Goal: Task Accomplishment & Management: Manage account settings

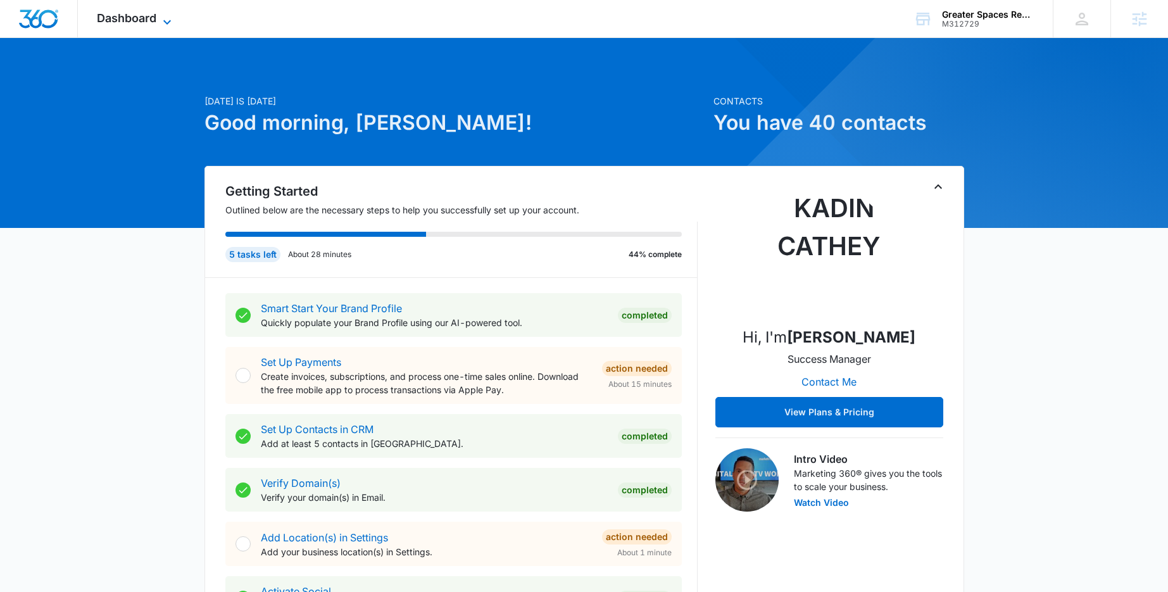
click at [155, 16] on span "Dashboard" at bounding box center [126, 17] width 59 height 13
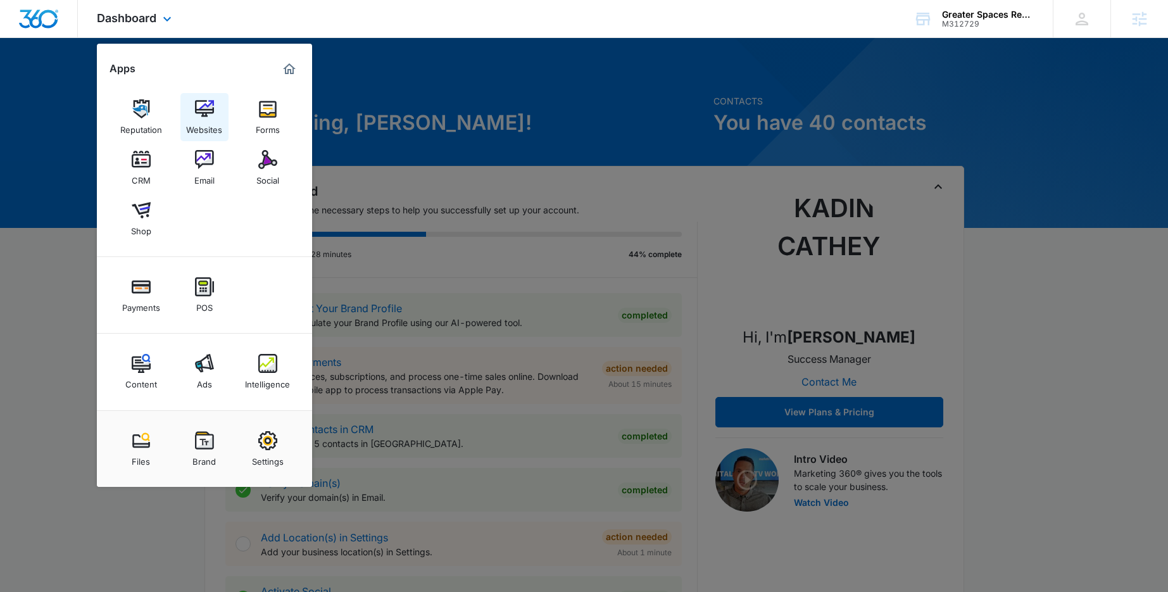
click at [201, 128] on div "Websites" at bounding box center [204, 126] width 36 height 16
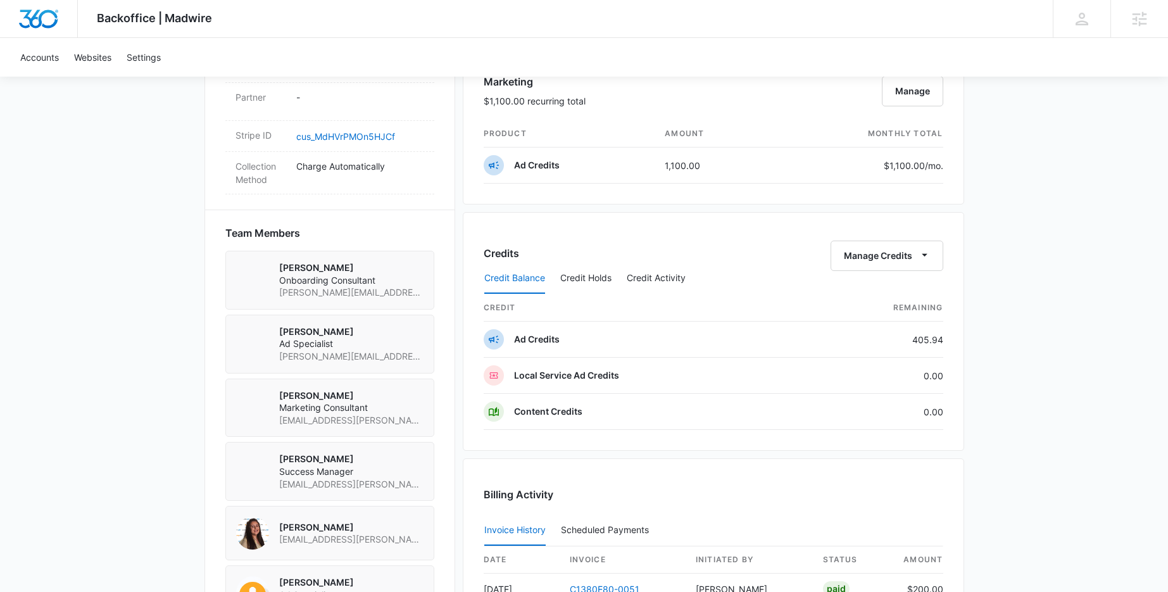
scroll to position [818, 0]
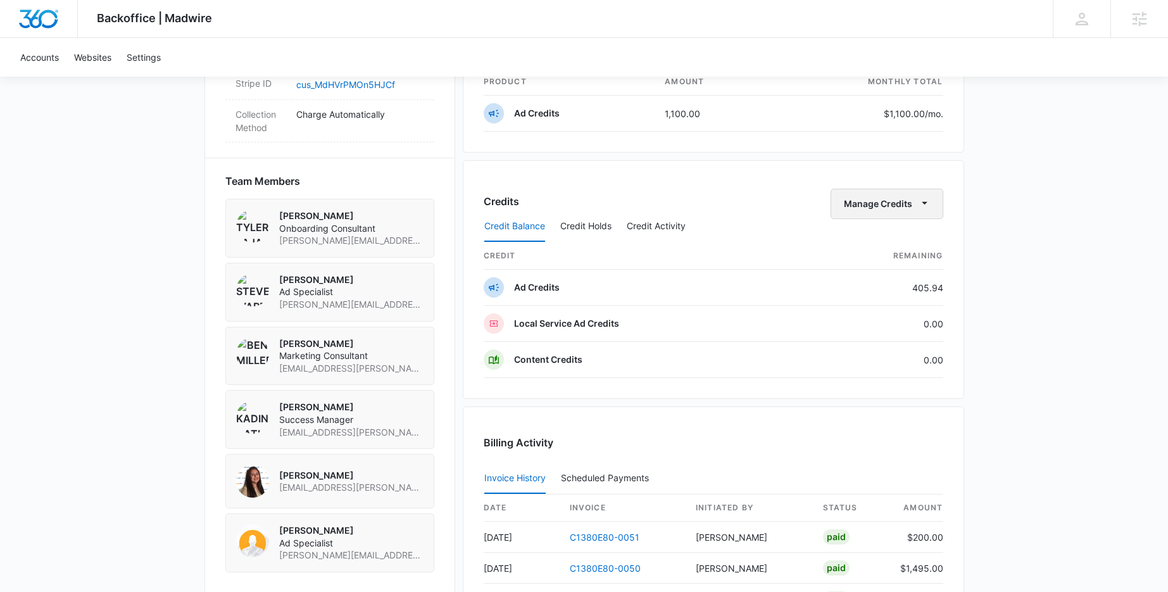
click at [915, 206] on button "Manage Credits" at bounding box center [886, 204] width 113 height 30
click at [896, 245] on div "Transfer Credits" at bounding box center [879, 244] width 66 height 9
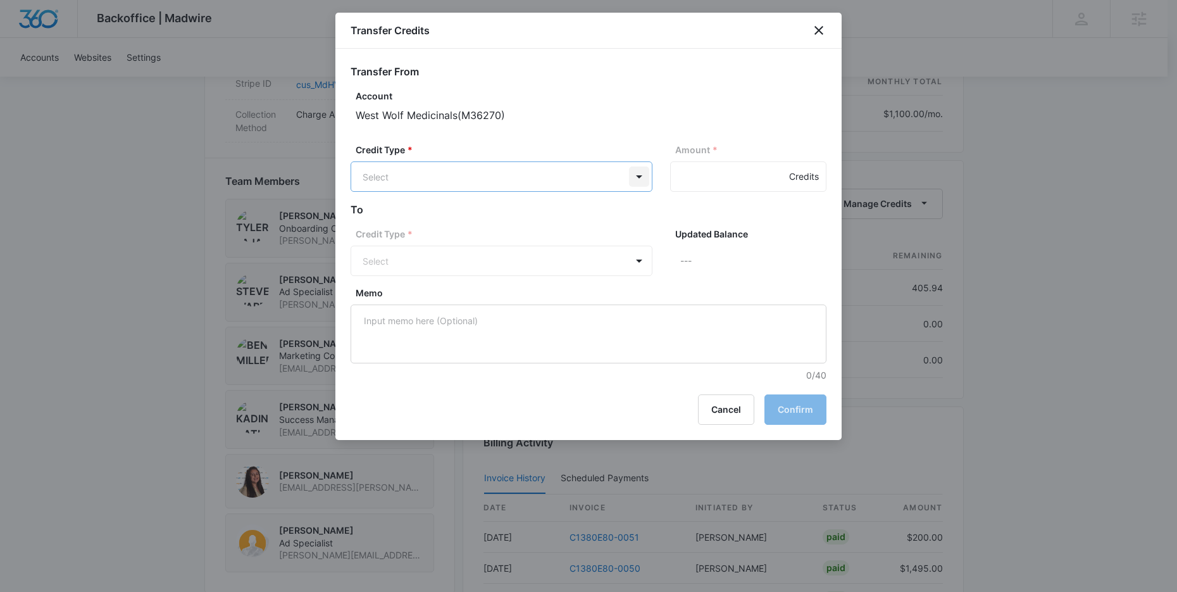
click at [641, 177] on body "Backoffice | Madwire Apps Settings KC Kadin Cathey kadin.cathey@madwire.com My …" at bounding box center [588, 67] width 1177 height 1770
click at [498, 223] on p "Ad Credits (405.94 Credits)" at bounding box center [454, 224] width 116 height 13
click at [708, 178] on input "Amount *" at bounding box center [748, 176] width 156 height 30
type input "100"
click at [621, 216] on h2 "To" at bounding box center [589, 210] width 476 height 15
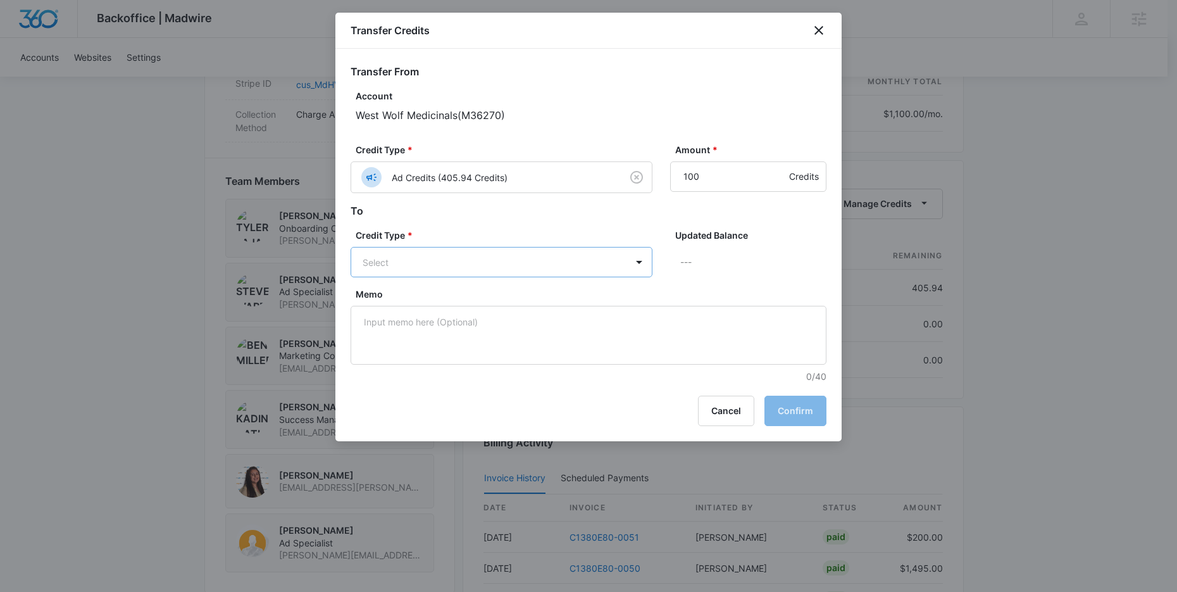
click at [483, 264] on body "Backoffice | Madwire Apps Settings KC Kadin Cathey kadin.cathey@madwire.com My …" at bounding box center [588, 67] width 1177 height 1770
click at [445, 339] on p "Content Credits (0.00 Credits)" at bounding box center [459, 340] width 126 height 13
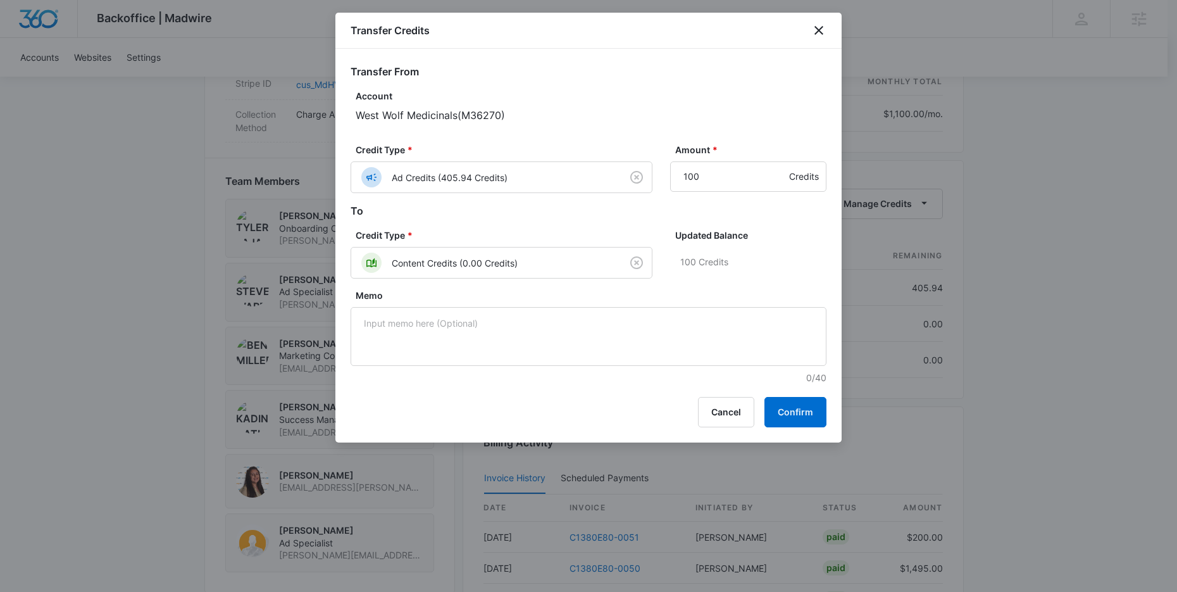
click at [590, 209] on h2 "To" at bounding box center [589, 210] width 476 height 15
click at [809, 417] on button "Confirm" at bounding box center [796, 412] width 62 height 30
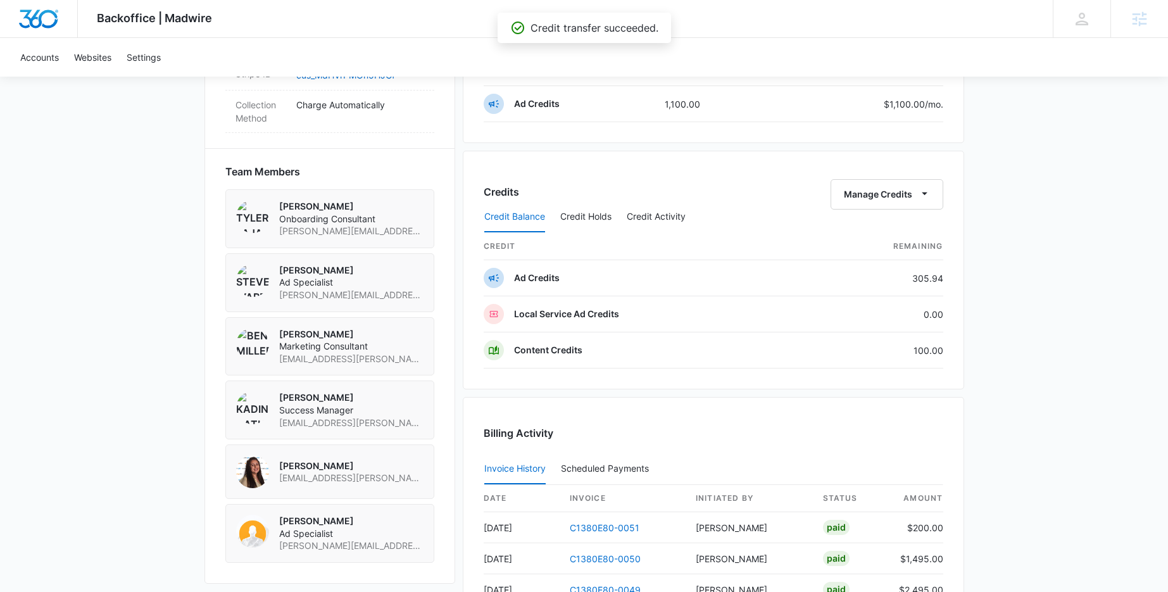
scroll to position [828, 0]
click at [900, 191] on button "Manage Credits" at bounding box center [886, 193] width 113 height 30
click at [1030, 208] on div "Backoffice | Madwire Apps Settings KC Kadin Cathey kadin.cathey@madwire.com My …" at bounding box center [584, 7] width 1168 height 1670
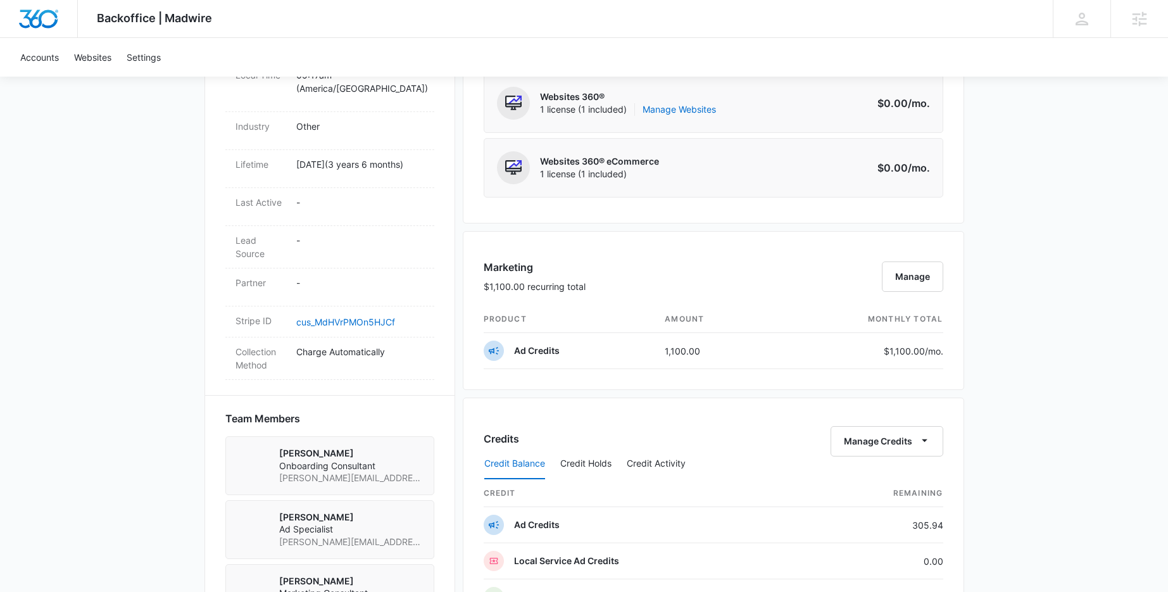
scroll to position [774, 0]
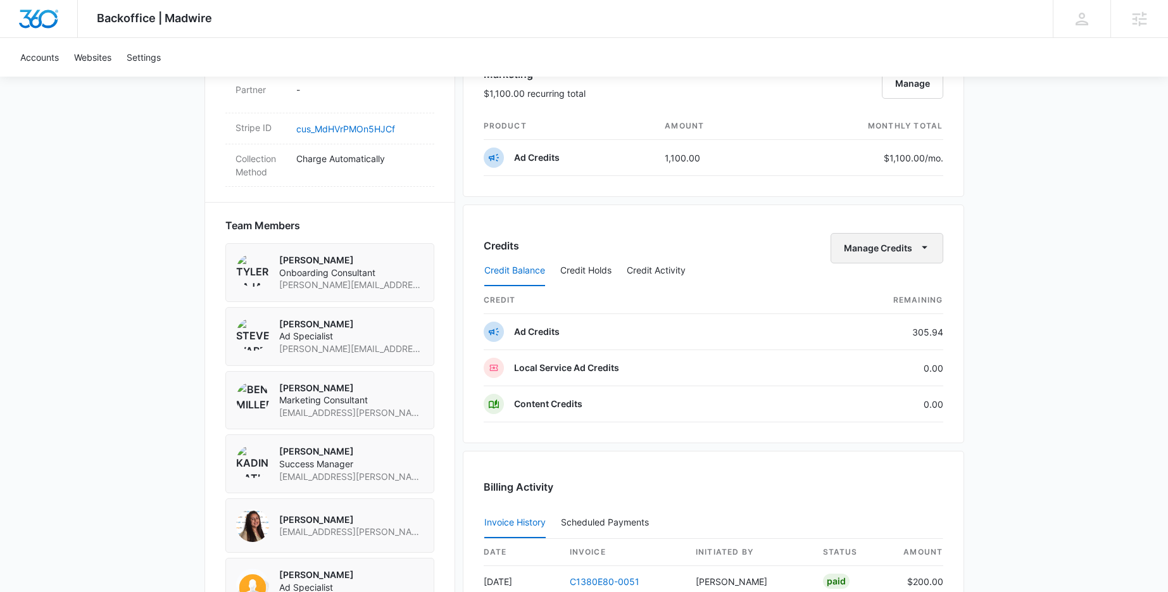
click at [921, 248] on icon "button" at bounding box center [924, 246] width 13 height 13
click at [896, 286] on div "Transfer Credits" at bounding box center [879, 288] width 66 height 9
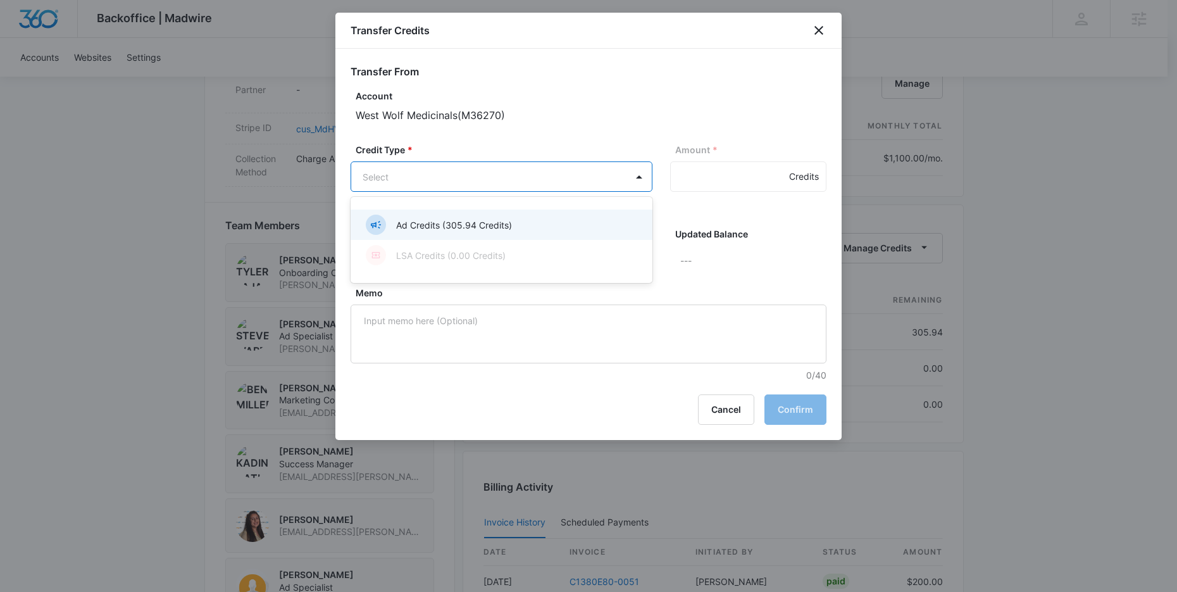
click at [554, 174] on body "Backoffice | Madwire Apps Settings KC Kadin Cathey kadin.cathey@madwire.com My …" at bounding box center [588, 167] width 1177 height 1883
click at [466, 225] on p "Ad Credits (305.94 Credits)" at bounding box center [454, 224] width 116 height 13
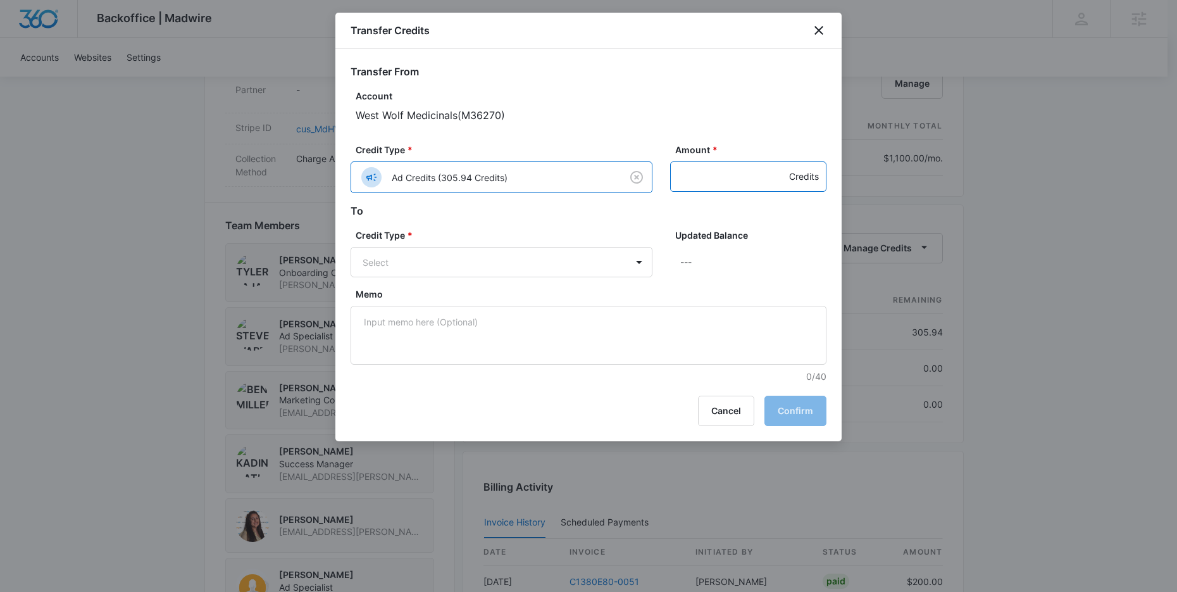
click at [732, 180] on input "Amount *" at bounding box center [748, 176] width 156 height 30
type input "100"
click at [452, 267] on body "Backoffice | Madwire Apps Settings KC Kadin Cathey kadin.cathey@madwire.com My …" at bounding box center [588, 167] width 1177 height 1883
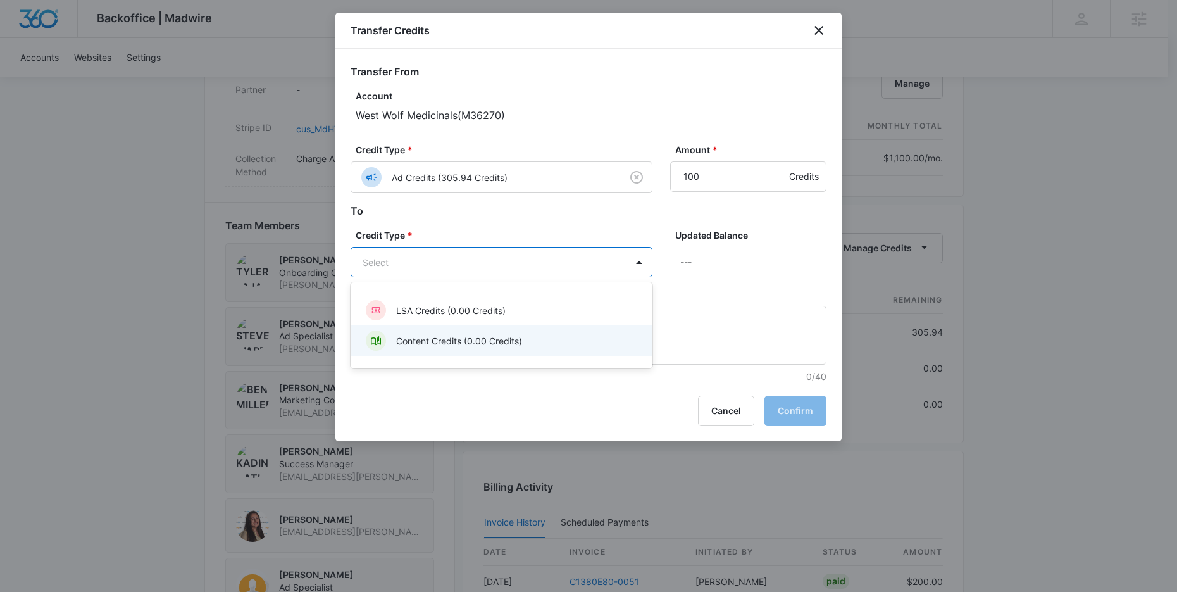
click at [422, 340] on p "Content Credits (0.00 Credits)" at bounding box center [459, 340] width 126 height 13
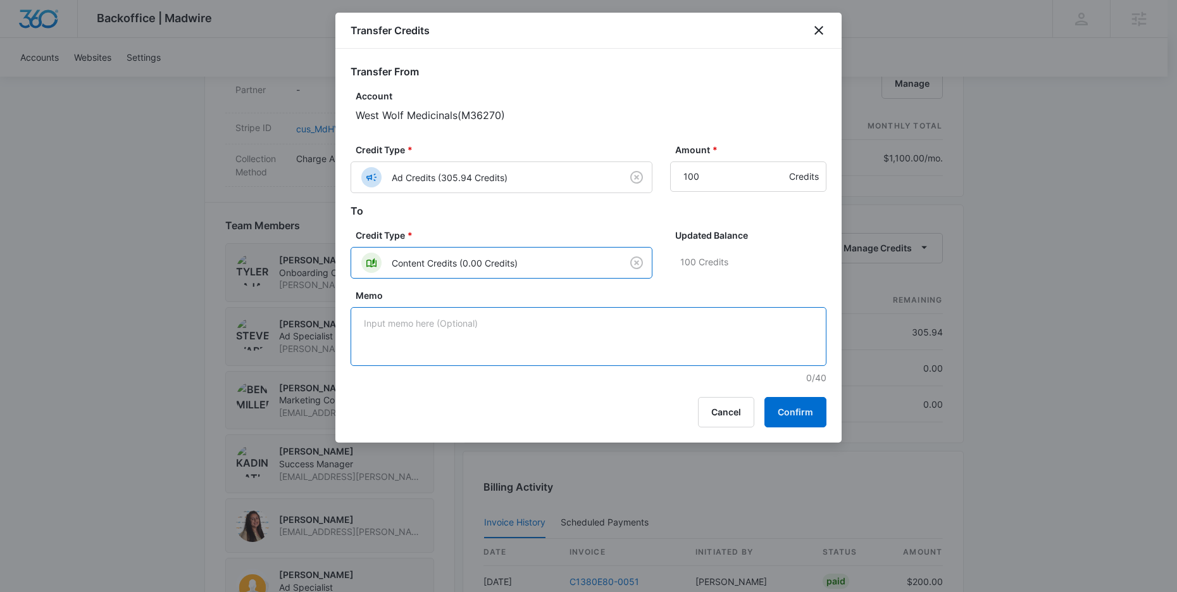
click at [628, 328] on textarea "Memo" at bounding box center [589, 336] width 476 height 59
click at [796, 411] on button "Confirm" at bounding box center [796, 412] width 62 height 30
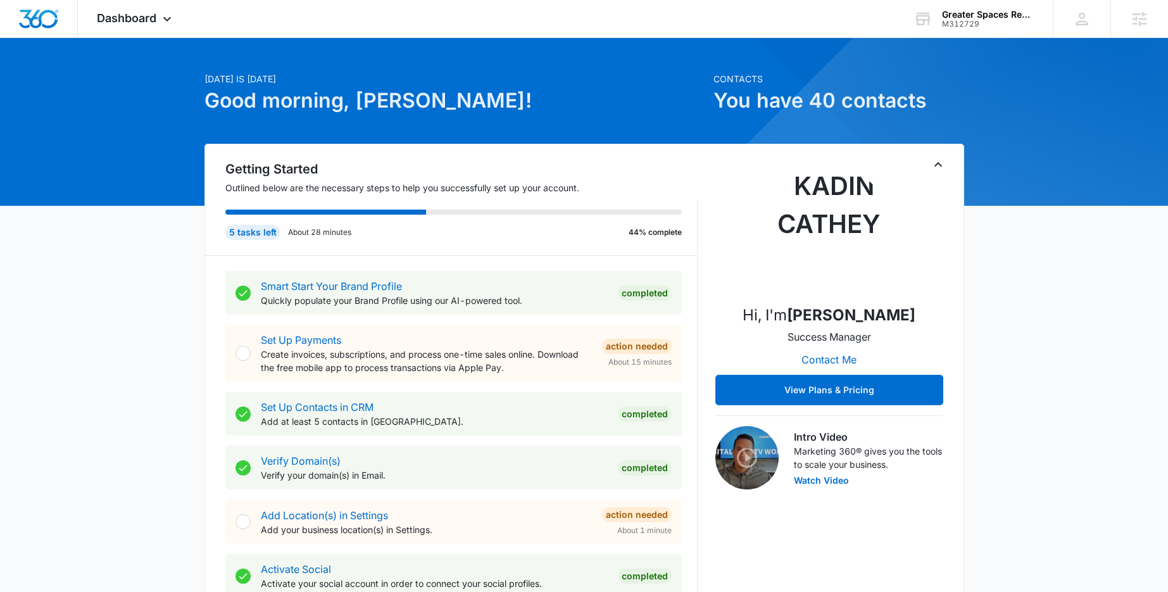
scroll to position [46, 0]
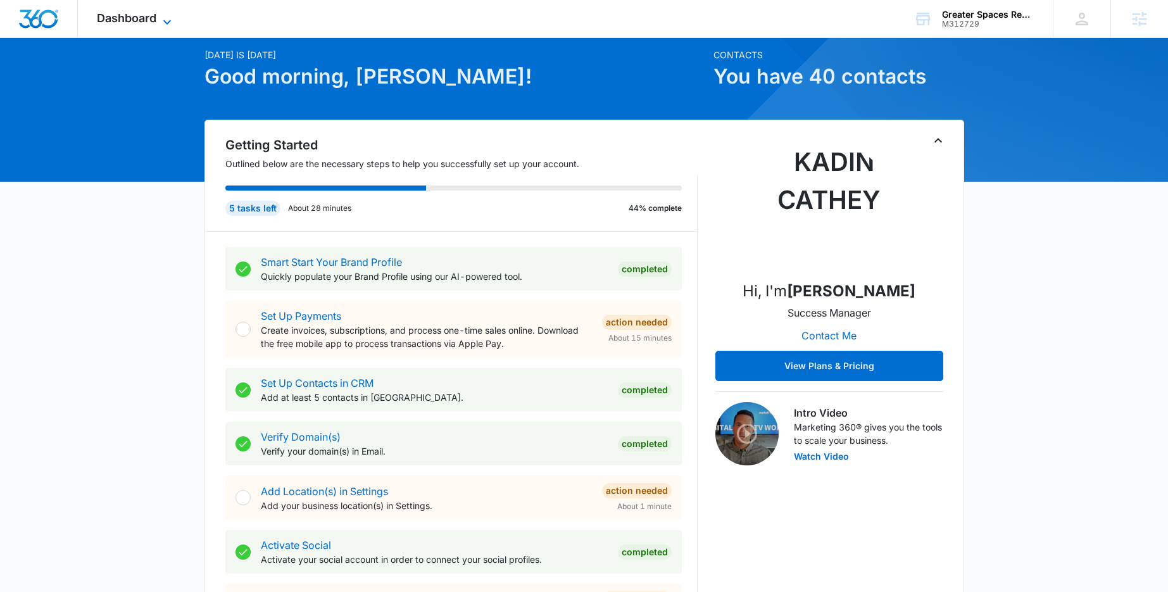
click at [165, 26] on icon at bounding box center [166, 22] width 15 height 15
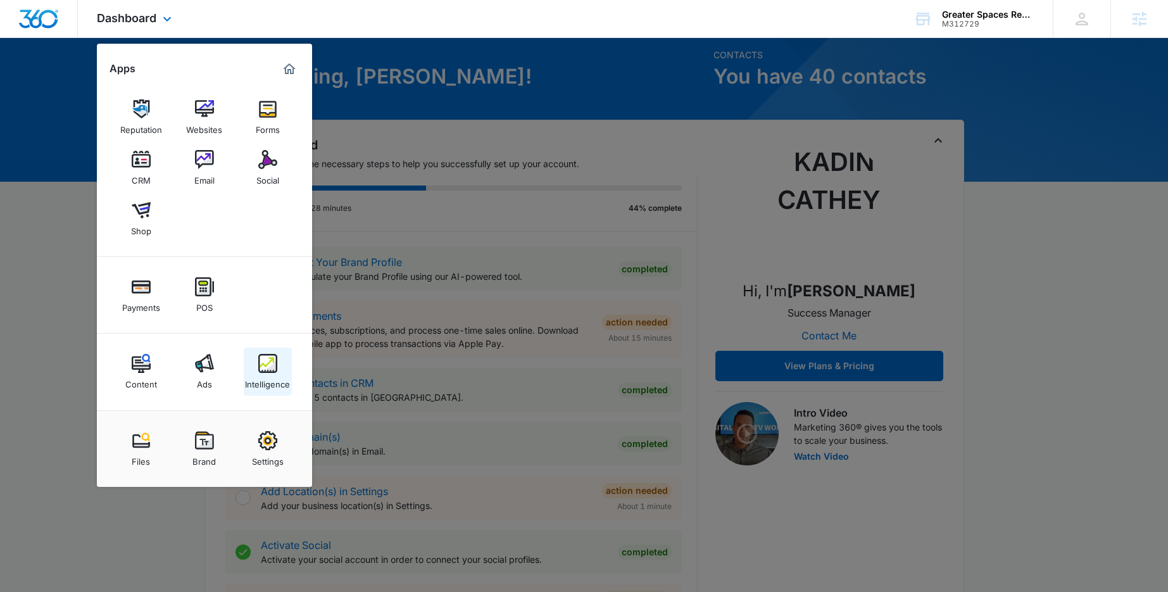
click at [268, 380] on div "Intelligence" at bounding box center [267, 381] width 45 height 16
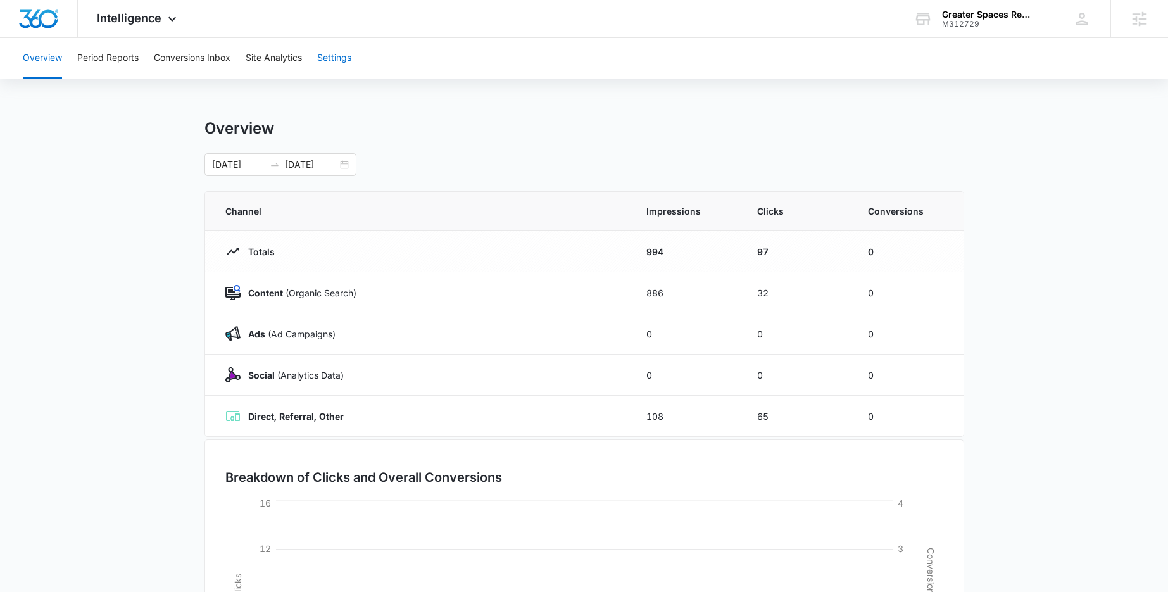
click at [327, 63] on button "Settings" at bounding box center [334, 58] width 34 height 41
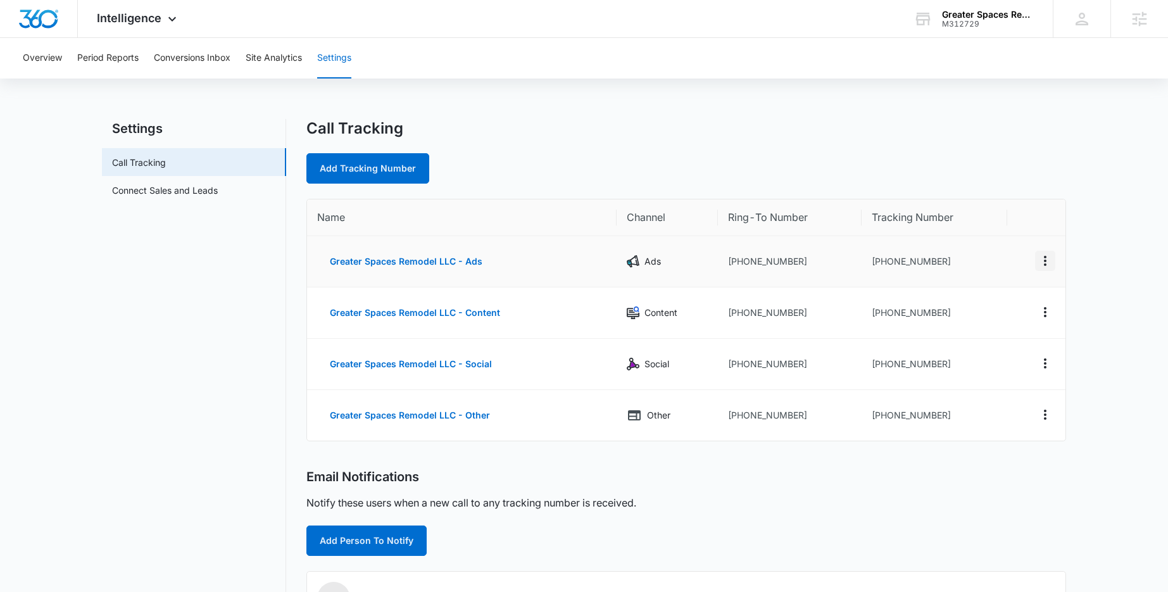
click at [1047, 259] on icon "Actions" at bounding box center [1044, 260] width 15 height 15
click at [992, 252] on div "Edit" at bounding box center [985, 251] width 27 height 9
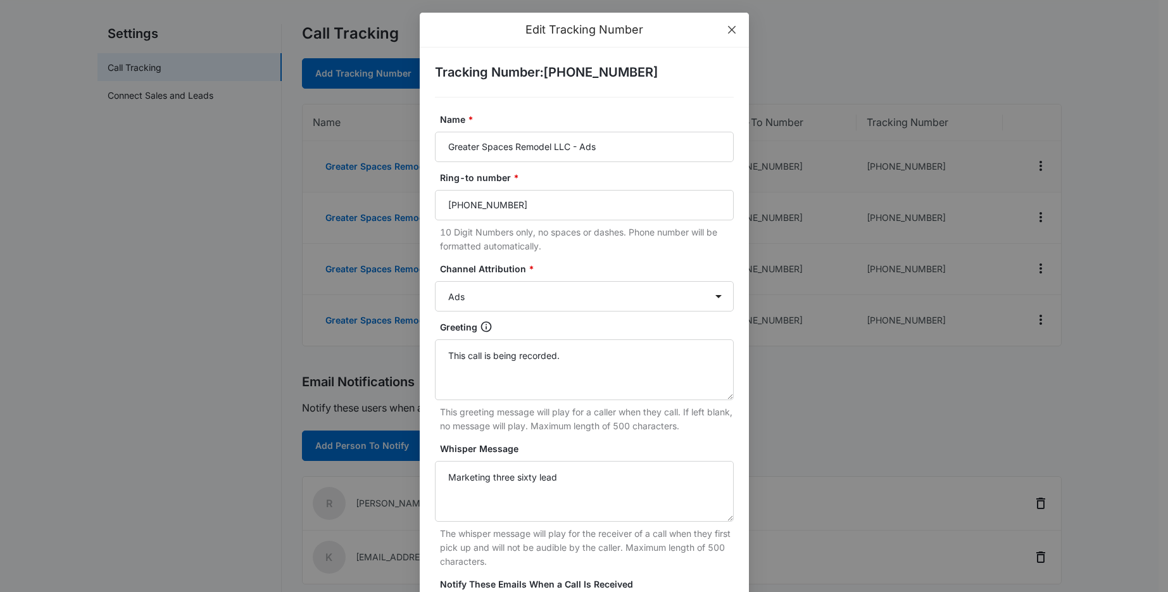
click at [727, 31] on icon "close" at bounding box center [731, 30] width 8 height 8
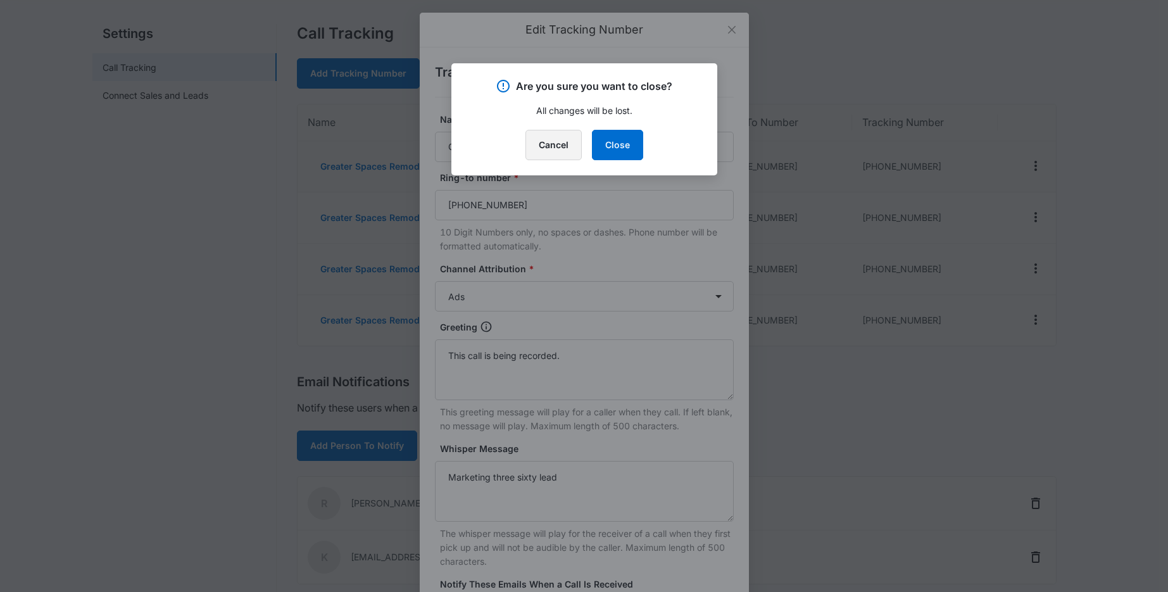
click at [561, 150] on button "Cancel" at bounding box center [553, 145] width 56 height 30
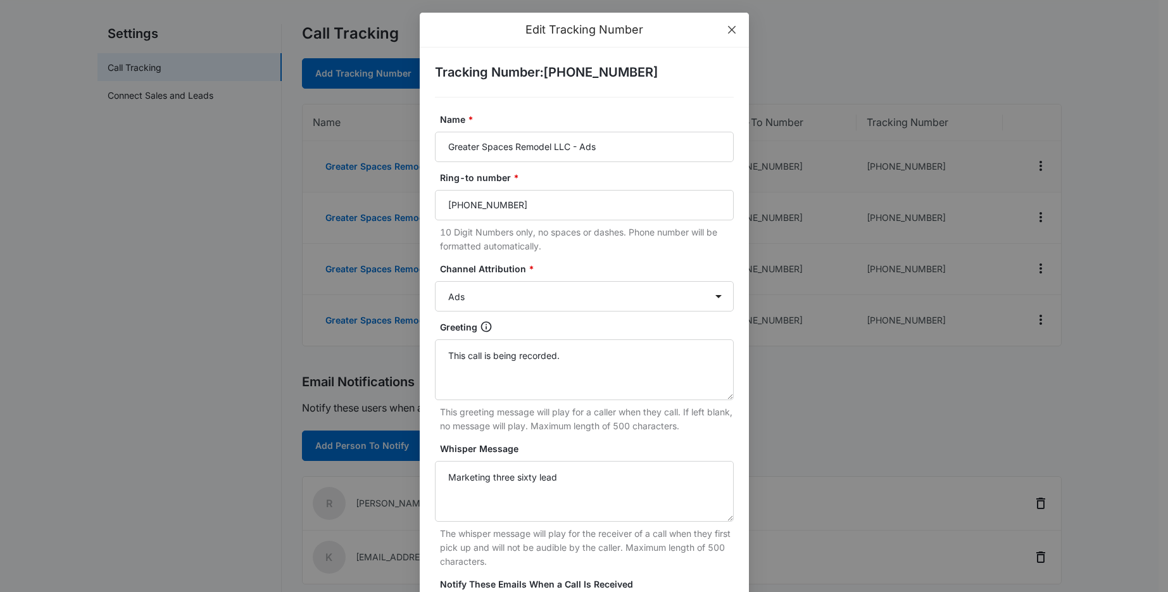
click at [728, 22] on span "Close" at bounding box center [732, 30] width 34 height 34
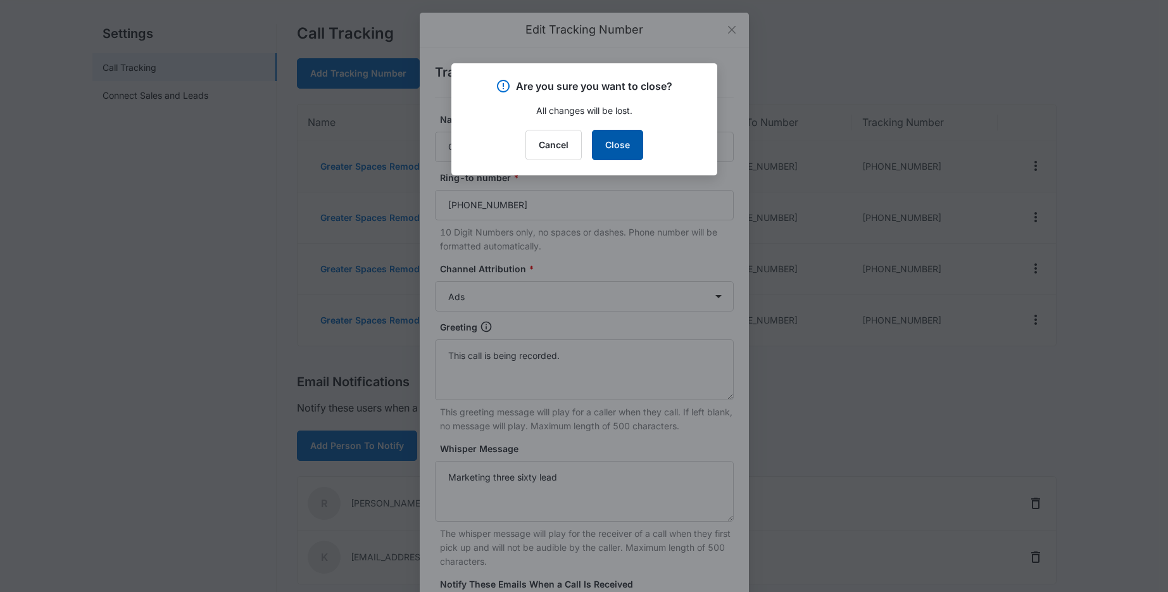
drag, startPoint x: 618, startPoint y: 143, endPoint x: 715, endPoint y: 127, distance: 98.2
click at [618, 143] on button "Close" at bounding box center [617, 145] width 51 height 30
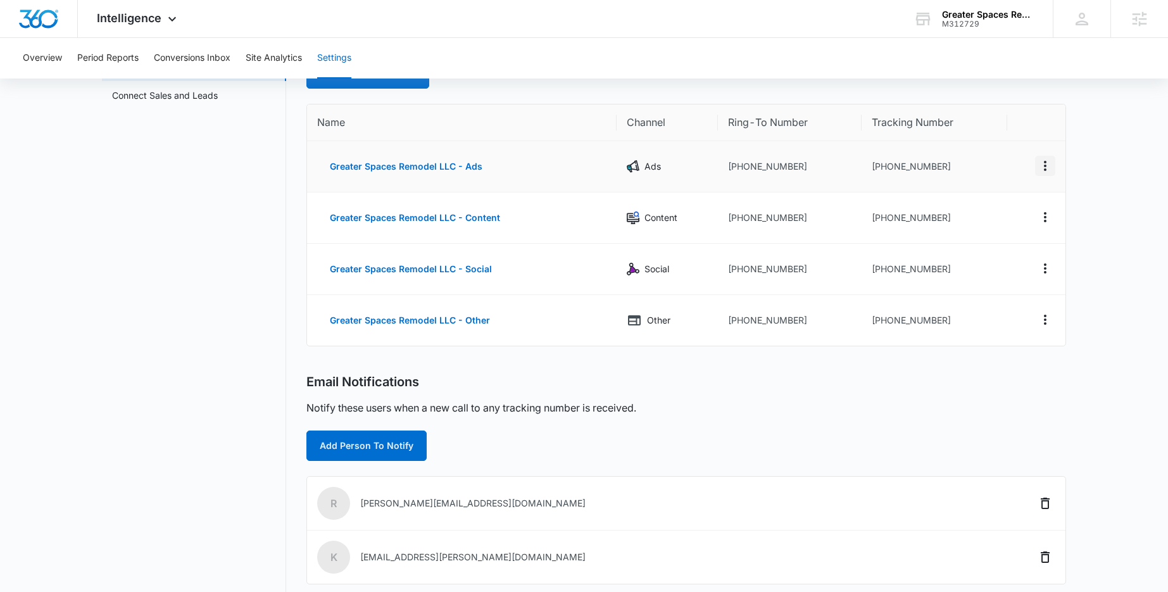
click at [1037, 159] on icon "Actions" at bounding box center [1044, 165] width 15 height 15
click at [995, 179] on div "Delete" at bounding box center [985, 175] width 27 height 9
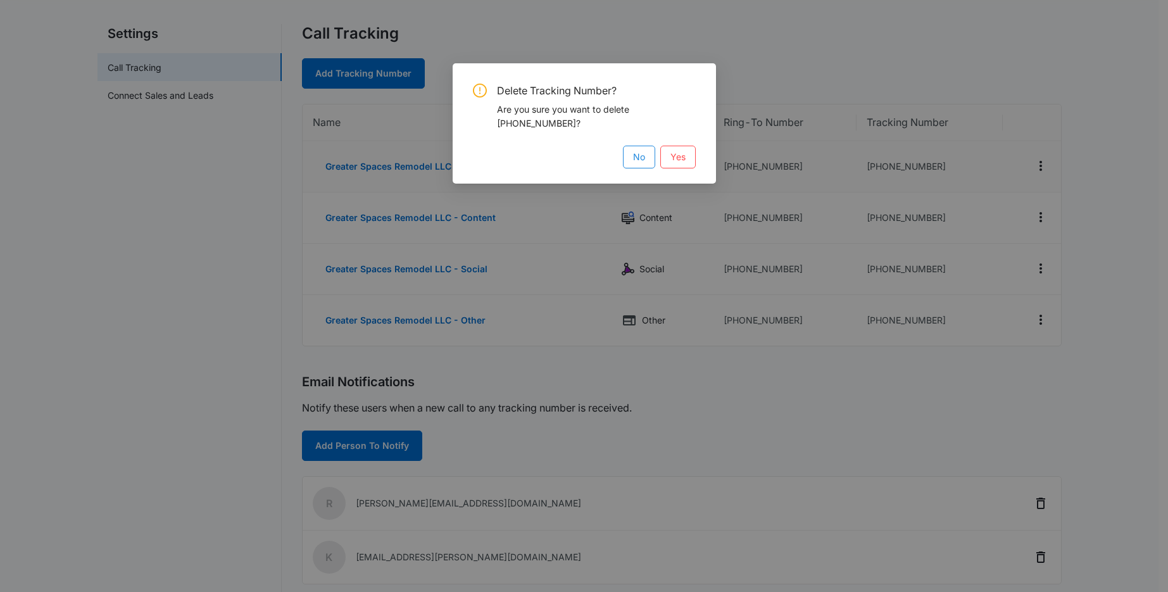
click at [641, 156] on span "No" at bounding box center [639, 157] width 12 height 14
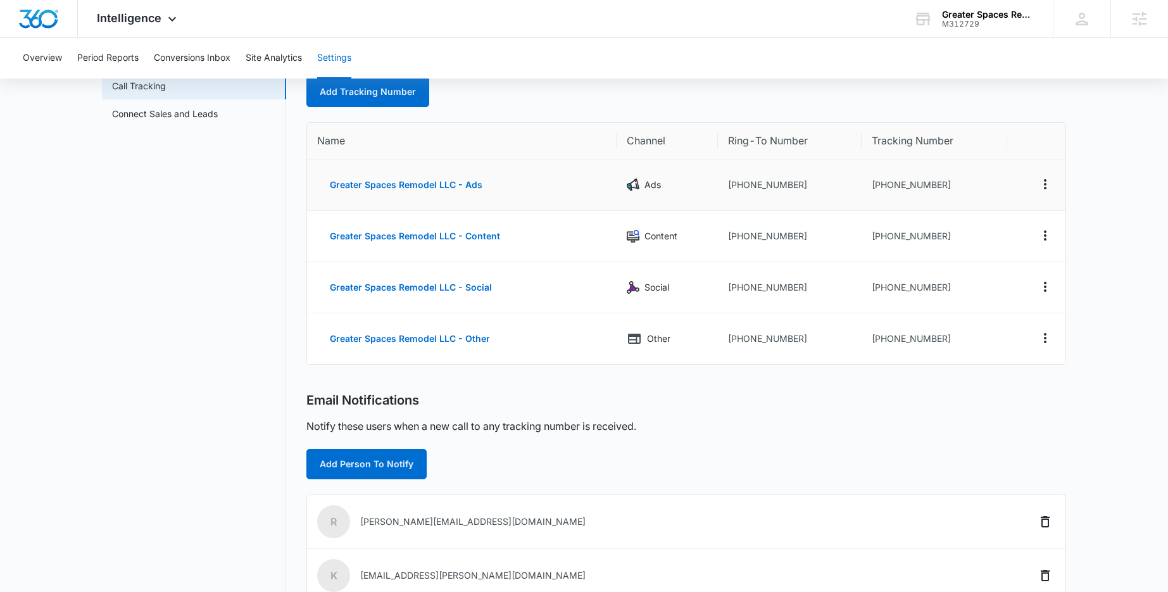
scroll to position [74, 0]
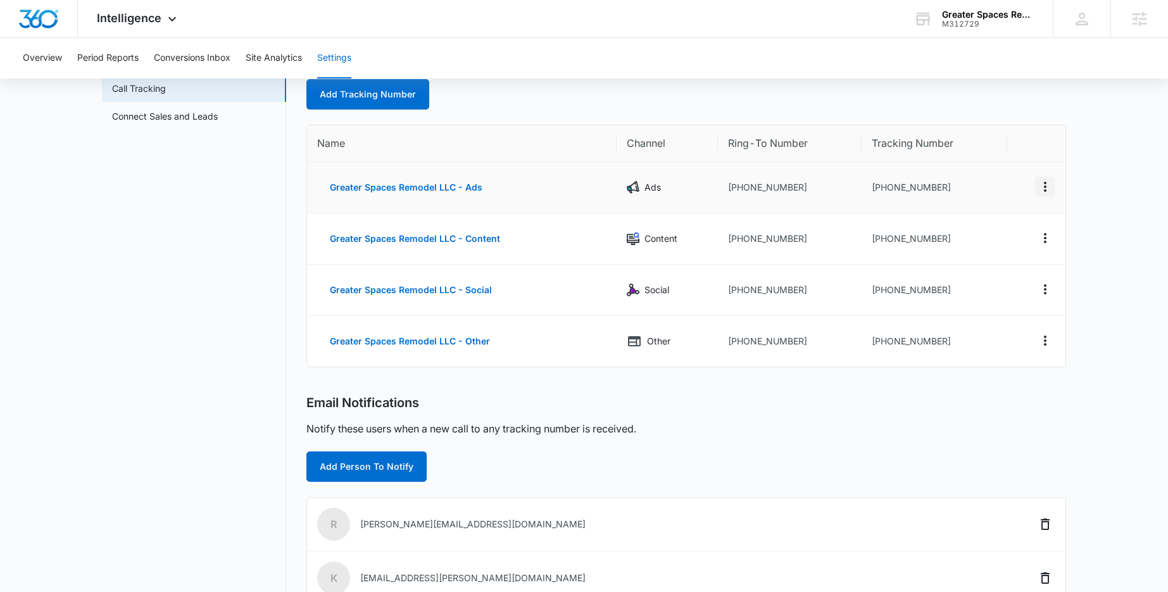
click at [1046, 185] on icon "Actions" at bounding box center [1044, 186] width 15 height 15
click at [1003, 176] on button "Edit" at bounding box center [993, 177] width 72 height 19
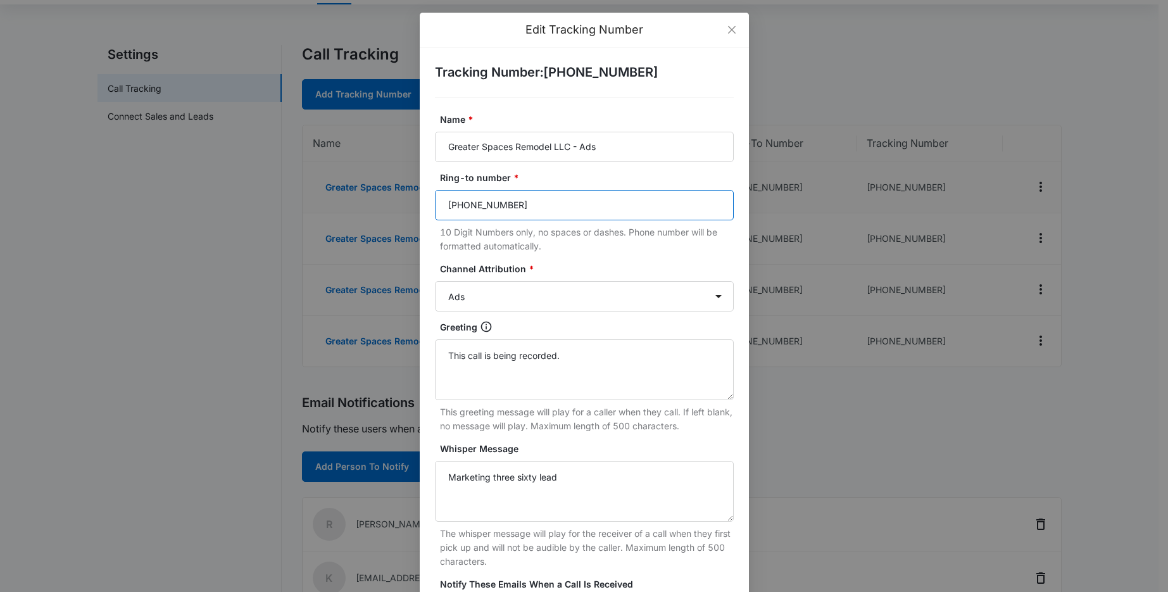
drag, startPoint x: 535, startPoint y: 204, endPoint x: 399, endPoint y: 206, distance: 135.4
click at [399, 206] on div "Edit Tracking Number Tracking Number : +18335487244 Name * Greater Spaces Remod…" at bounding box center [584, 296] width 1168 height 592
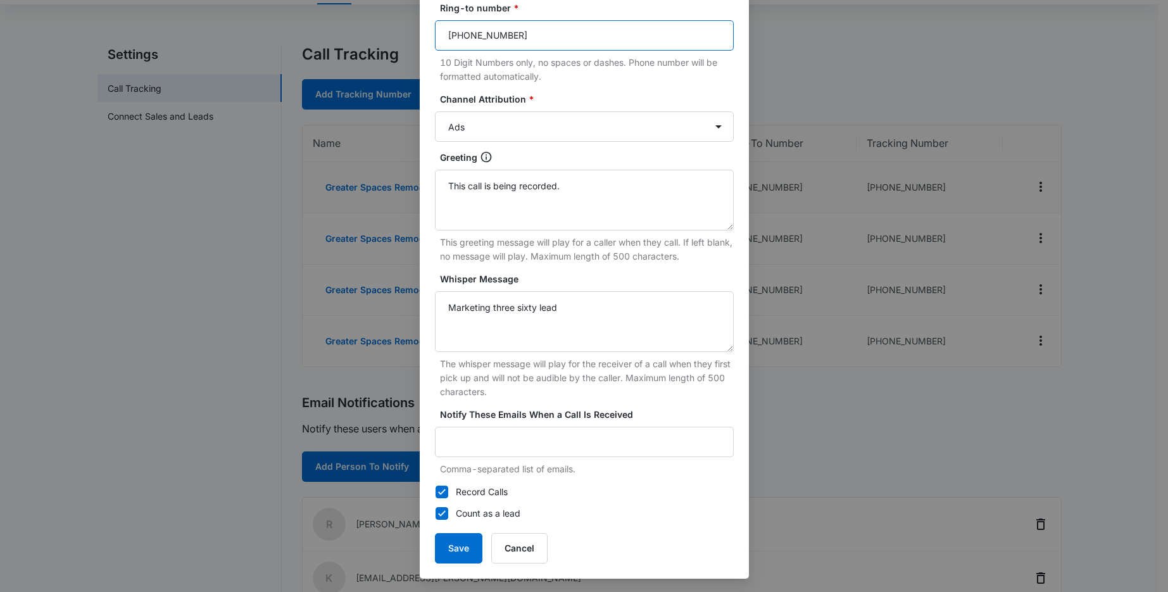
scroll to position [172, 0]
type input "(206)-354-2739"
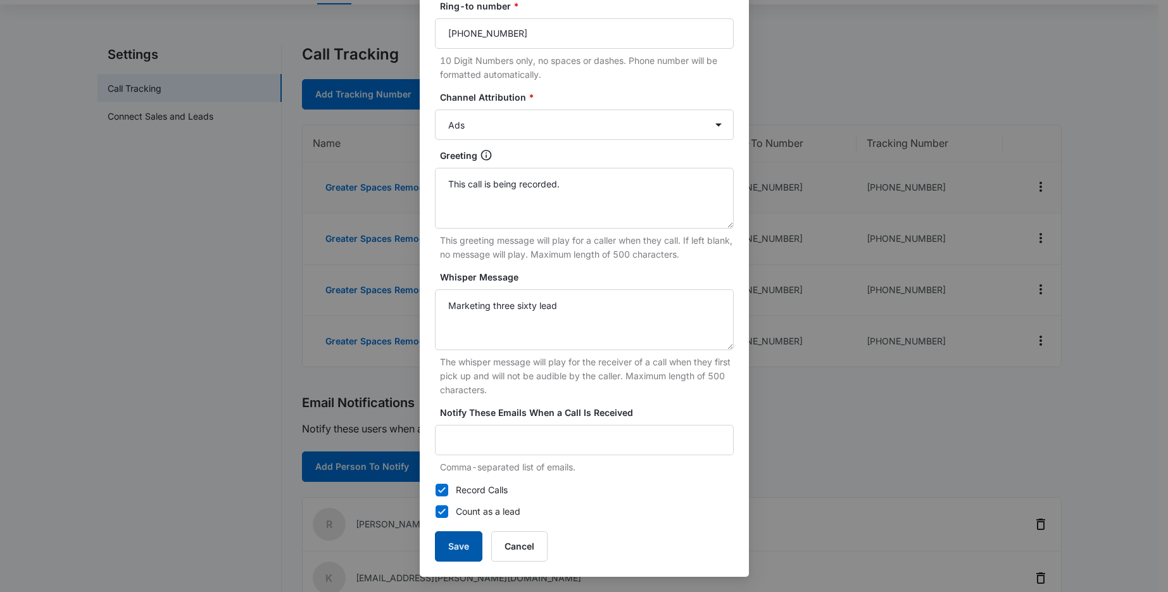
click at [454, 551] on button "Save" at bounding box center [458, 546] width 47 height 30
click at [458, 540] on button "Save" at bounding box center [458, 546] width 47 height 30
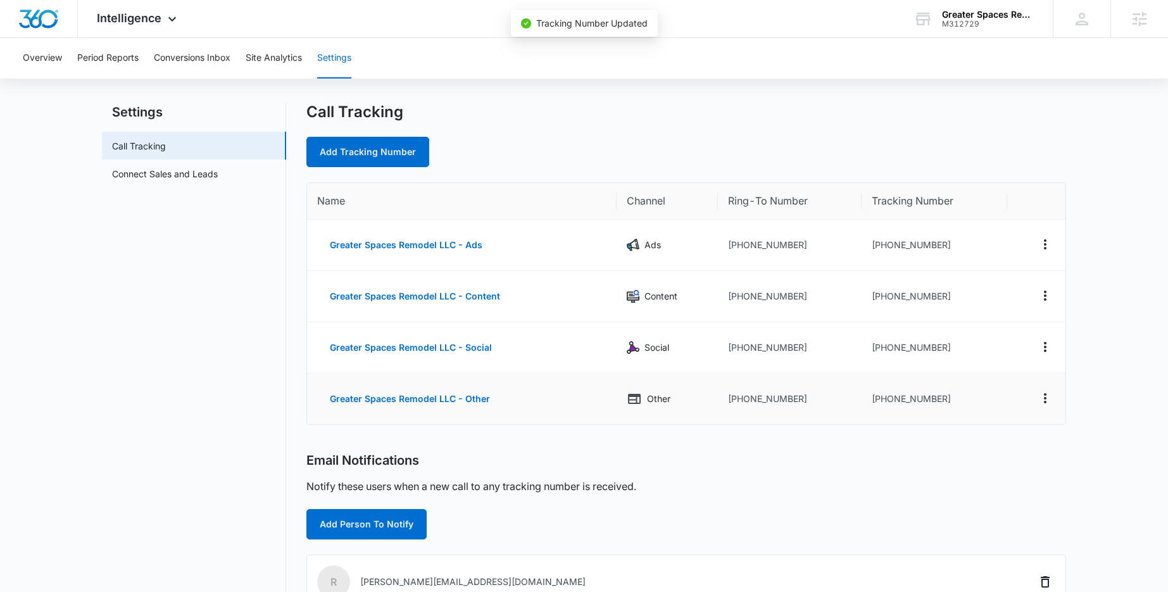
scroll to position [17, 0]
click at [1048, 296] on icon "Actions" at bounding box center [1044, 294] width 15 height 15
click at [1000, 288] on button "Edit" at bounding box center [993, 285] width 72 height 19
select select "CONTENT"
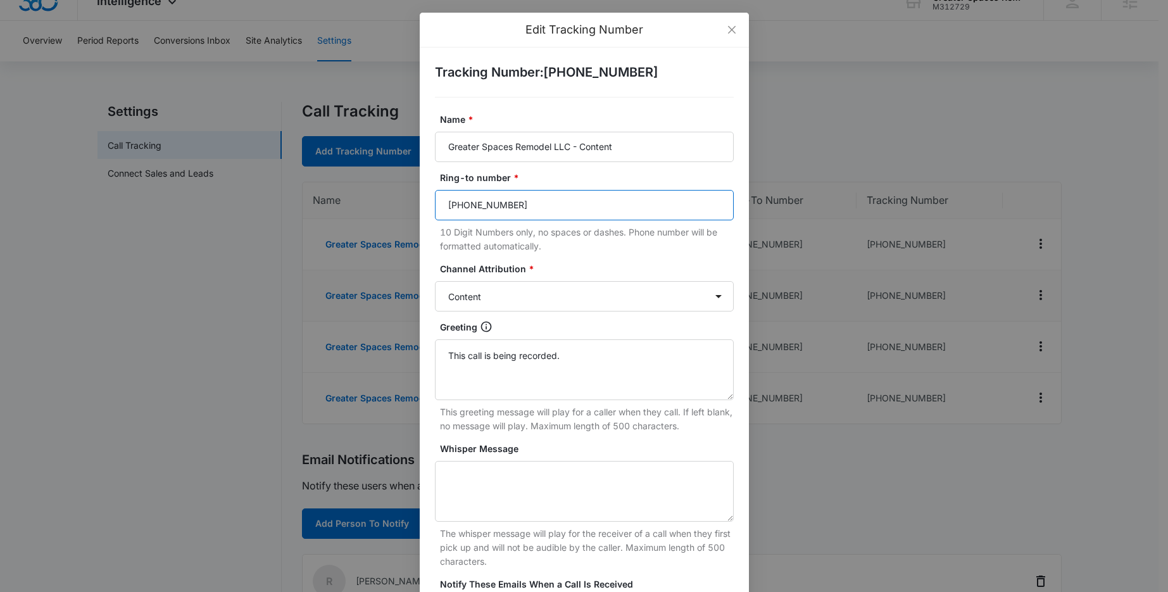
click at [556, 206] on input "(425) 625-5539" at bounding box center [584, 205] width 299 height 30
type input "2"
type input "(206)-354-2739"
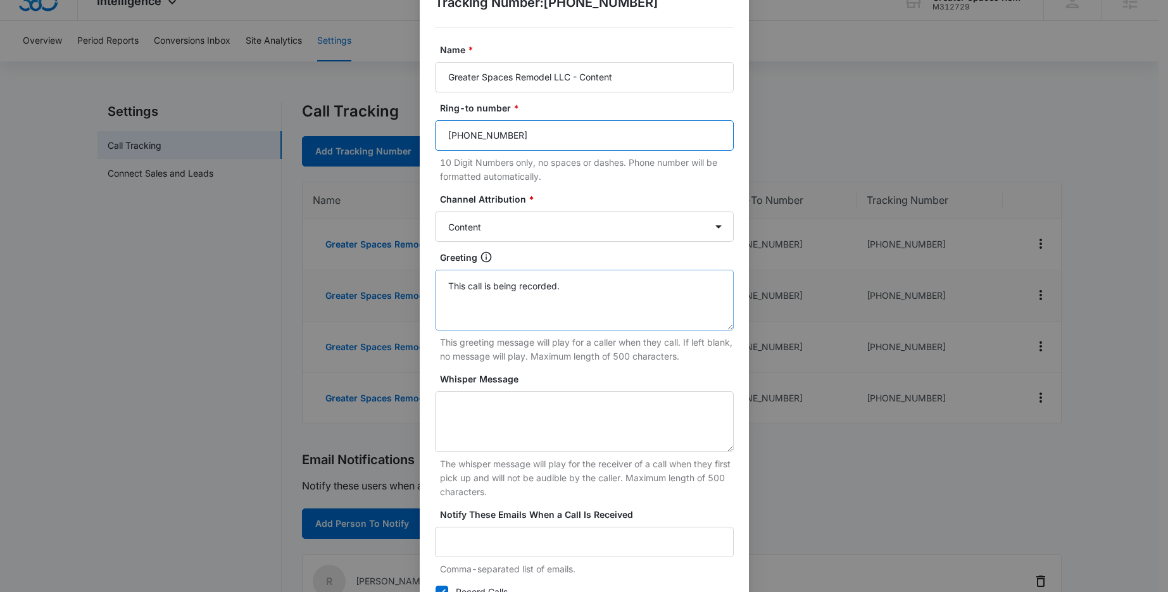
scroll to position [172, 0]
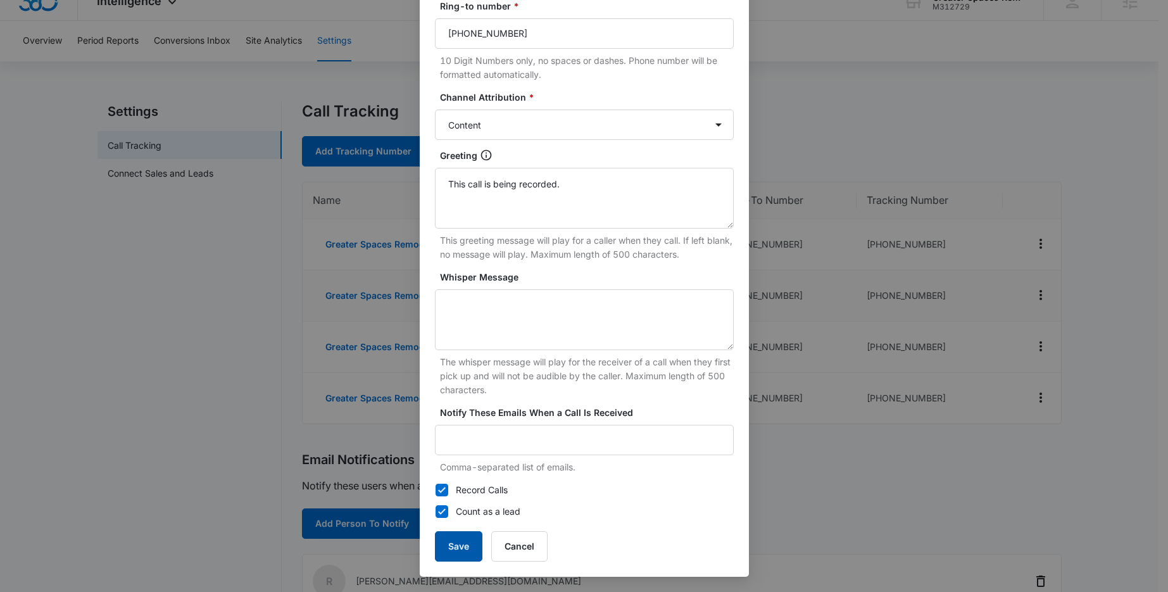
click at [452, 553] on button "Save" at bounding box center [458, 546] width 47 height 30
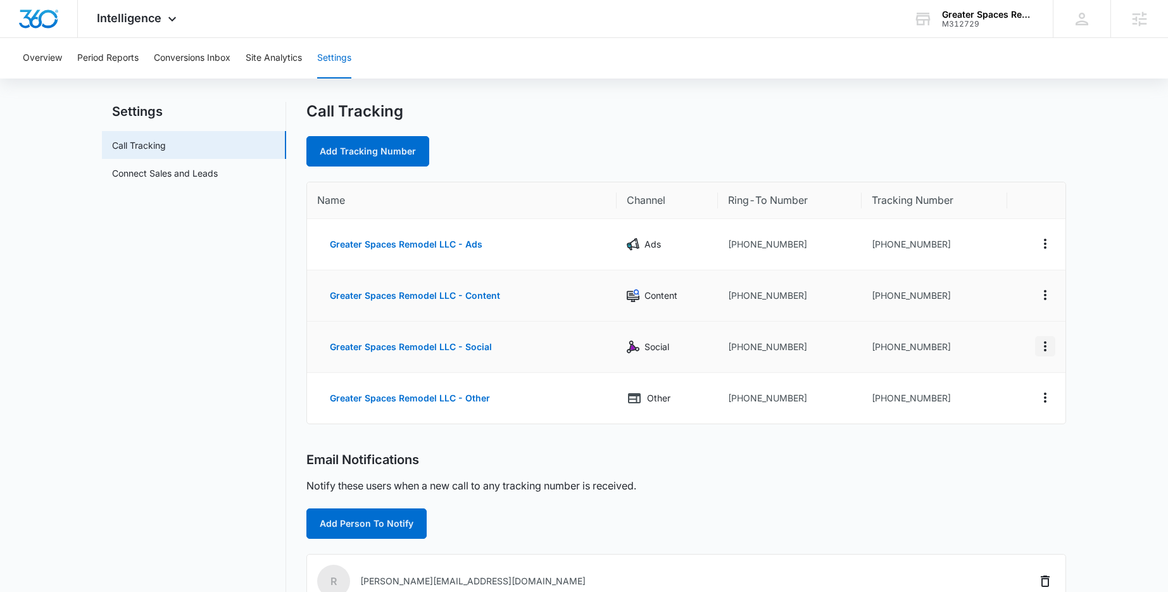
click at [1042, 345] on icon "Actions" at bounding box center [1044, 346] width 15 height 15
click at [992, 336] on div "Edit" at bounding box center [985, 336] width 27 height 9
select select "SOCIAL"
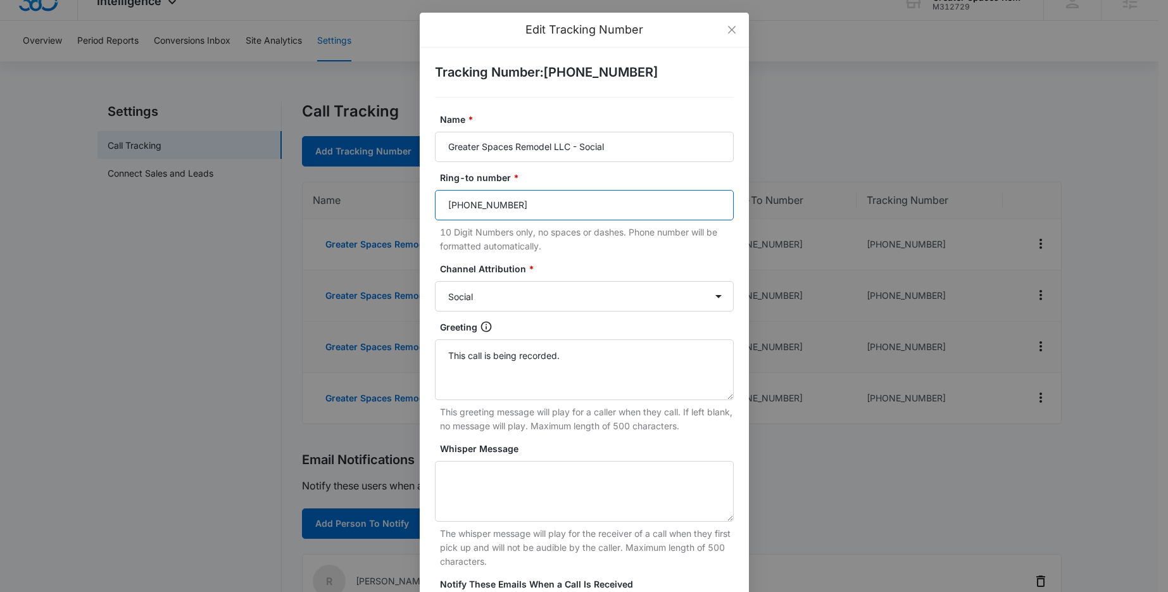
click at [536, 197] on input "(425) 625-5539" at bounding box center [584, 205] width 299 height 30
type input "(206)-354-2739"
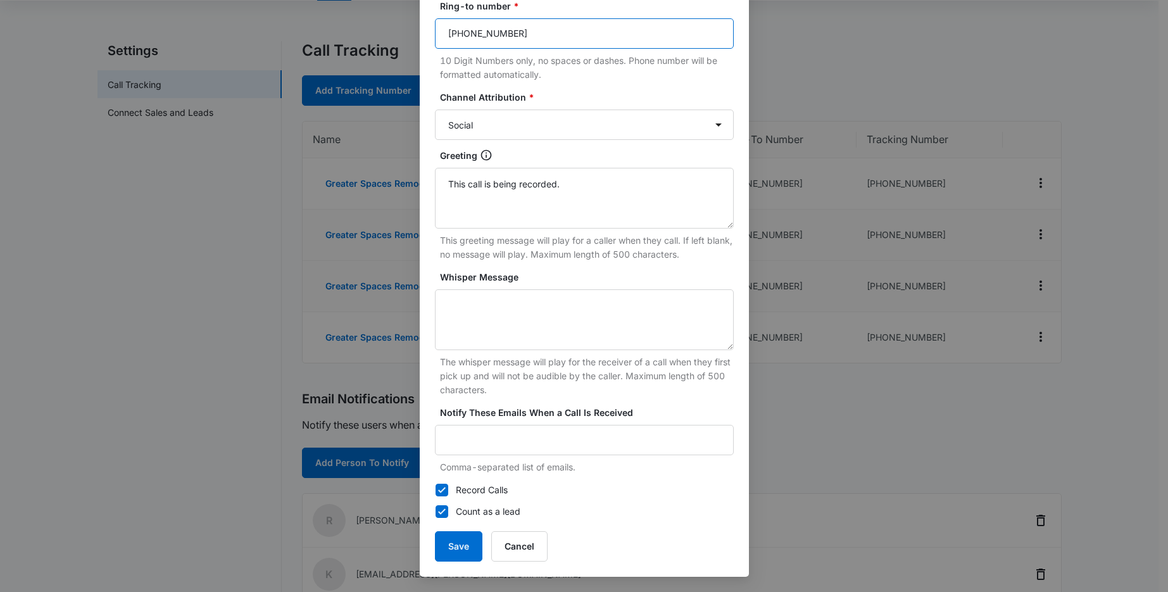
scroll to position [103, 0]
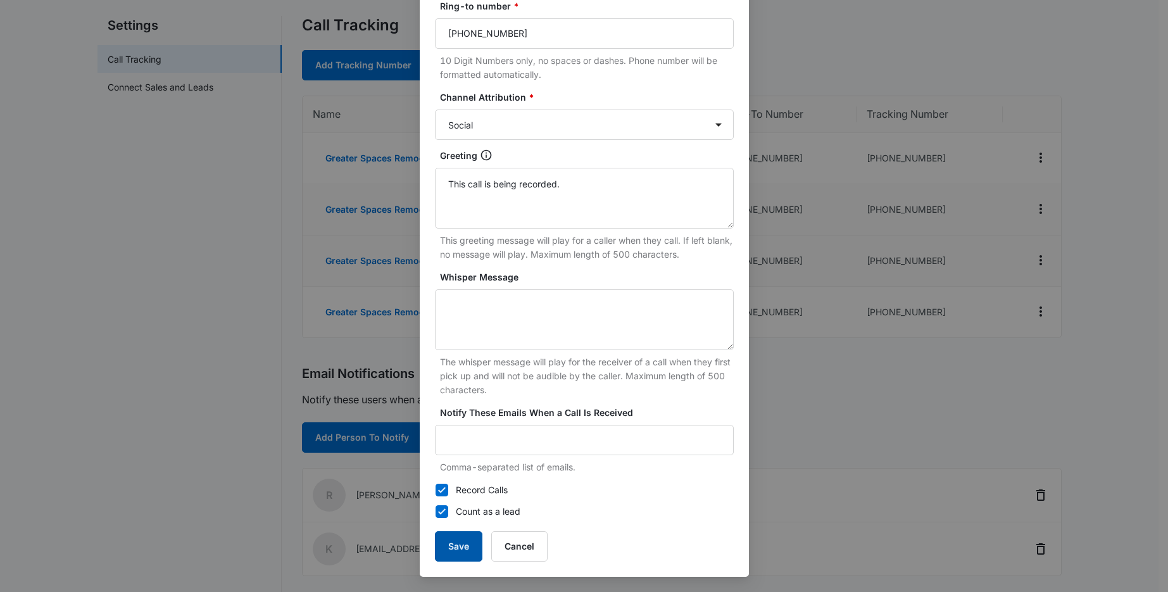
click at [458, 544] on button "Save" at bounding box center [458, 546] width 47 height 30
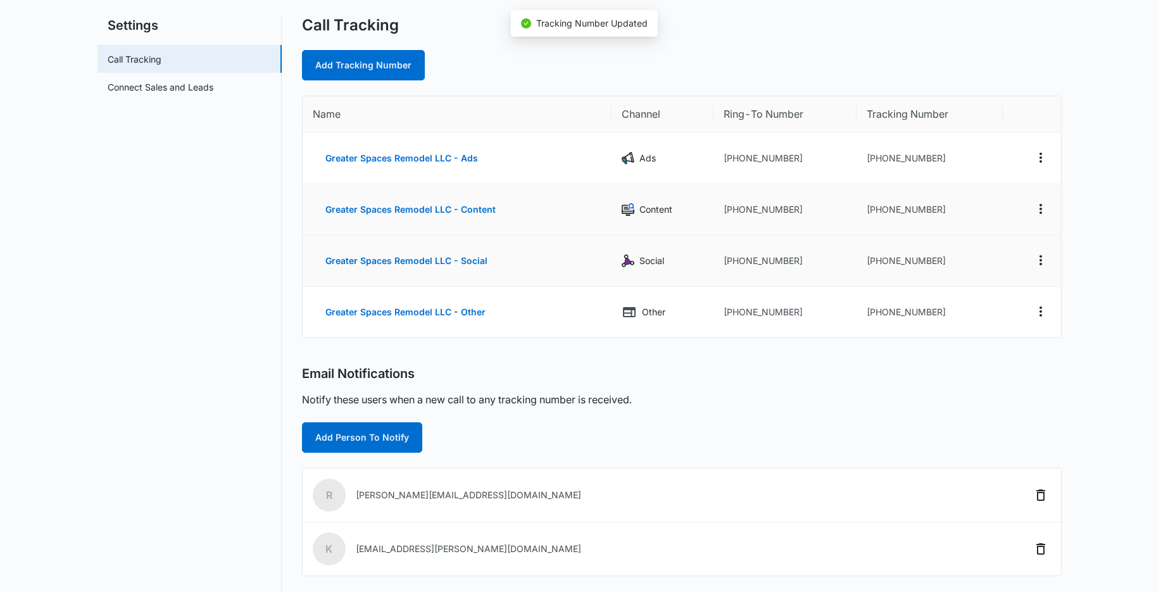
scroll to position [159, 0]
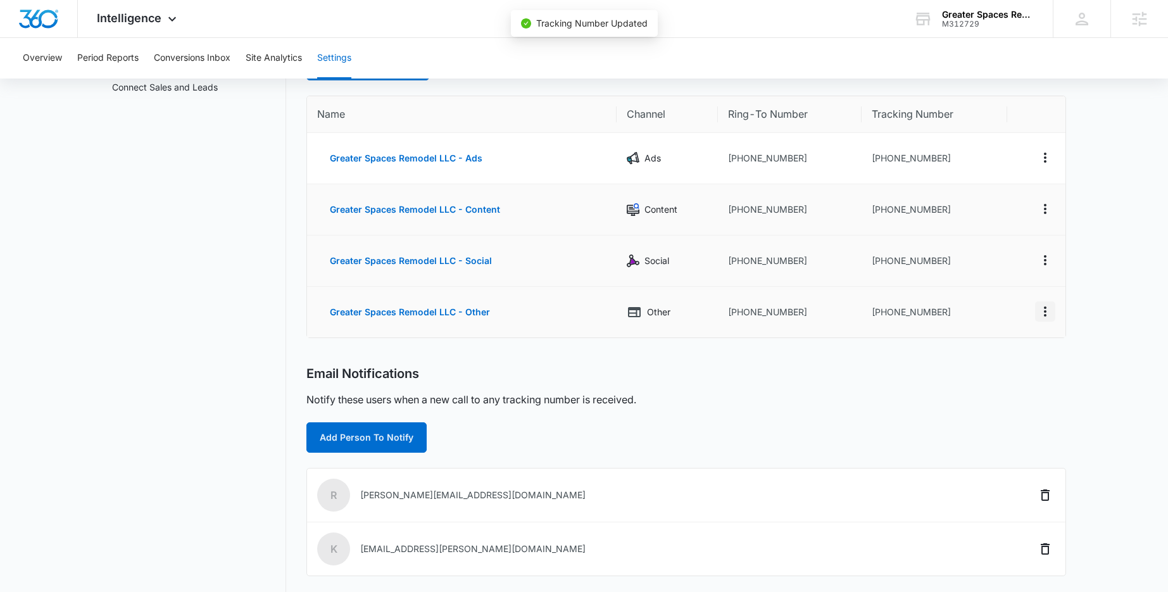
click at [1047, 313] on icon "Actions" at bounding box center [1044, 311] width 15 height 15
click at [1004, 298] on button "Edit" at bounding box center [993, 298] width 72 height 19
select select "OTHER"
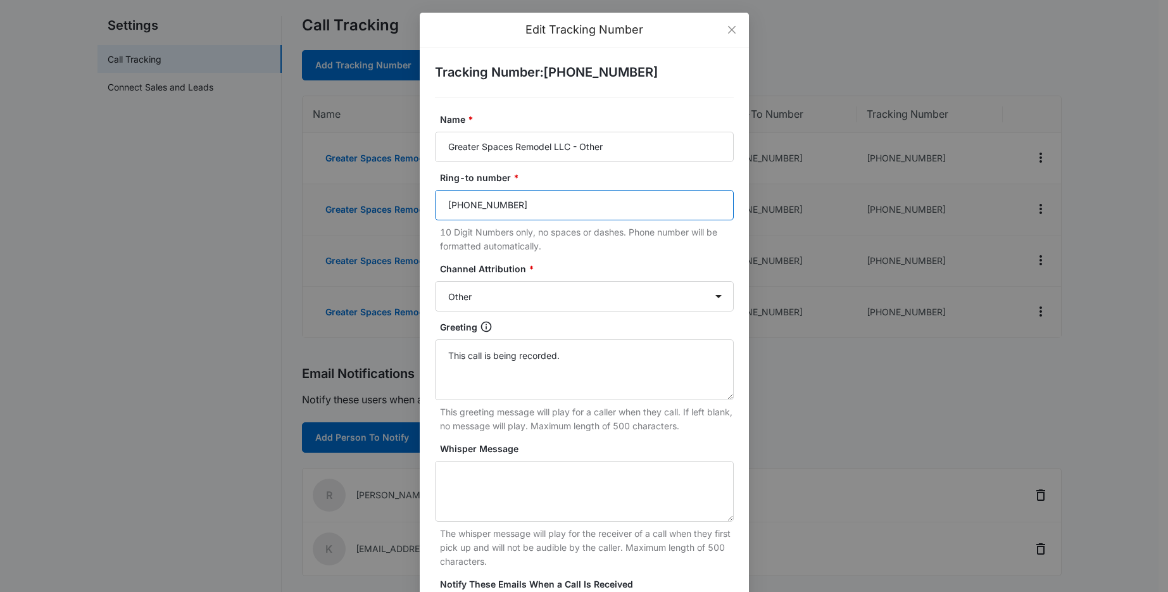
click at [530, 197] on input "(425) 625-5539" at bounding box center [584, 205] width 299 height 30
type input "(206)-354-2739"
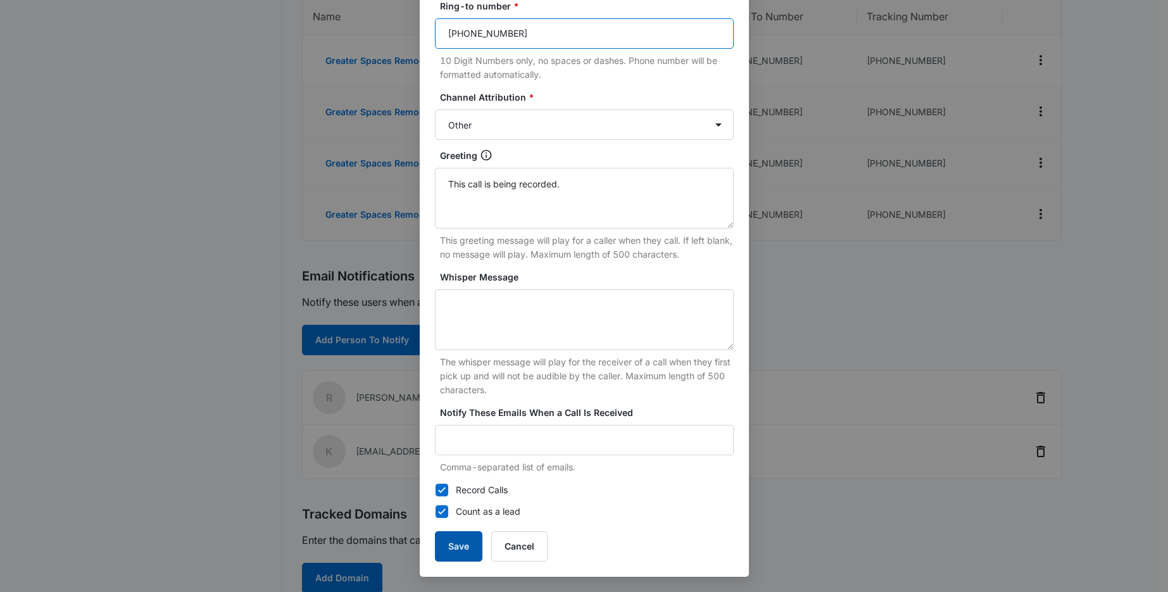
scroll to position [203, 0]
click at [465, 552] on button "Save" at bounding box center [458, 546] width 47 height 30
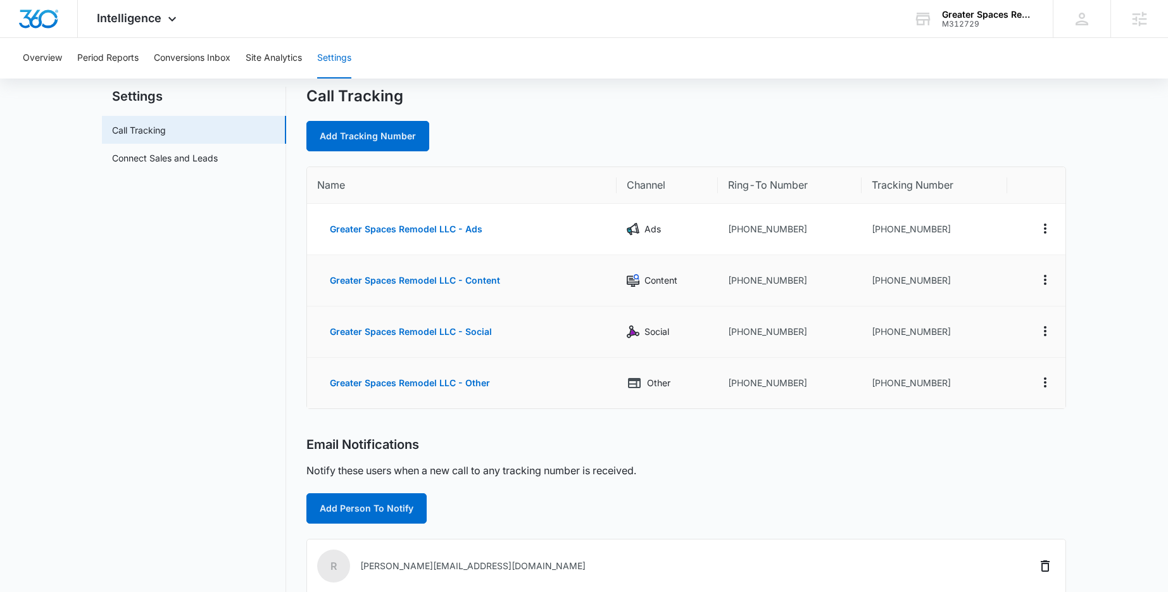
scroll to position [0, 0]
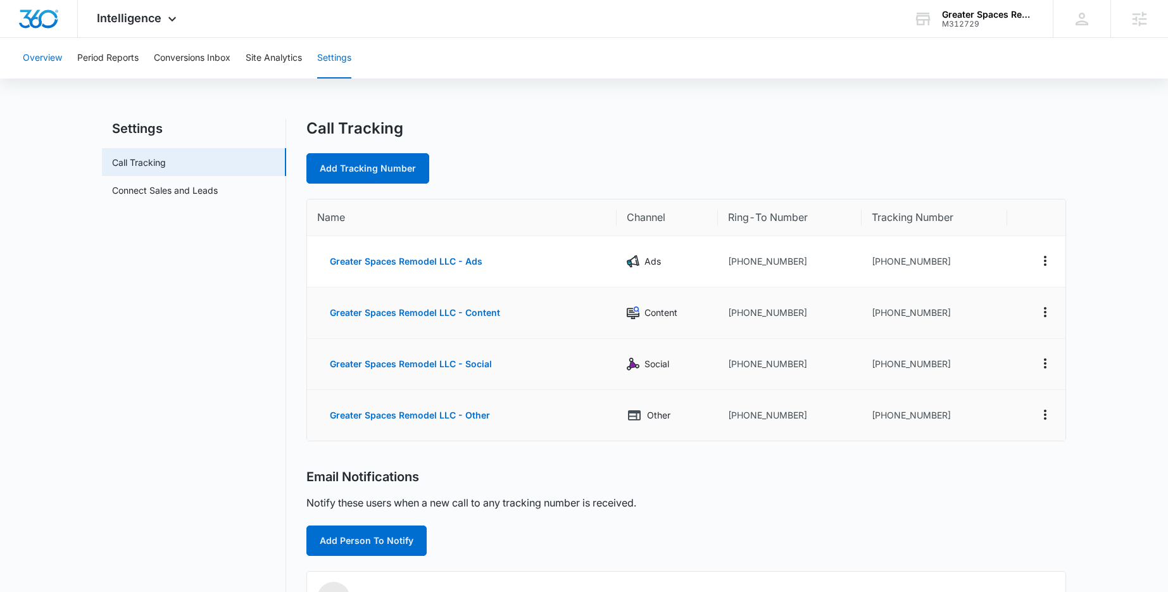
click at [57, 59] on button "Overview" at bounding box center [42, 58] width 39 height 41
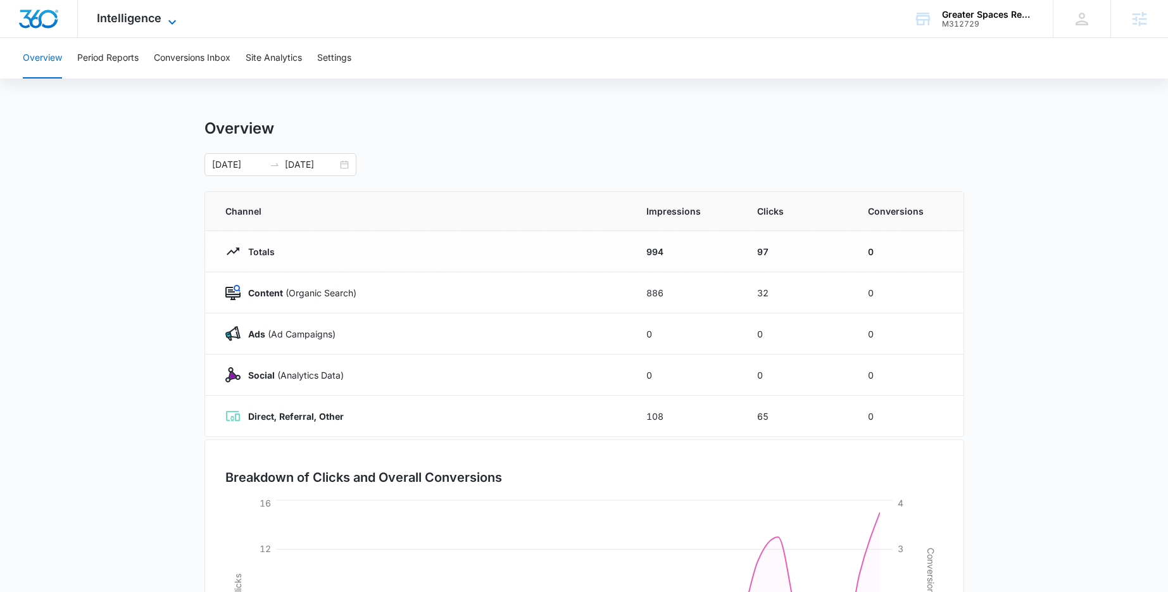
click at [167, 16] on icon at bounding box center [172, 22] width 15 height 15
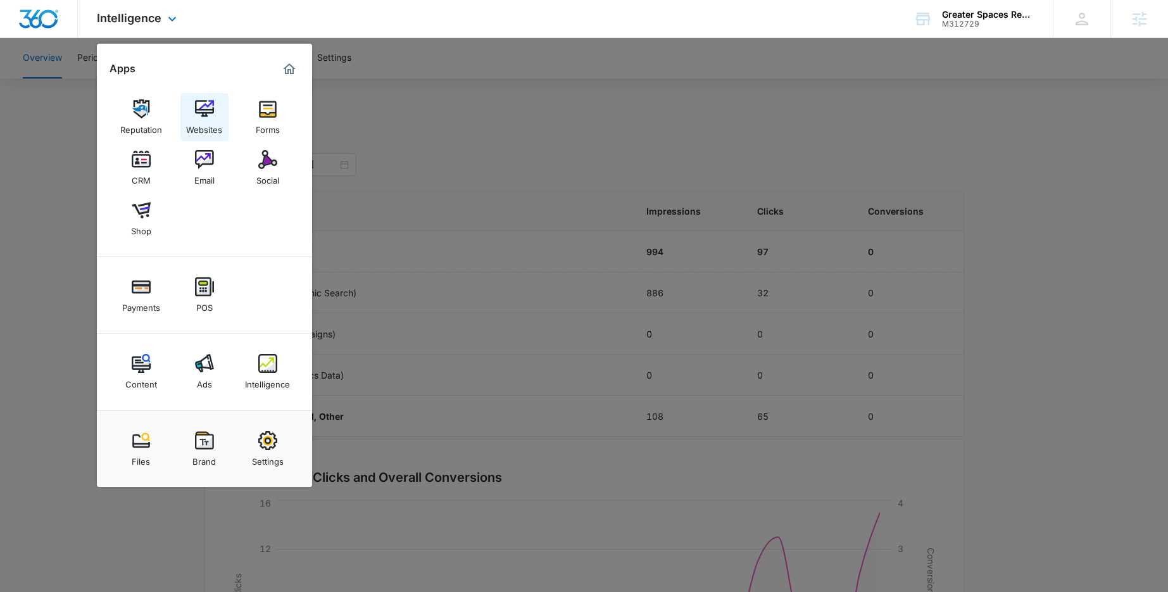
click at [199, 118] on img at bounding box center [204, 108] width 19 height 19
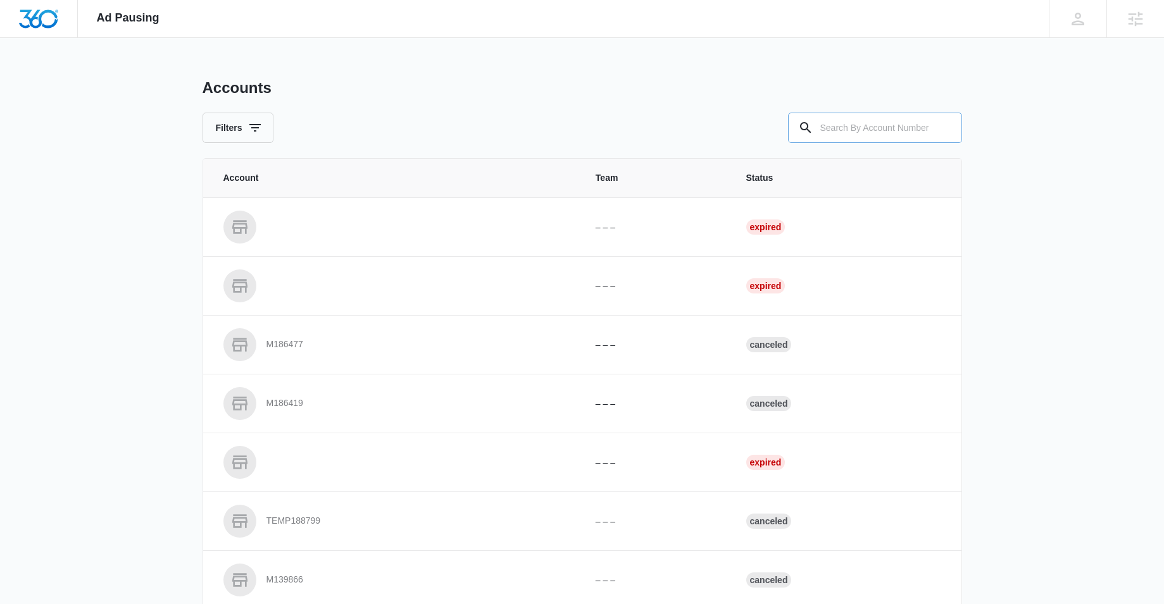
click at [866, 123] on input "text" at bounding box center [875, 128] width 174 height 30
click at [873, 130] on input "text" at bounding box center [875, 128] width 174 height 30
type input "M338639"
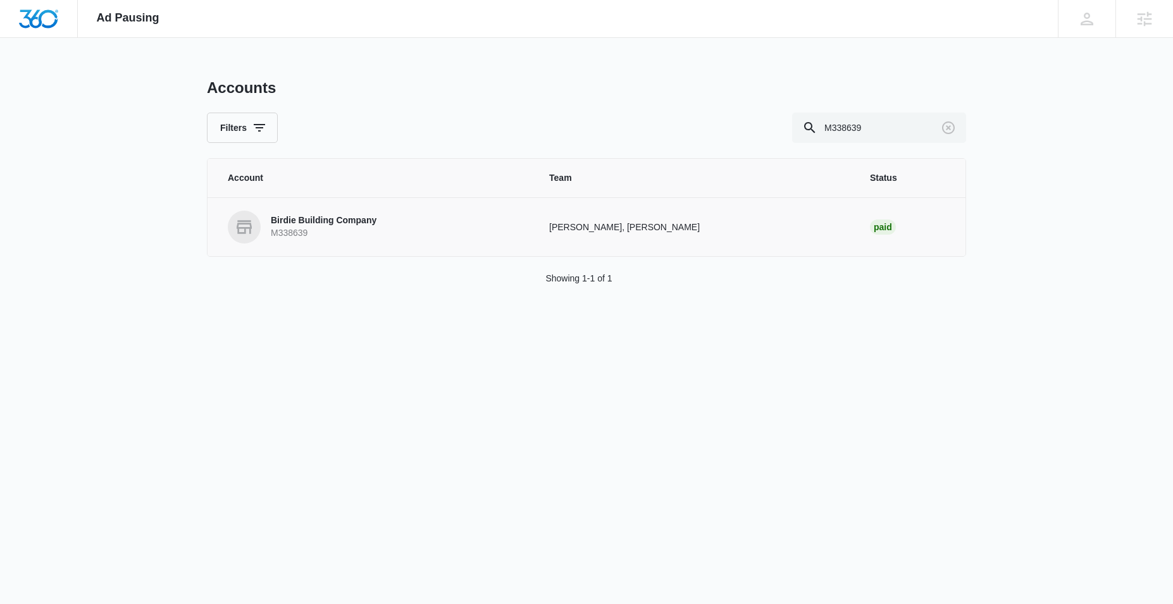
click at [354, 218] on p "Birdie Building Company" at bounding box center [324, 221] width 106 height 13
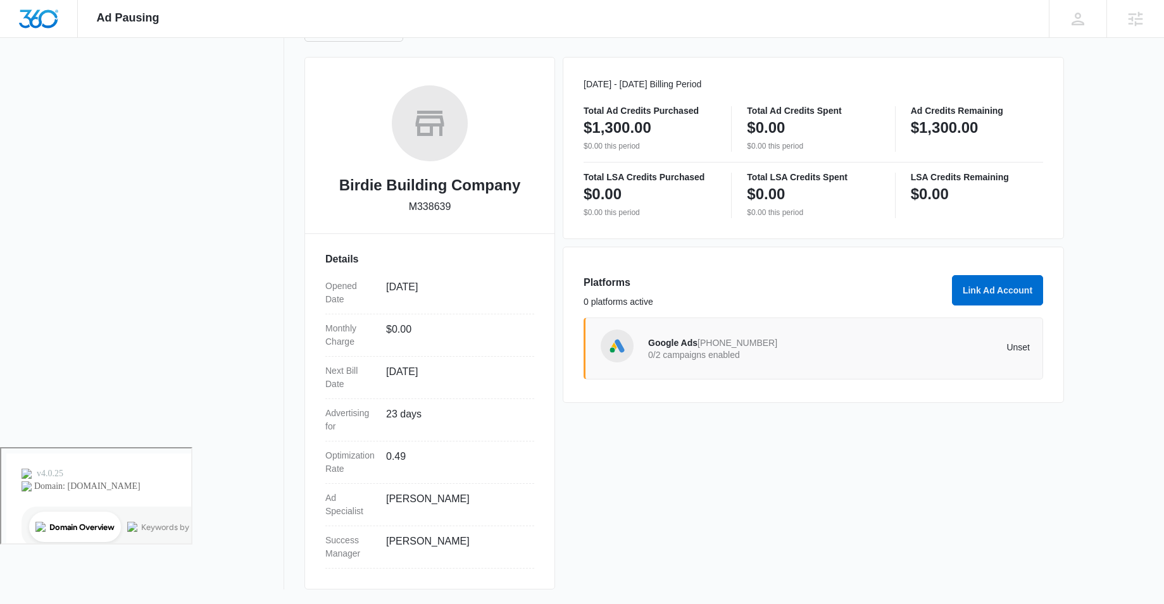
scroll to position [158, 0]
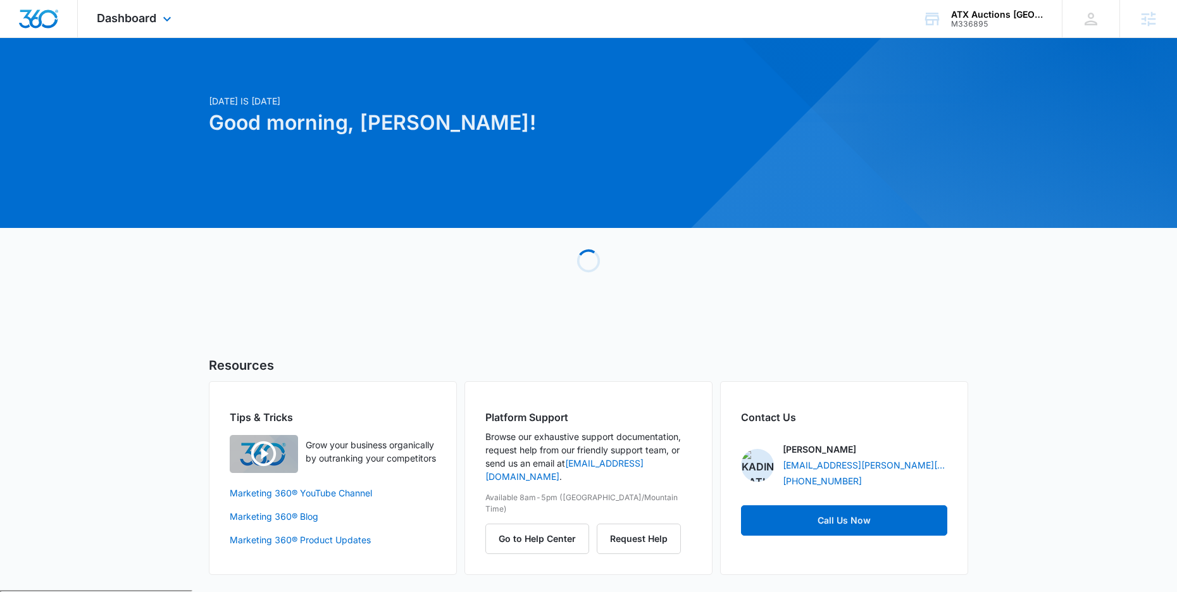
click at [158, 8] on div "Dashboard Apps Reputation Forms CRM Email Social POS Content Ads Intelligence F…" at bounding box center [136, 18] width 116 height 37
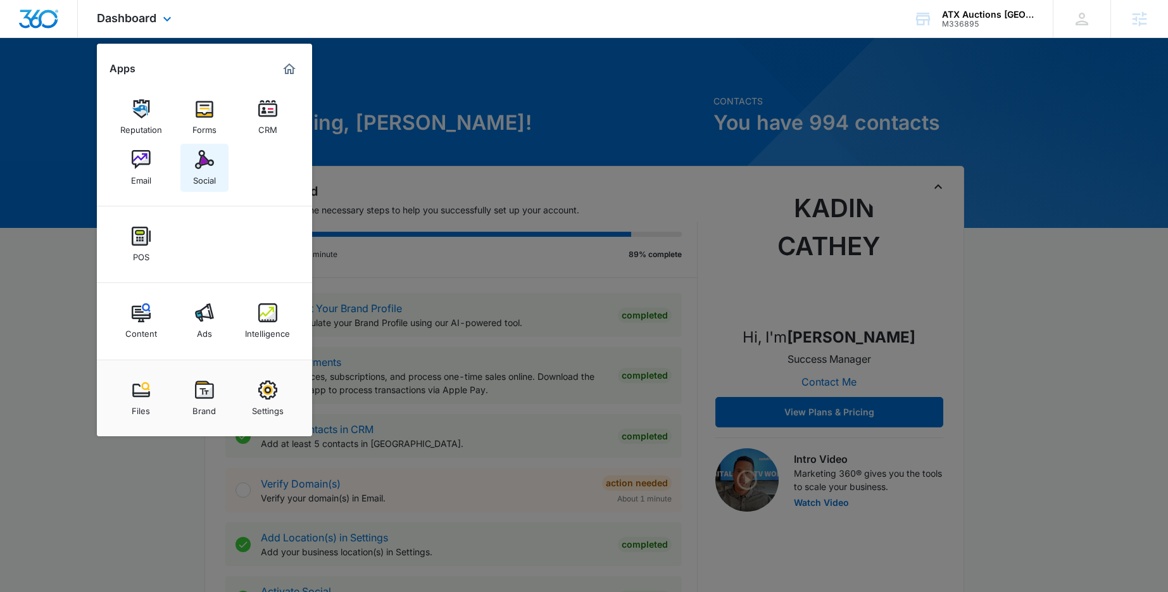
click at [198, 161] on img at bounding box center [204, 159] width 19 height 19
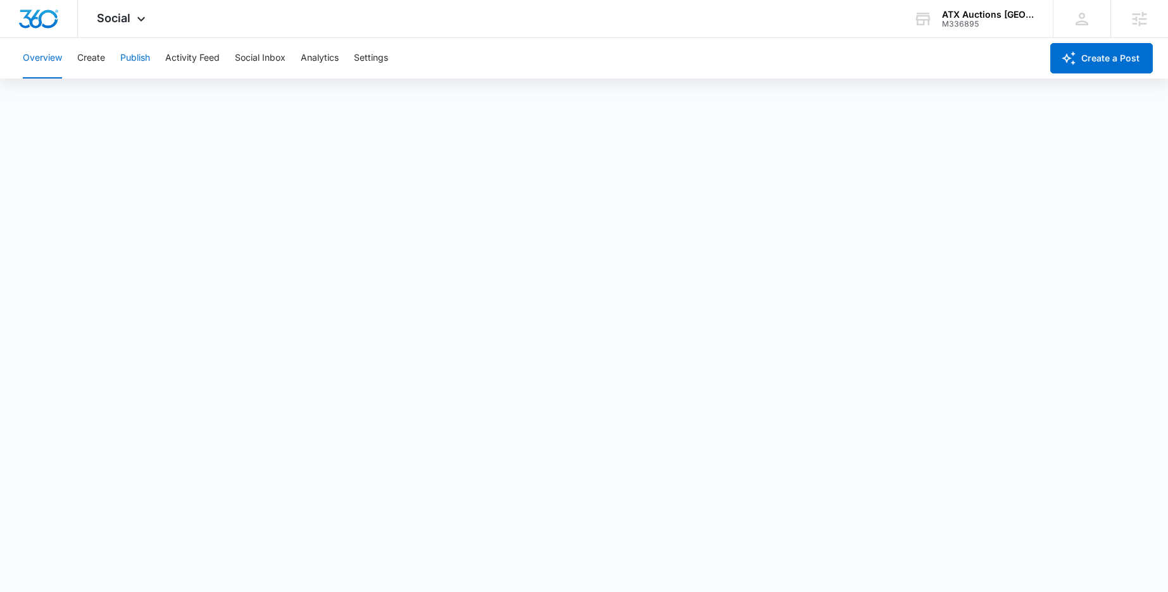
click at [139, 58] on button "Publish" at bounding box center [135, 58] width 30 height 41
click at [92, 64] on button "Create" at bounding box center [91, 58] width 28 height 41
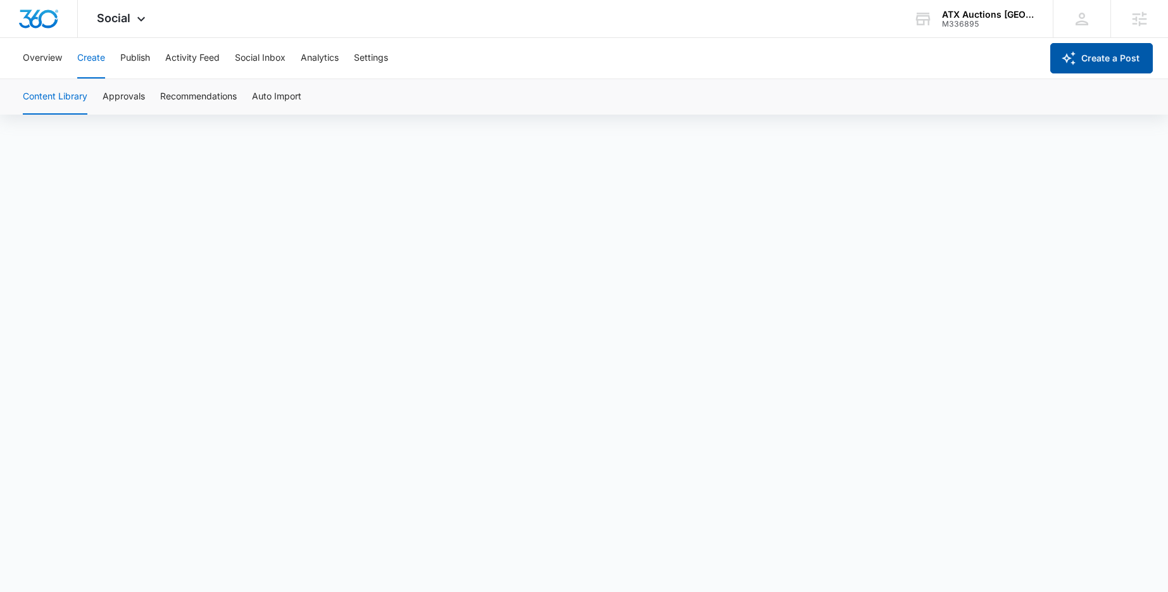
click at [1108, 63] on button "Create a Post" at bounding box center [1101, 58] width 103 height 30
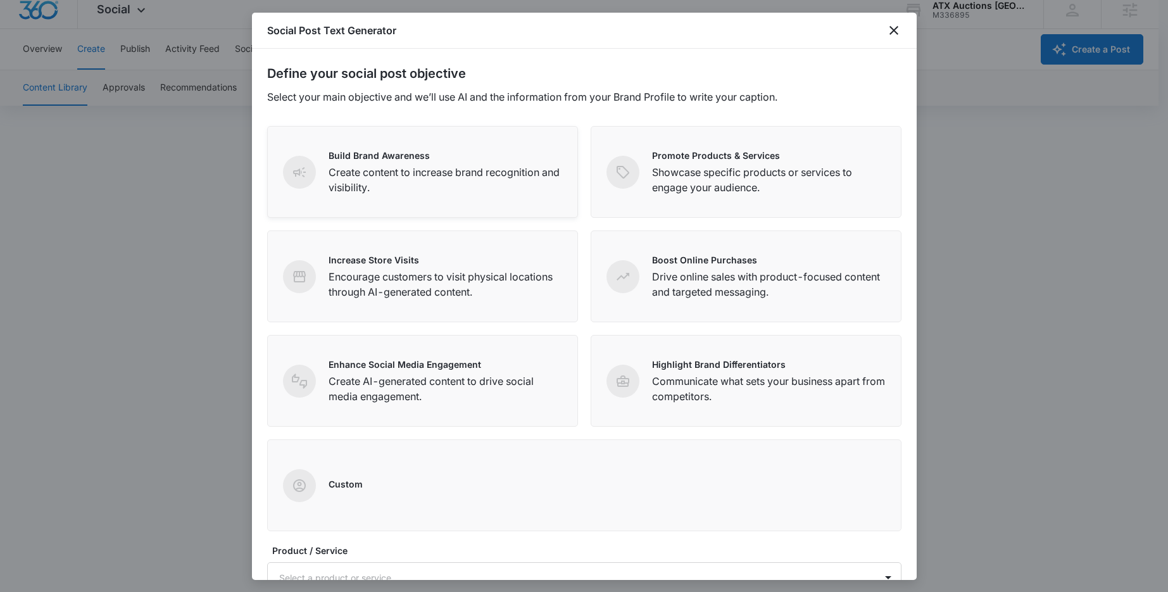
click at [428, 169] on p "Create content to increase brand recognition and visibility." at bounding box center [445, 180] width 234 height 30
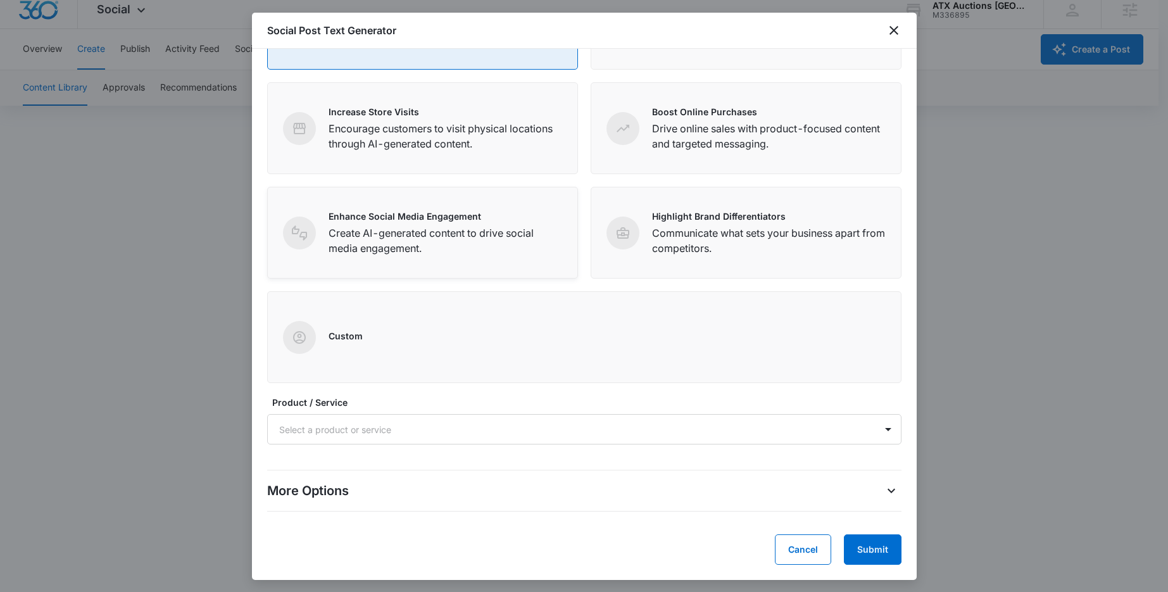
scroll to position [0, 0]
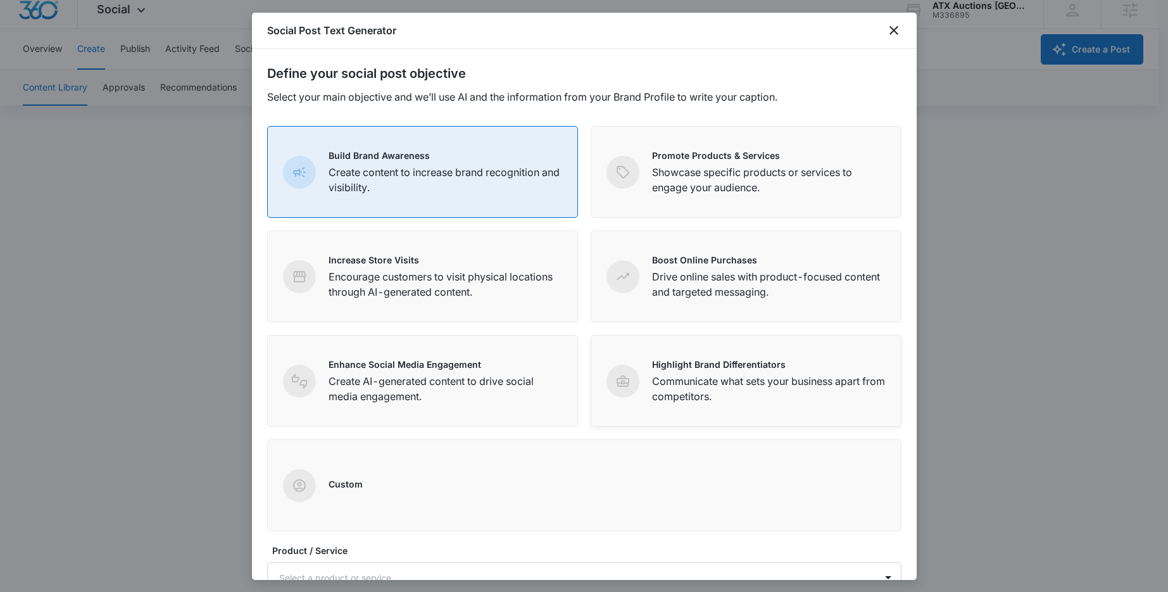
click at [726, 370] on p "Highlight Brand Differentiators" at bounding box center [769, 364] width 234 height 13
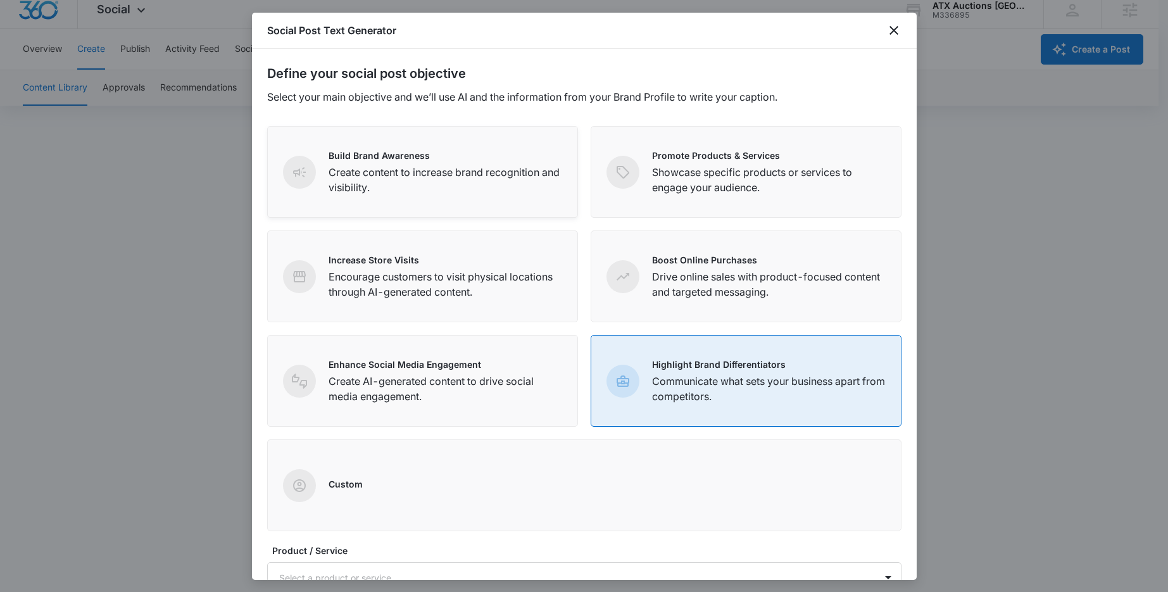
click at [434, 163] on div "Build Brand Awareness Create content to increase brand recognition and visibili…" at bounding box center [445, 172] width 234 height 46
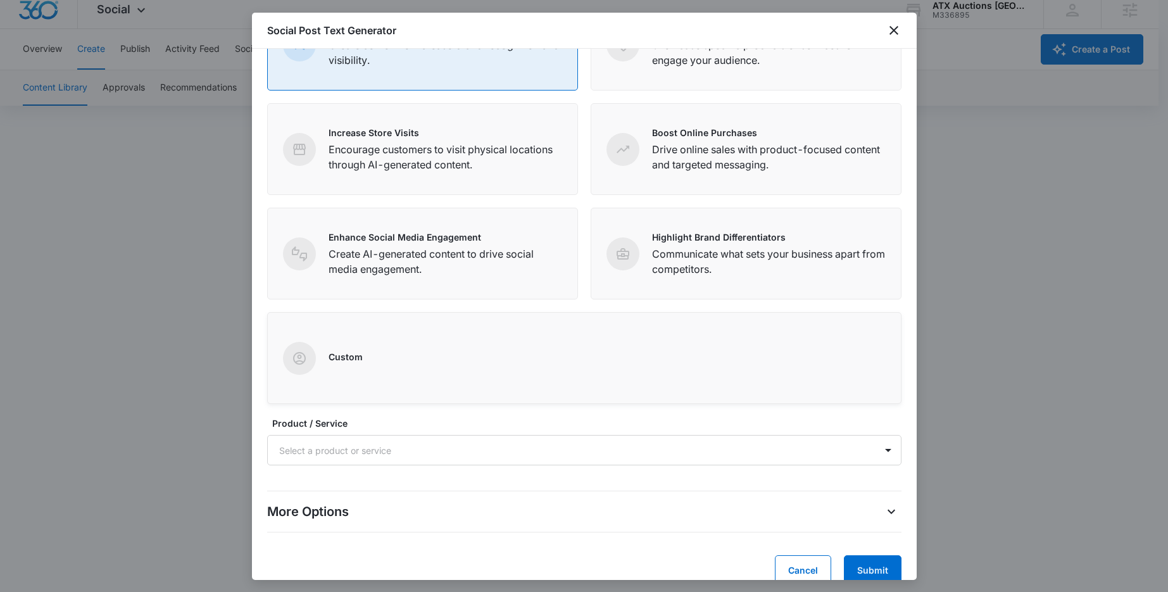
scroll to position [148, 0]
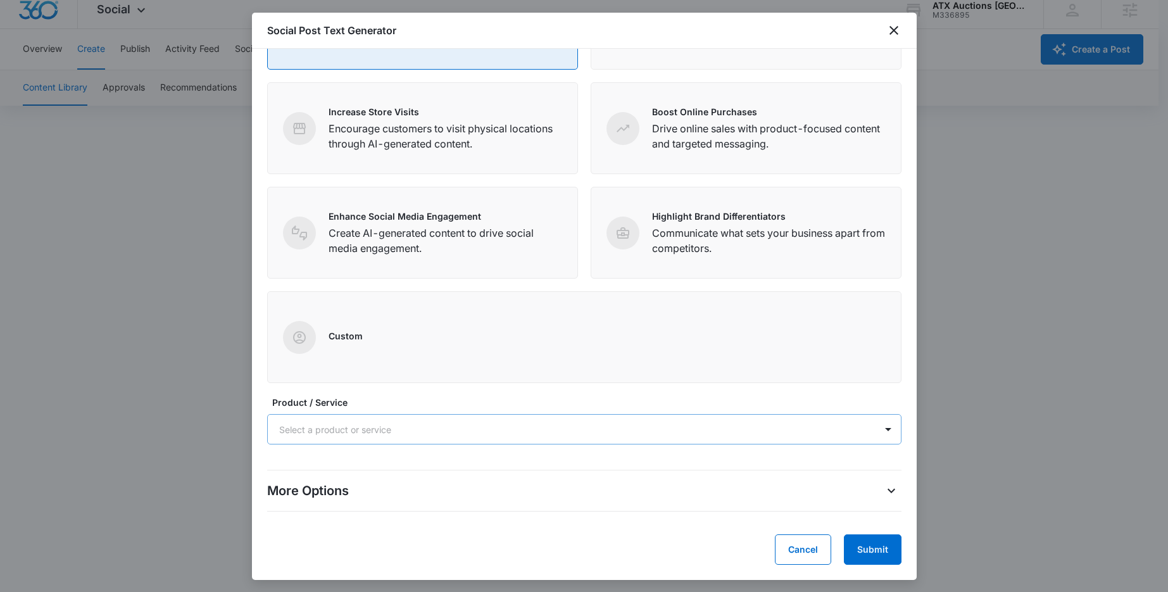
click at [459, 425] on div at bounding box center [569, 430] width 580 height 16
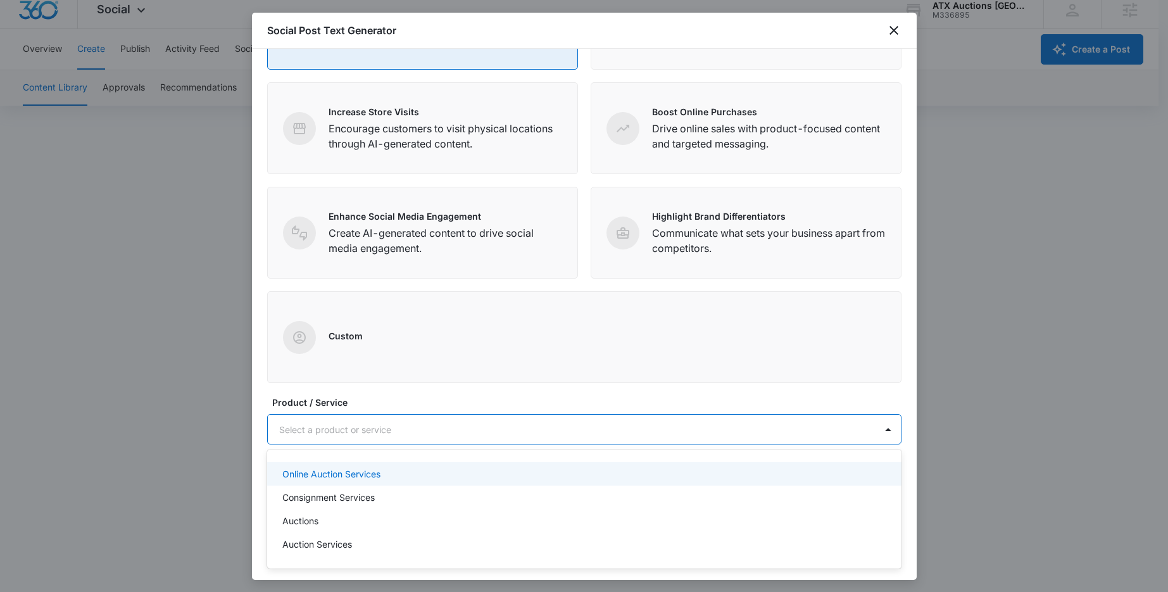
click at [434, 472] on div "Online Auction Services" at bounding box center [582, 473] width 601 height 13
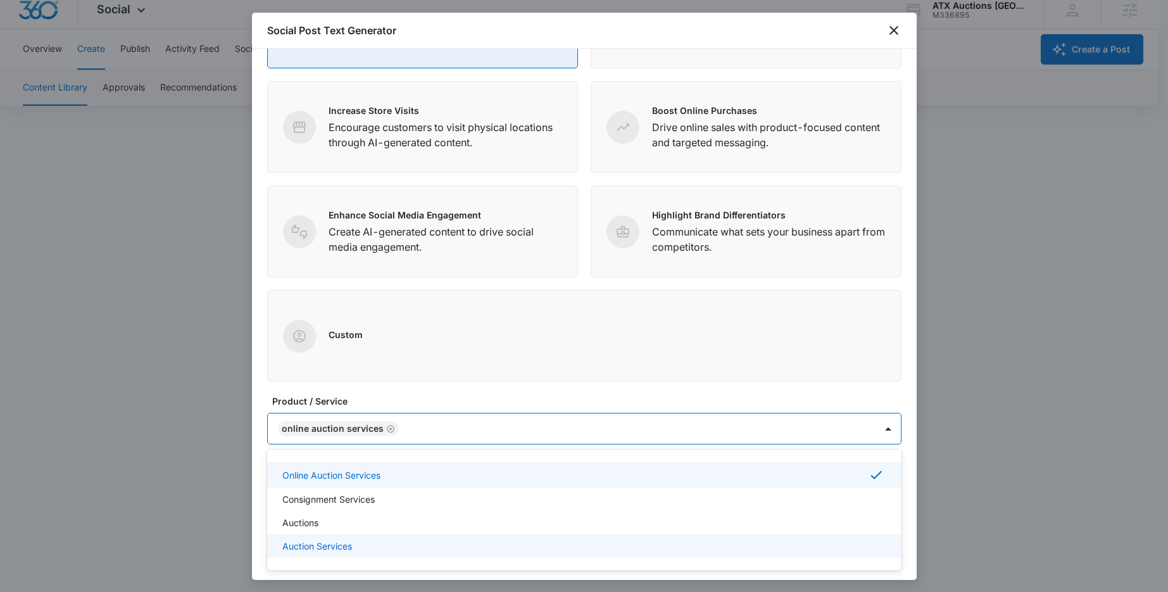
click at [370, 541] on div "Auction Services" at bounding box center [582, 545] width 601 height 13
click at [777, 354] on div "Custom" at bounding box center [584, 336] width 634 height 92
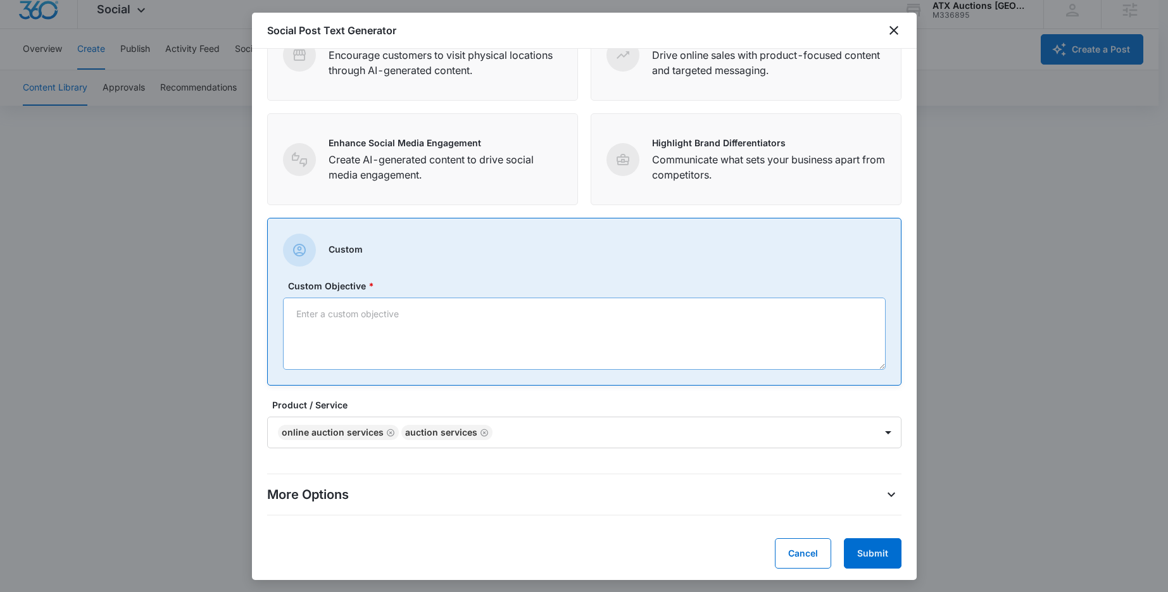
scroll to position [225, 0]
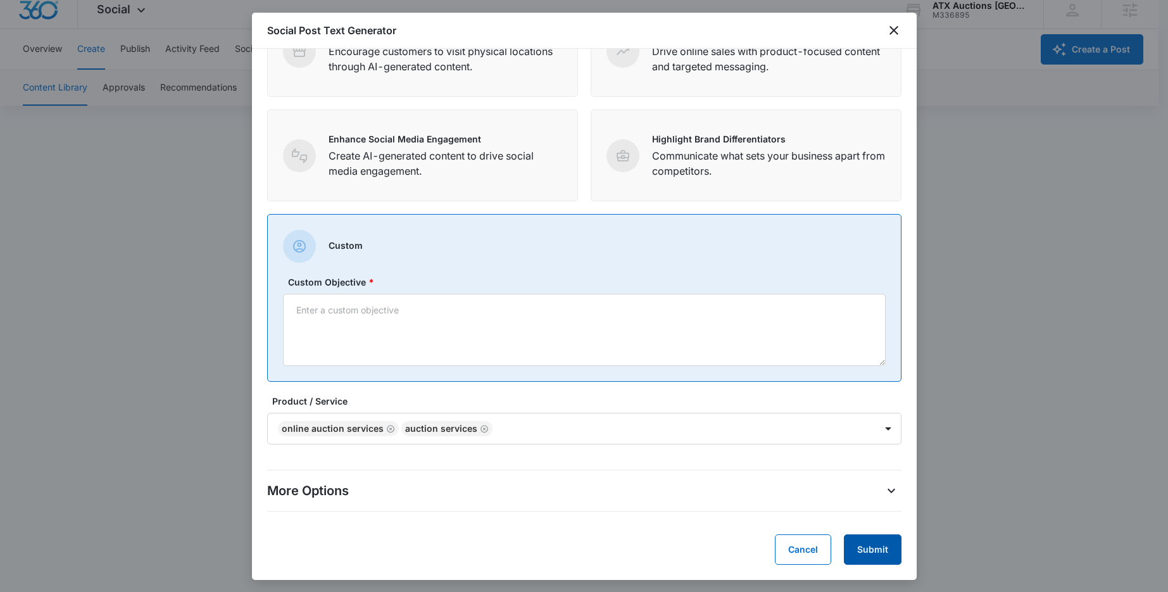
click at [854, 553] on button "Submit" at bounding box center [873, 549] width 58 height 30
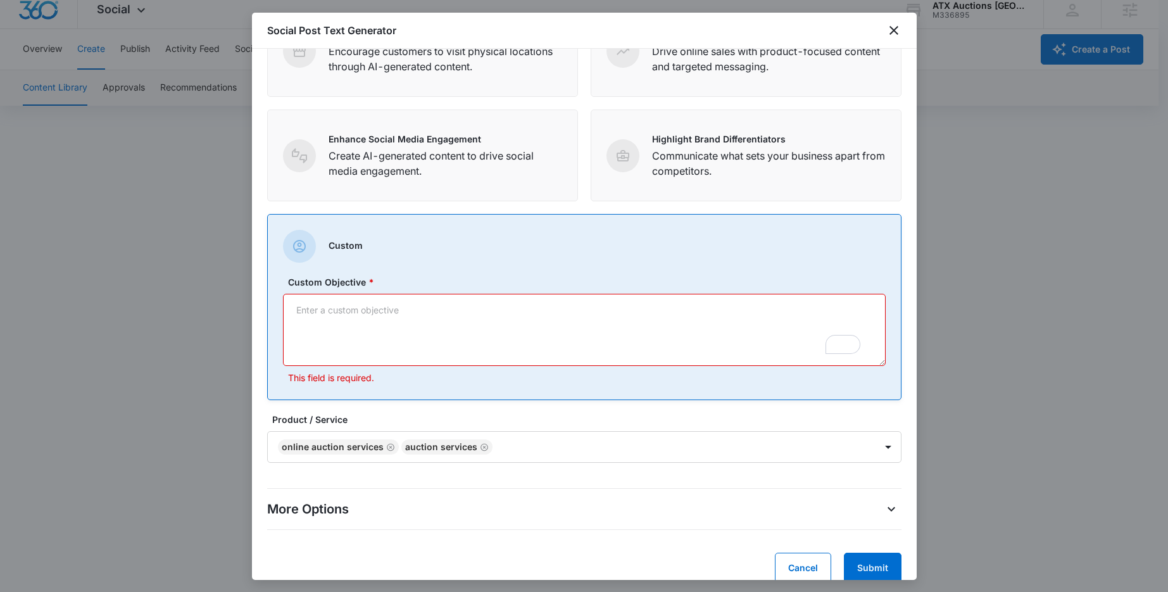
click at [473, 328] on textarea "Custom Objective *" at bounding box center [584, 330] width 603 height 72
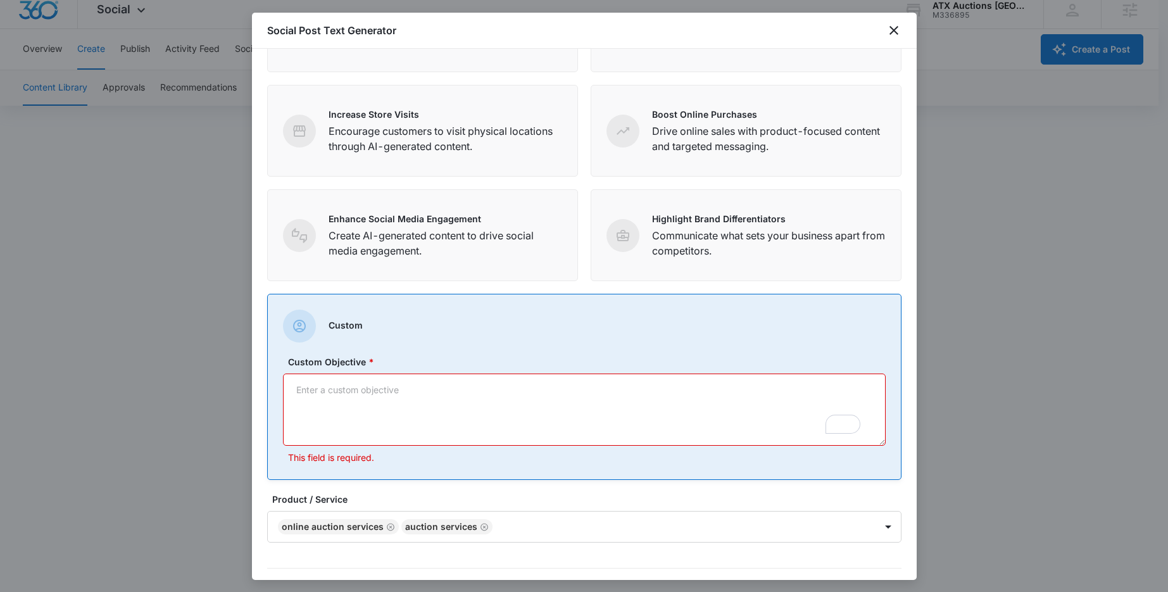
scroll to position [0, 0]
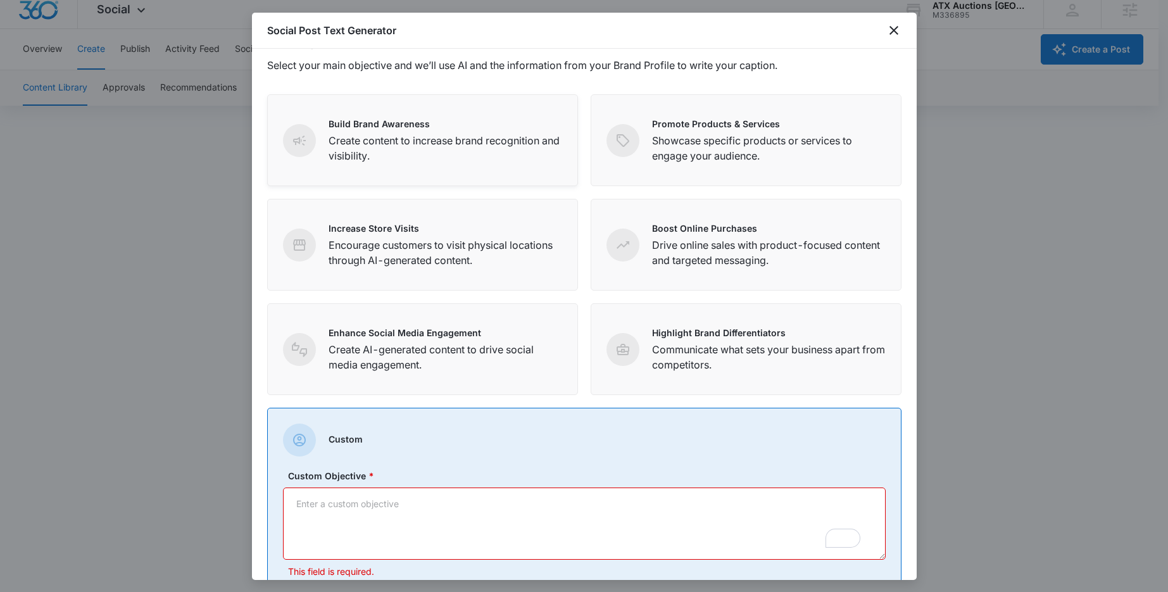
click at [485, 147] on p "Create content to increase brand recognition and visibility." at bounding box center [445, 148] width 234 height 30
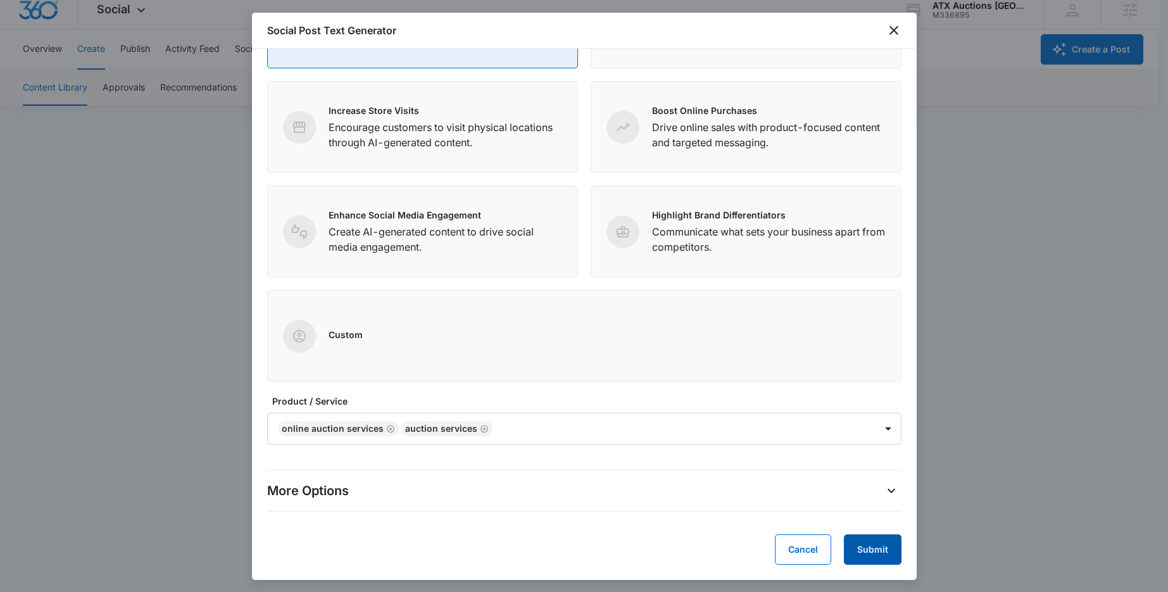
click at [851, 542] on button "Submit" at bounding box center [873, 549] width 58 height 30
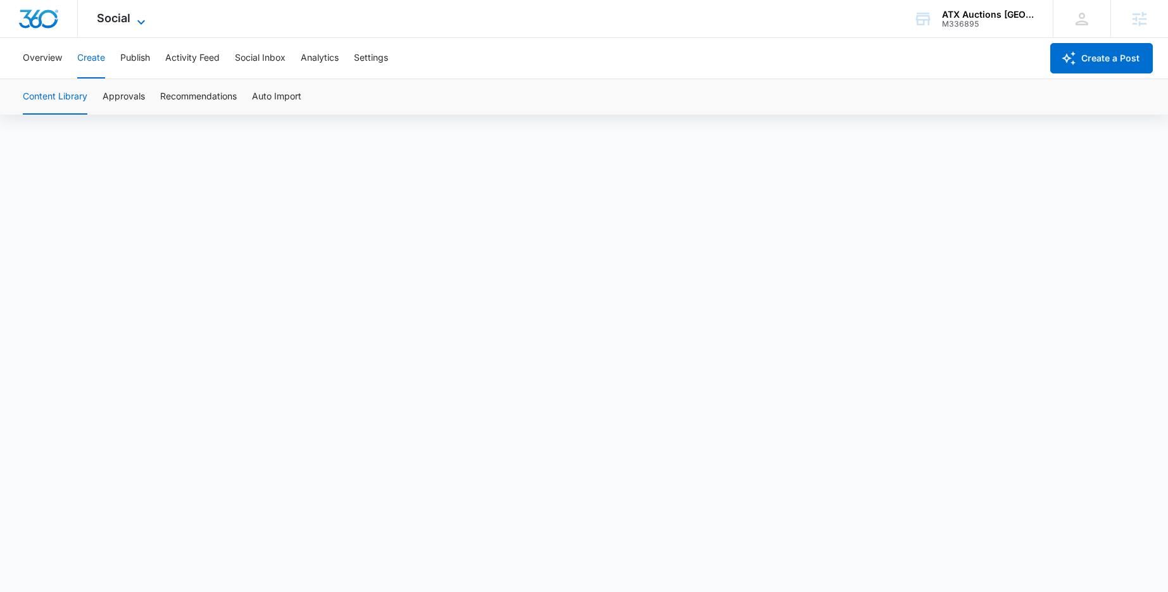
click at [113, 22] on span "Social" at bounding box center [114, 17] width 34 height 13
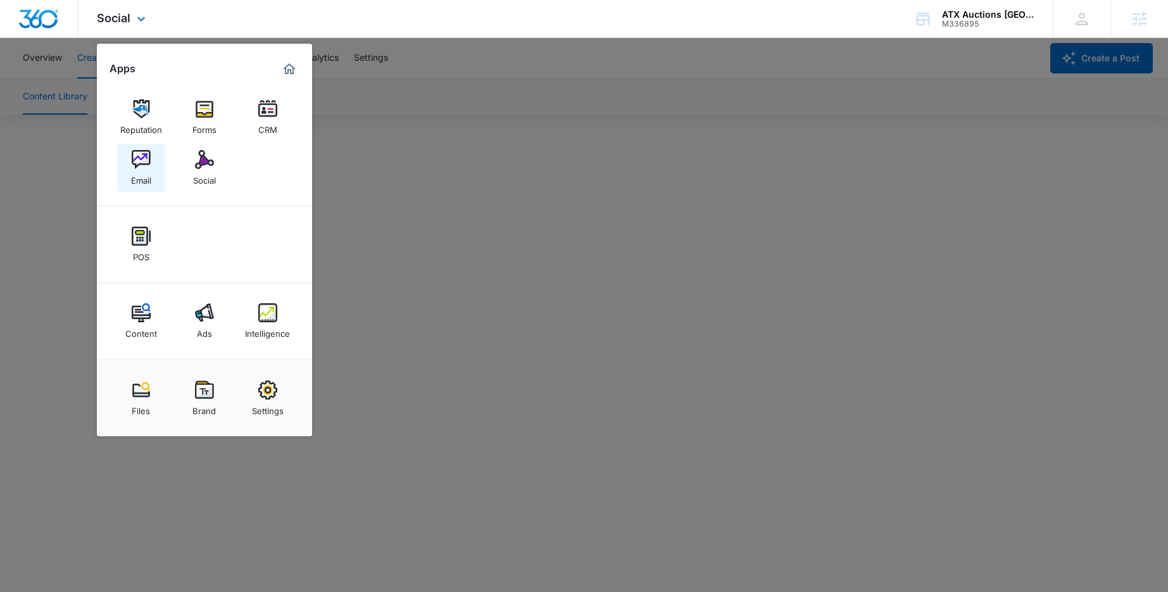
click at [144, 163] on img at bounding box center [141, 159] width 19 height 19
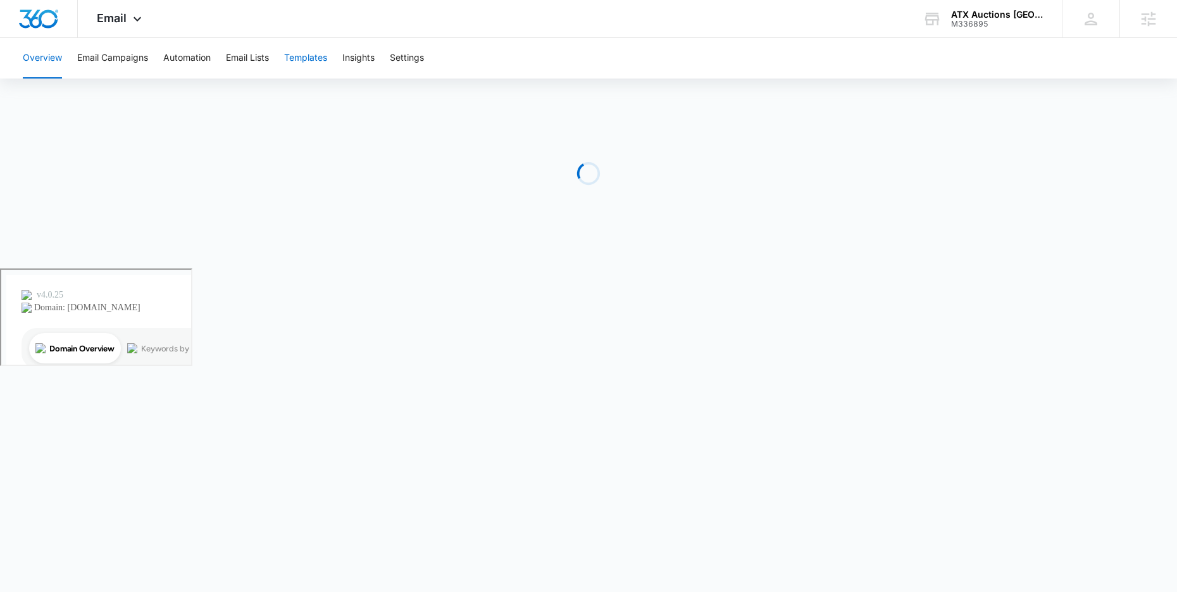
click at [300, 53] on button "Templates" at bounding box center [305, 58] width 43 height 41
click at [120, 17] on span "Email" at bounding box center [112, 17] width 30 height 13
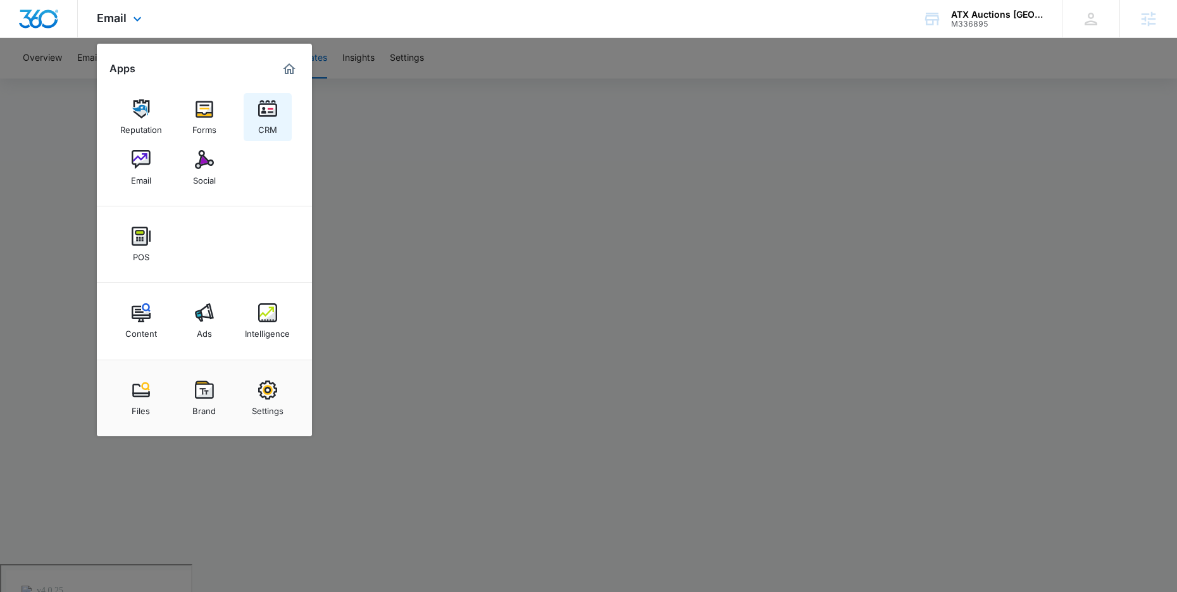
click at [285, 118] on link "CRM" at bounding box center [268, 117] width 48 height 48
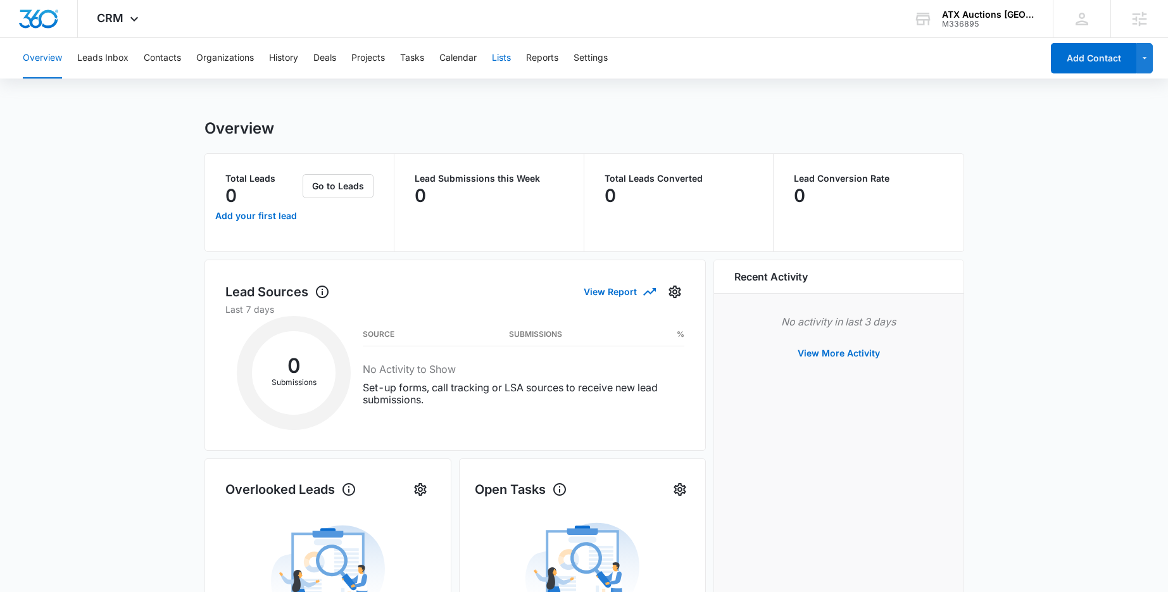
click at [501, 56] on button "Lists" at bounding box center [501, 58] width 19 height 41
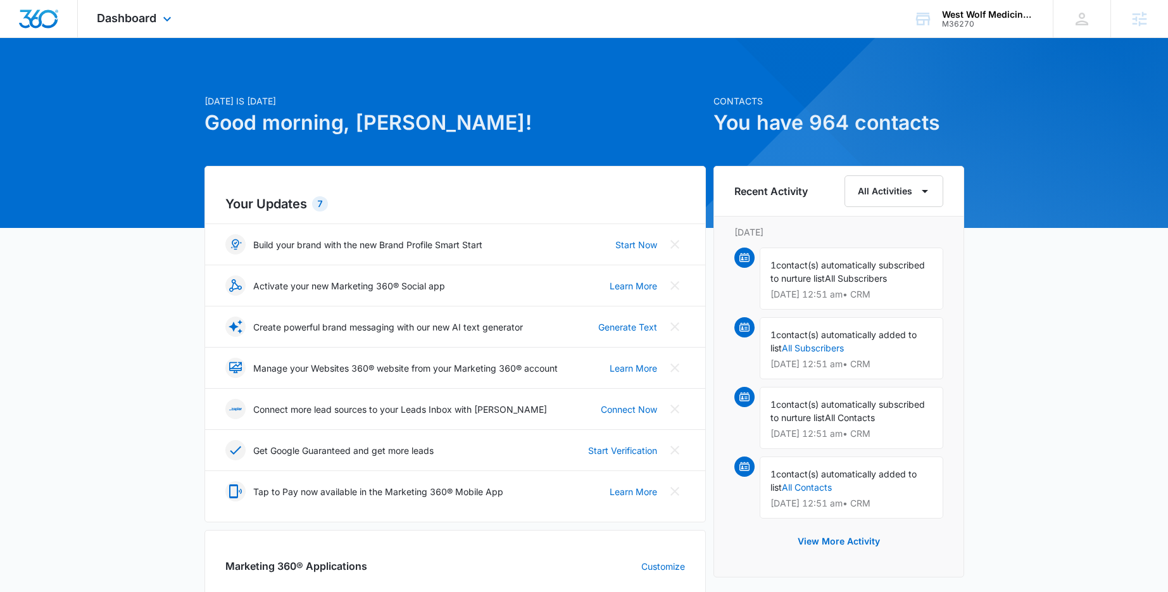
click at [158, 18] on div "Dashboard Apps Reputation Forms CRM Email Social Shop Payments POS Content Ads …" at bounding box center [136, 18] width 116 height 37
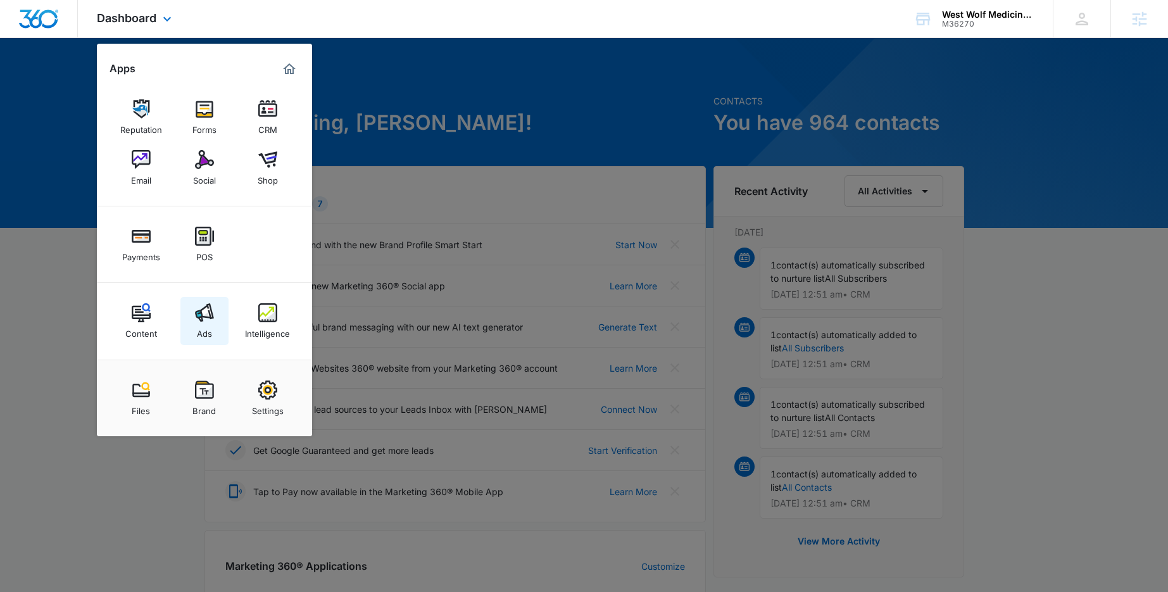
click at [199, 320] on img at bounding box center [204, 312] width 19 height 19
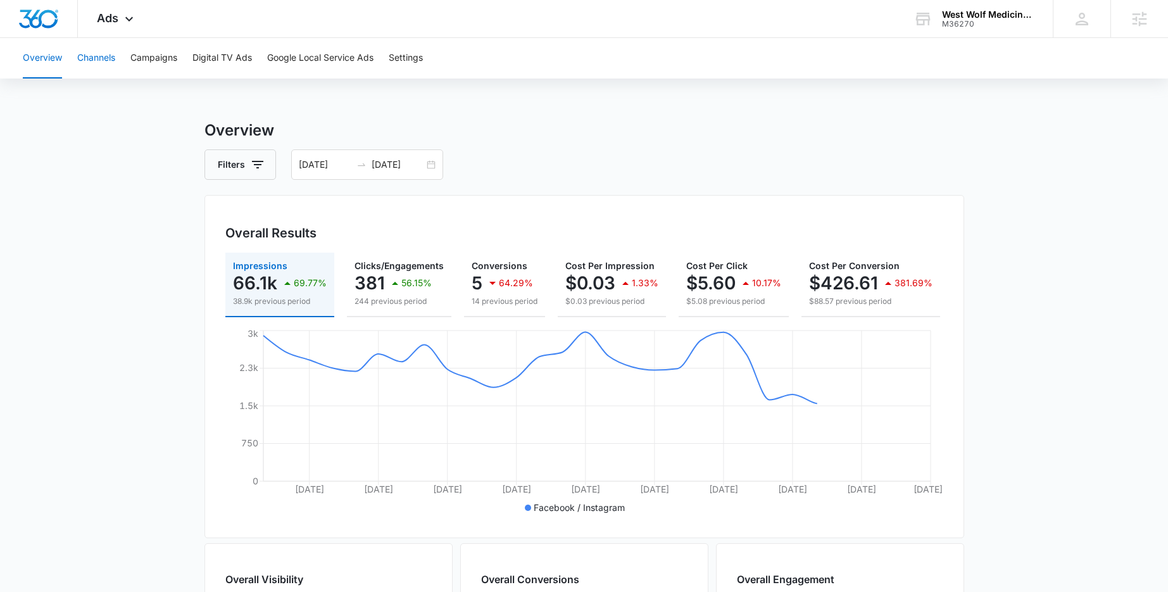
click at [111, 67] on button "Channels" at bounding box center [96, 58] width 38 height 41
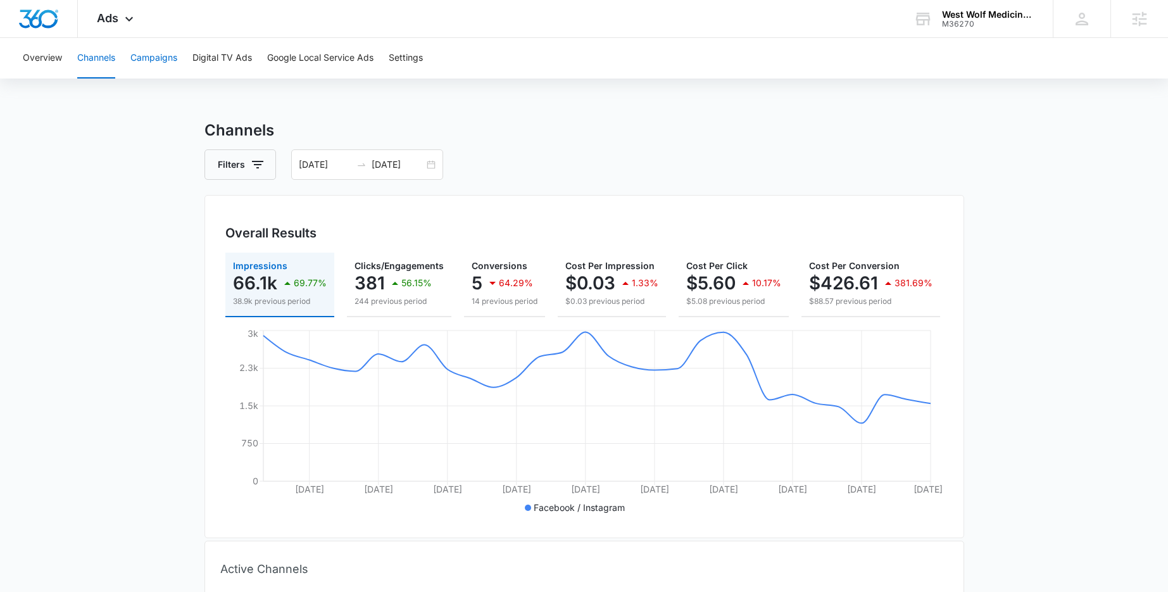
click at [159, 58] on button "Campaigns" at bounding box center [153, 58] width 47 height 41
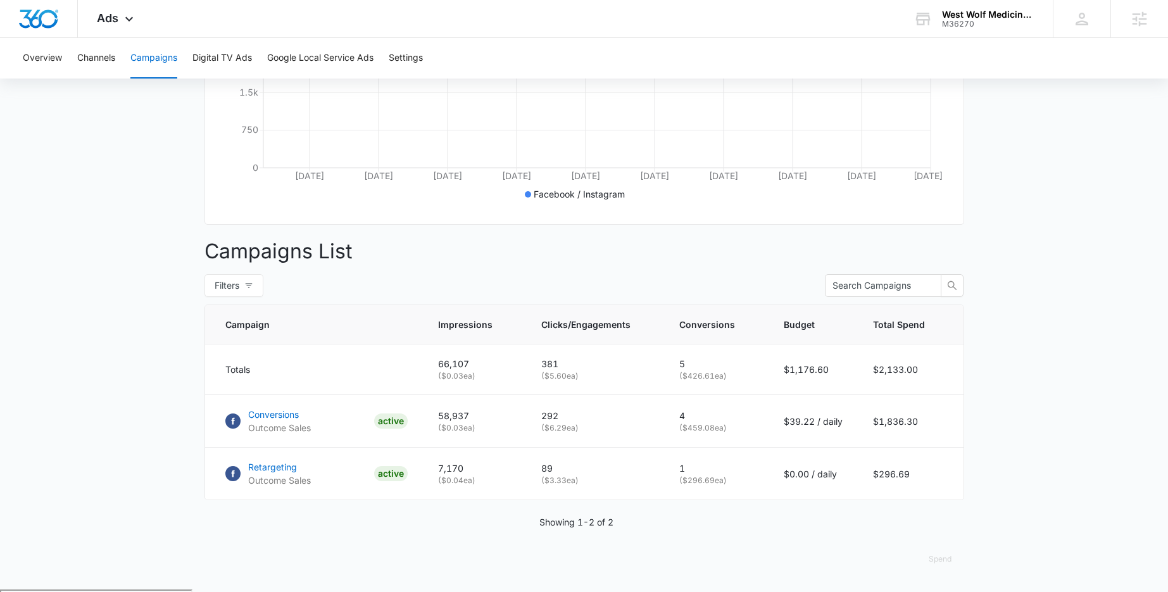
scroll to position [320, 0]
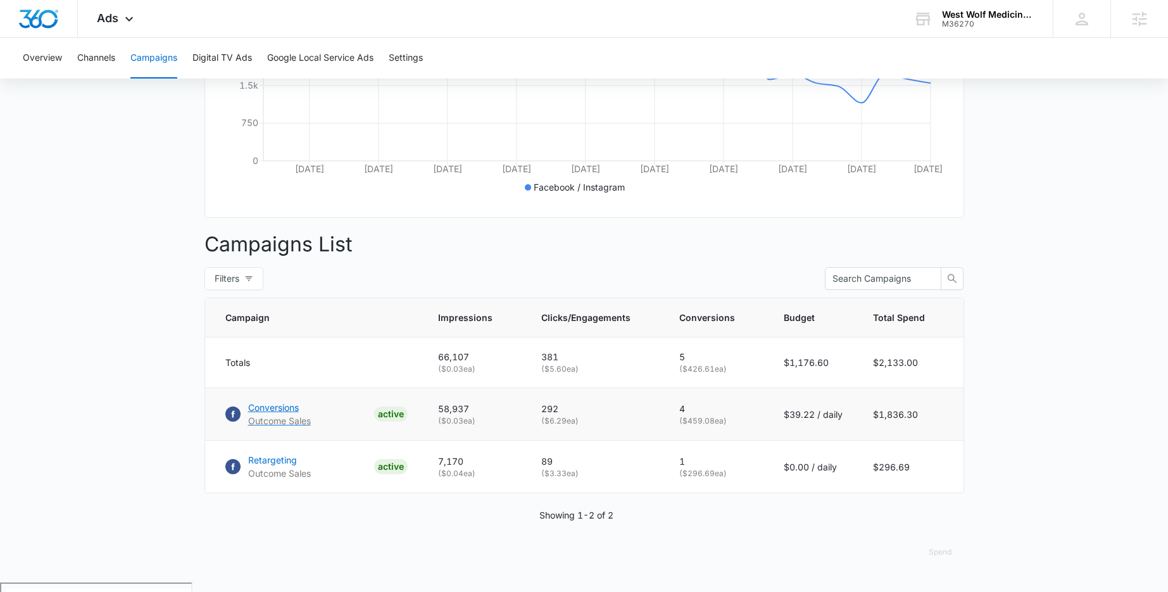
click at [272, 414] on p "Conversions" at bounding box center [279, 407] width 63 height 13
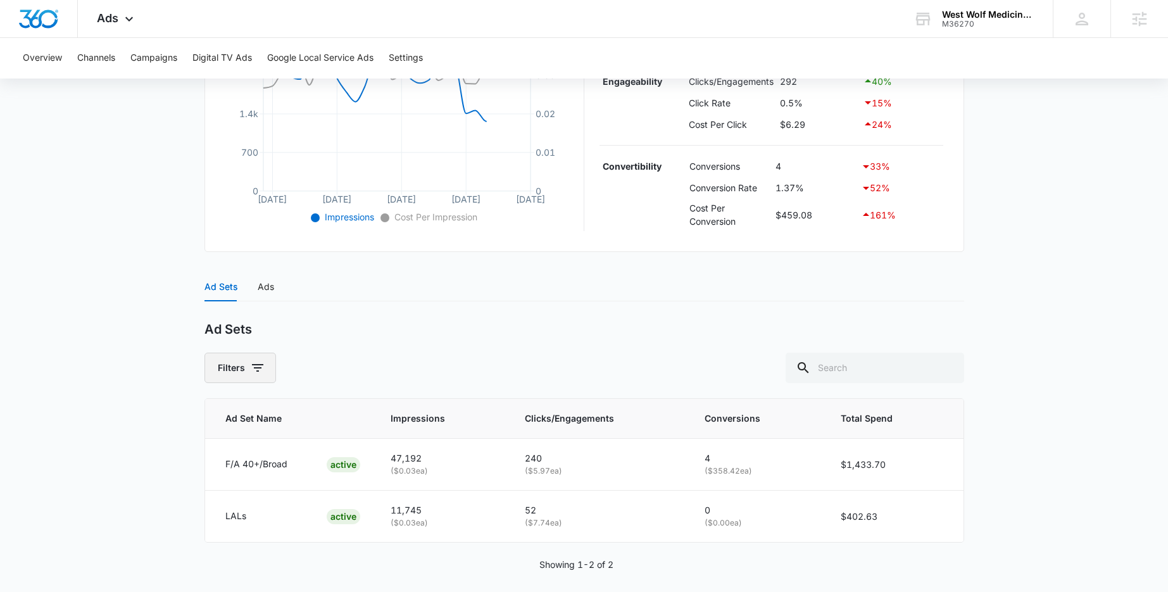
scroll to position [341, 0]
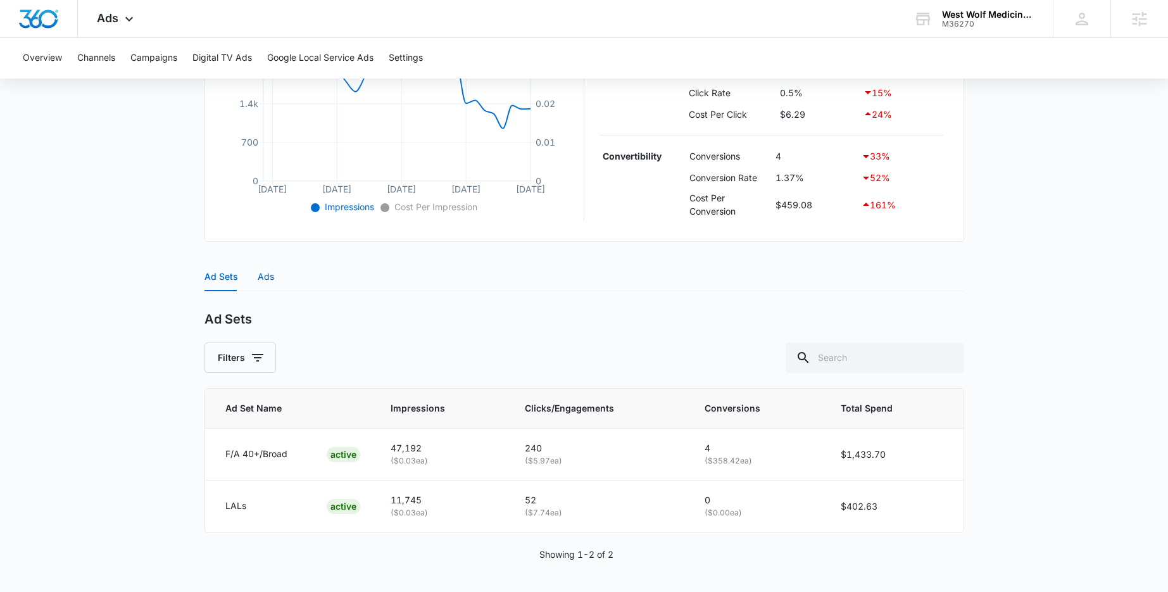
click at [265, 277] on div "Ads" at bounding box center [266, 277] width 16 height 14
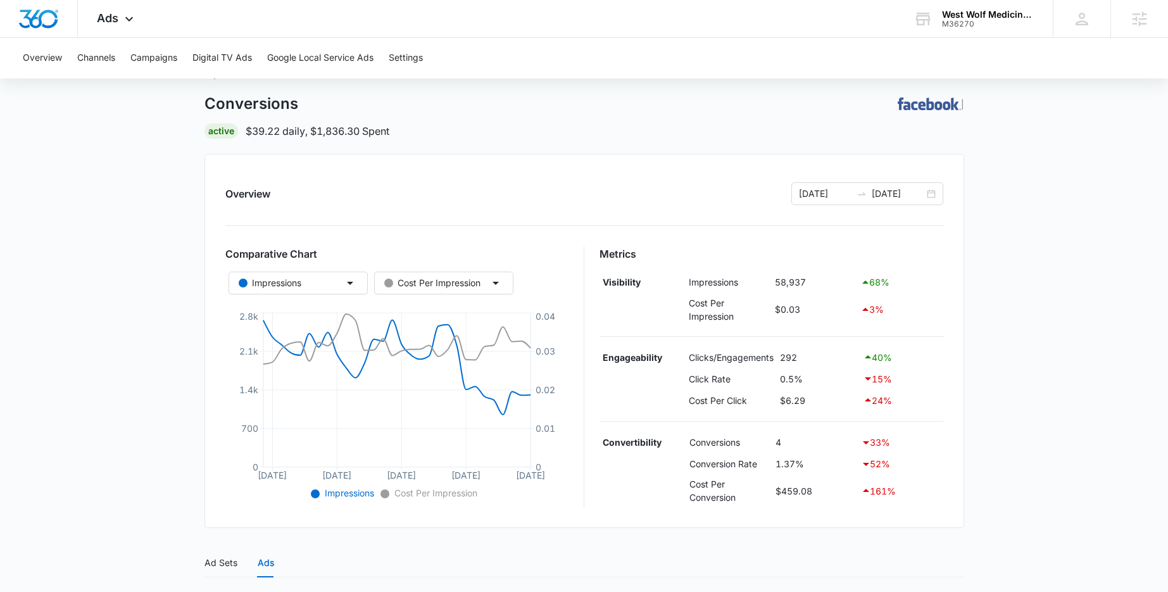
scroll to position [0, 0]
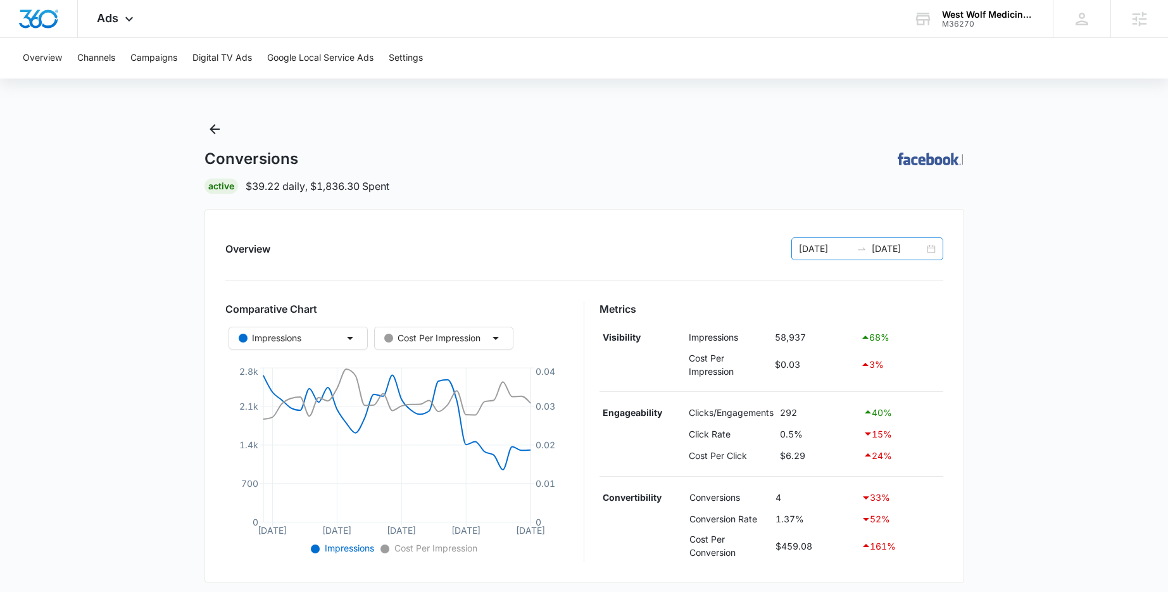
click at [929, 247] on div "[DATE] [DATE]" at bounding box center [867, 248] width 152 height 23
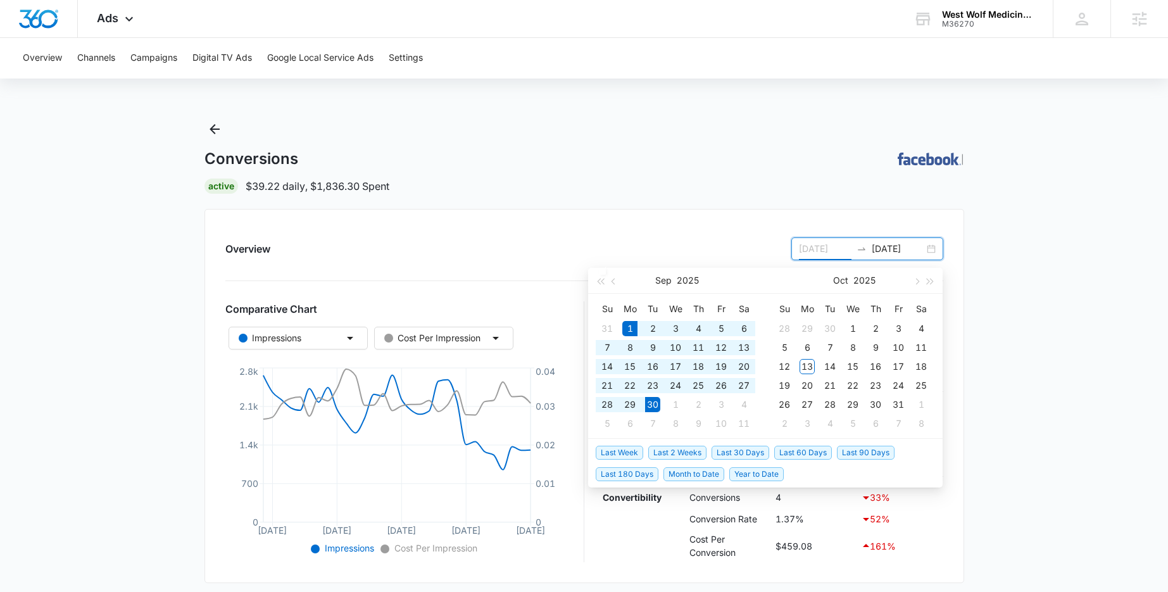
type input "[DATE]"
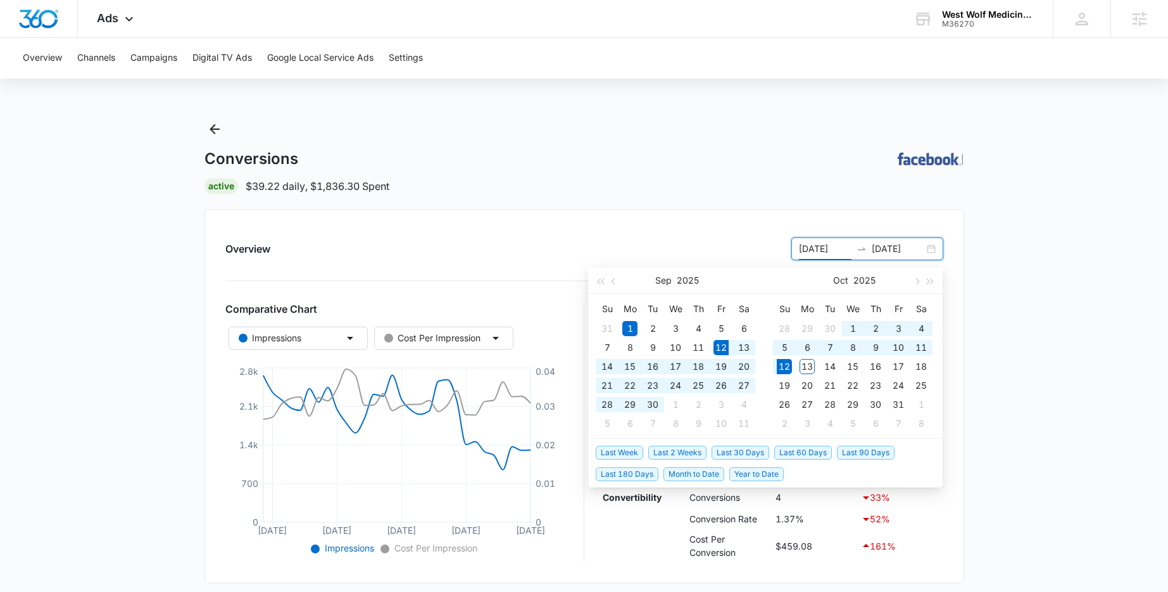
click at [735, 447] on span "Last 30 Days" at bounding box center [740, 453] width 58 height 14
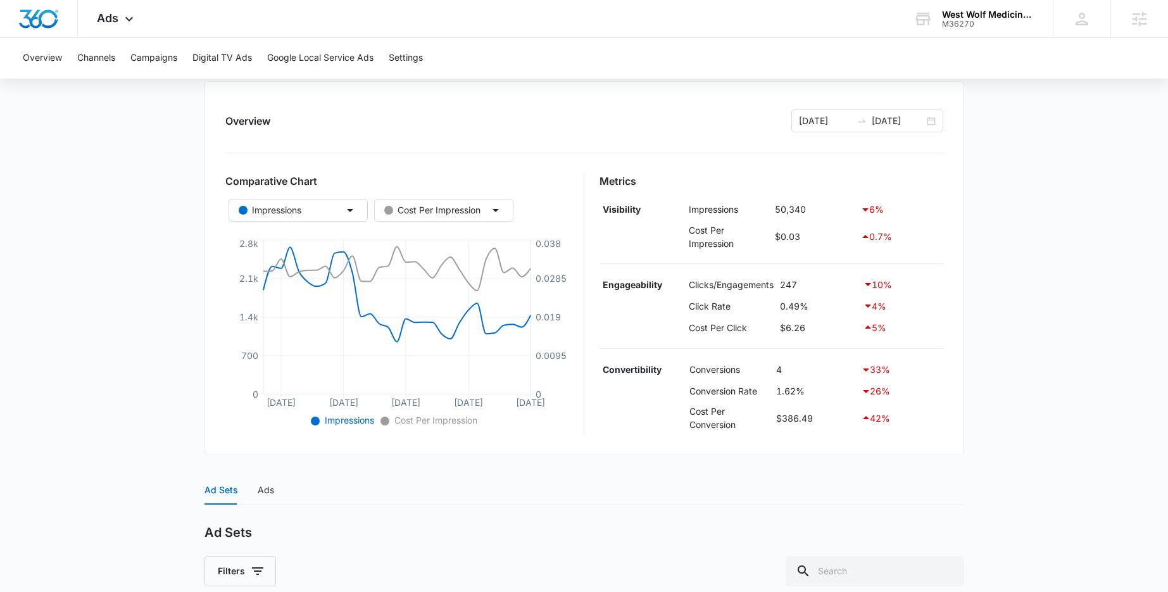
scroll to position [126, 0]
click at [350, 211] on icon "button" at bounding box center [350, 212] width 6 height 3
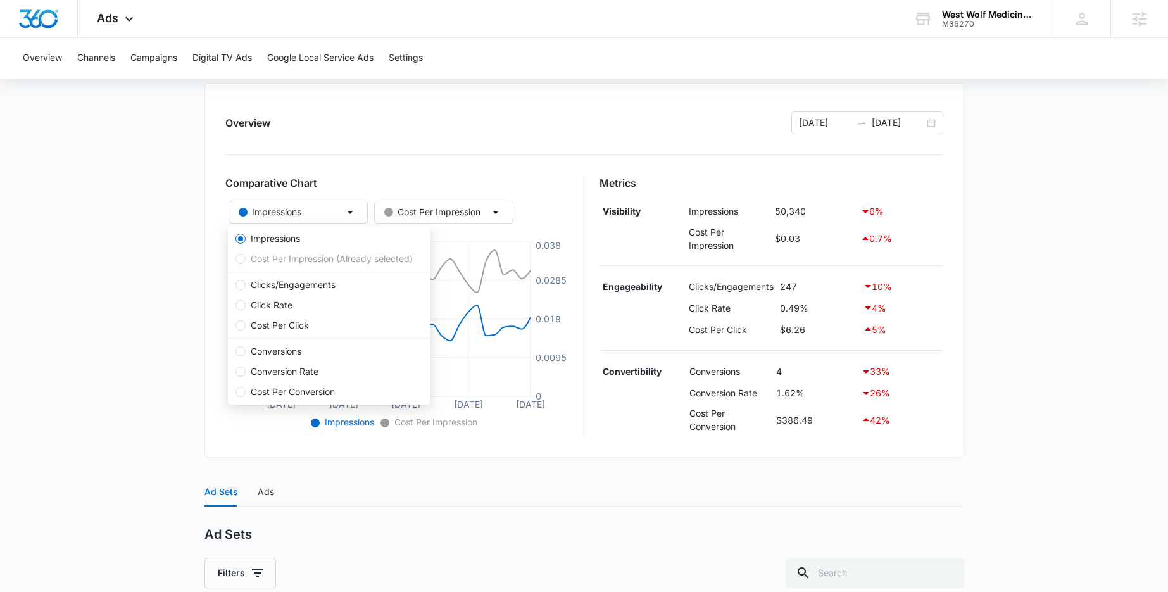
click at [166, 247] on main "Conversions | Active $39.22 daily , $1,546.00 Spent Overview [DATE] [DATE] Comp…" at bounding box center [584, 400] width 1168 height 814
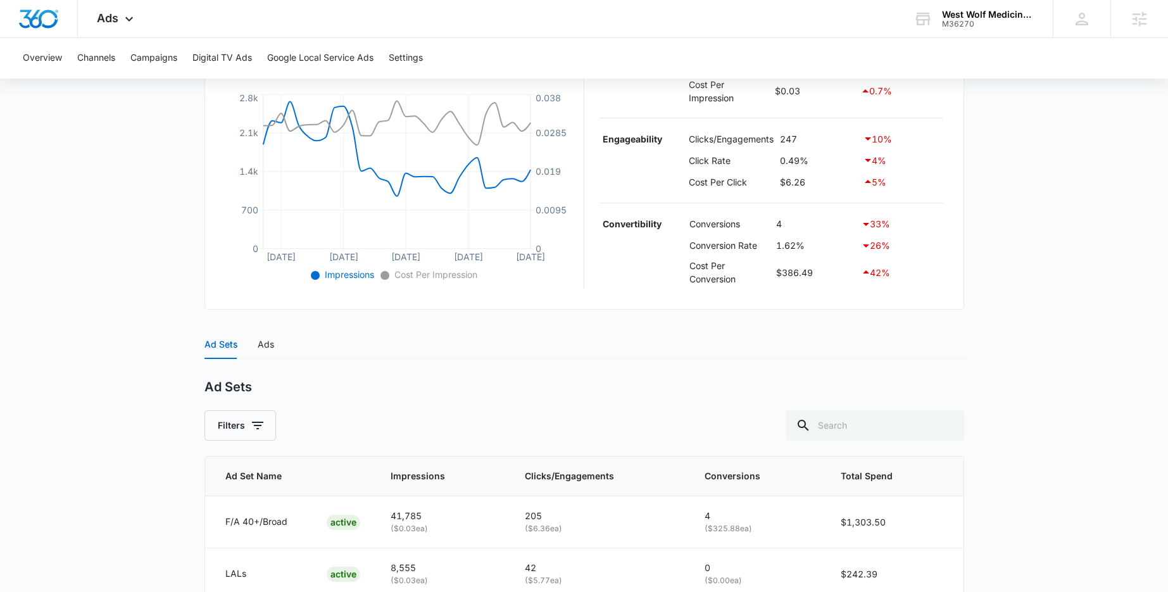
scroll to position [214, 0]
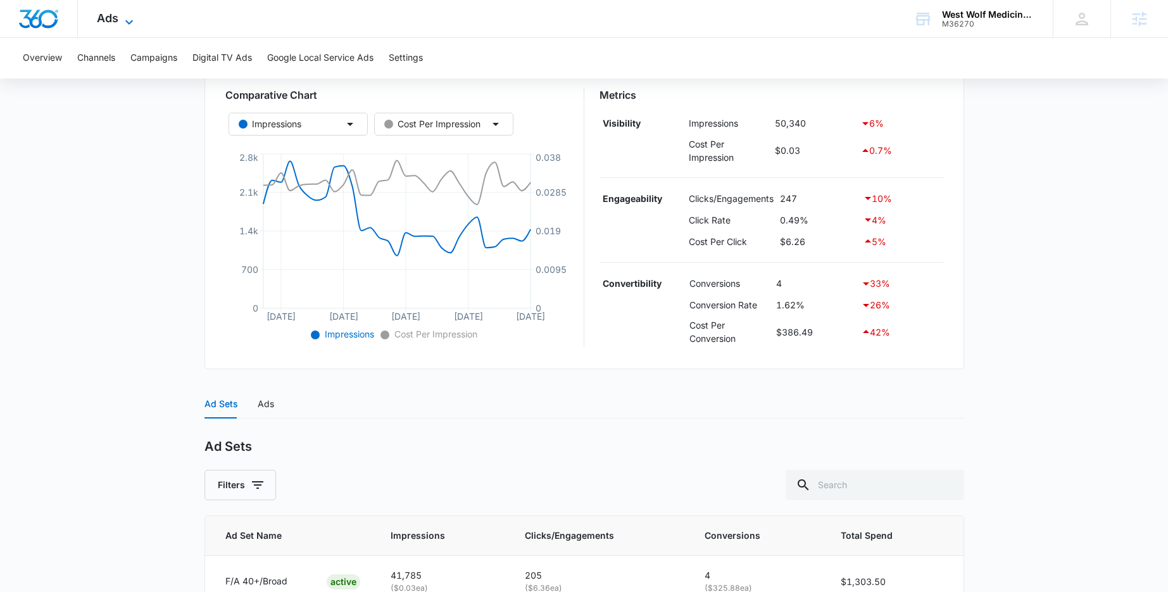
click at [116, 21] on span "Ads" at bounding box center [108, 17] width 22 height 13
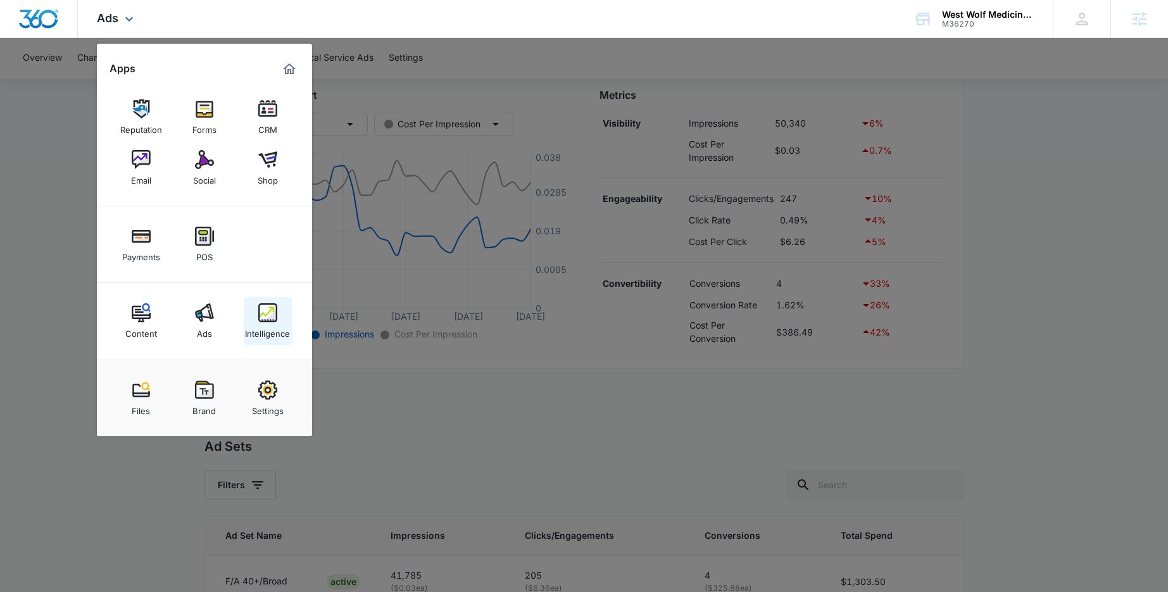
click at [264, 312] on img at bounding box center [267, 312] width 19 height 19
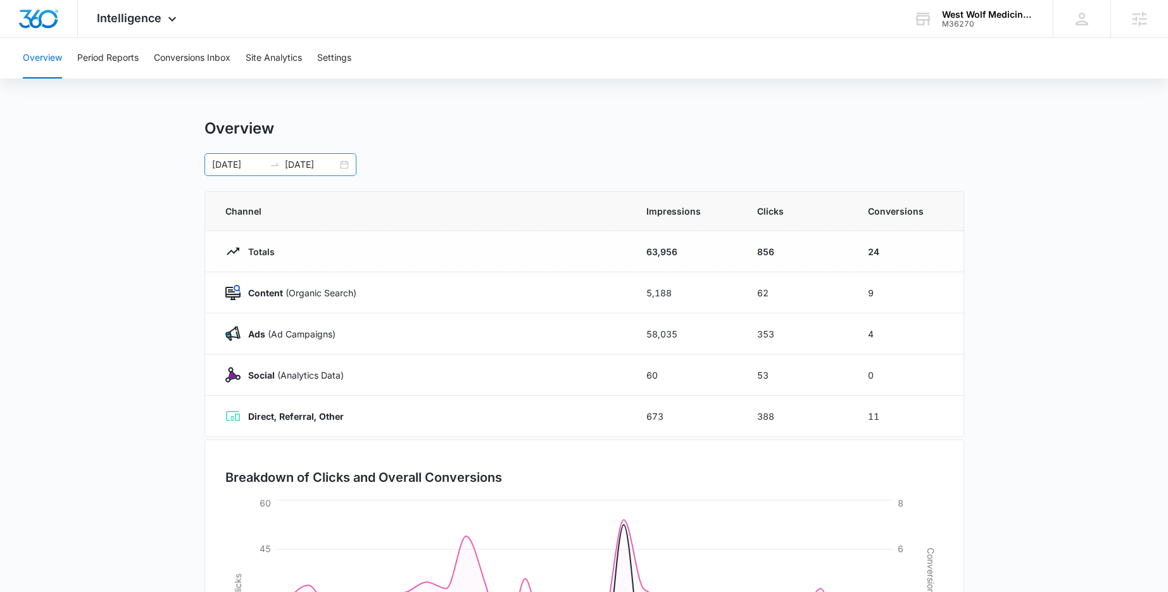
click at [345, 167] on div "09/12/2025 10/12/2025" at bounding box center [280, 164] width 152 height 23
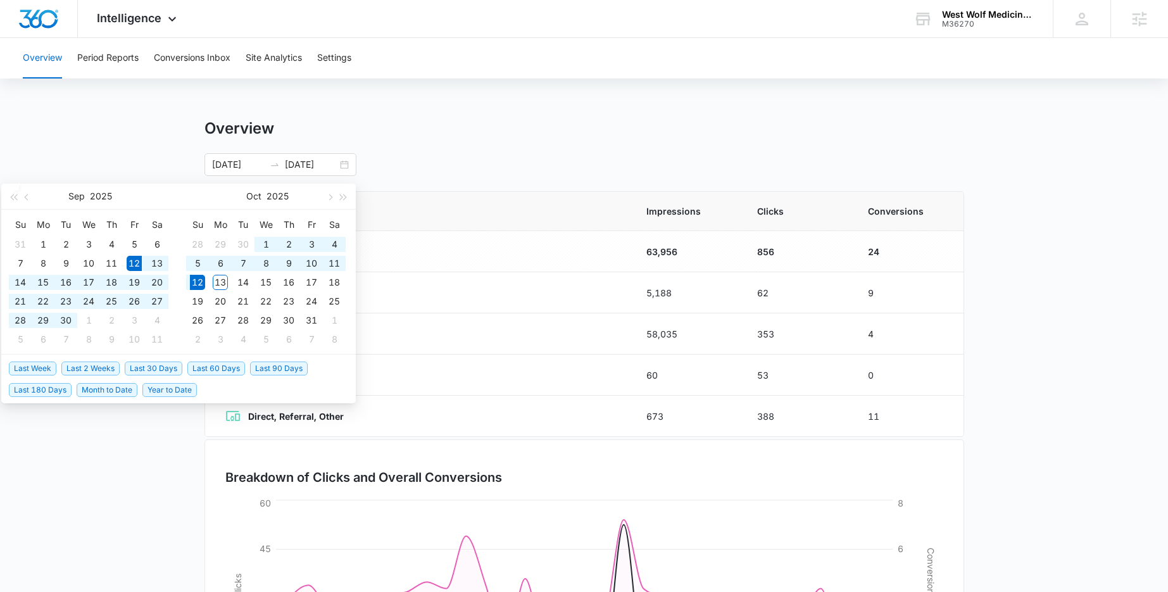
click at [178, 102] on div "Overview Period Reports Conversions Inbox Site Analytics Settings Overview 09/1…" at bounding box center [584, 411] width 1168 height 746
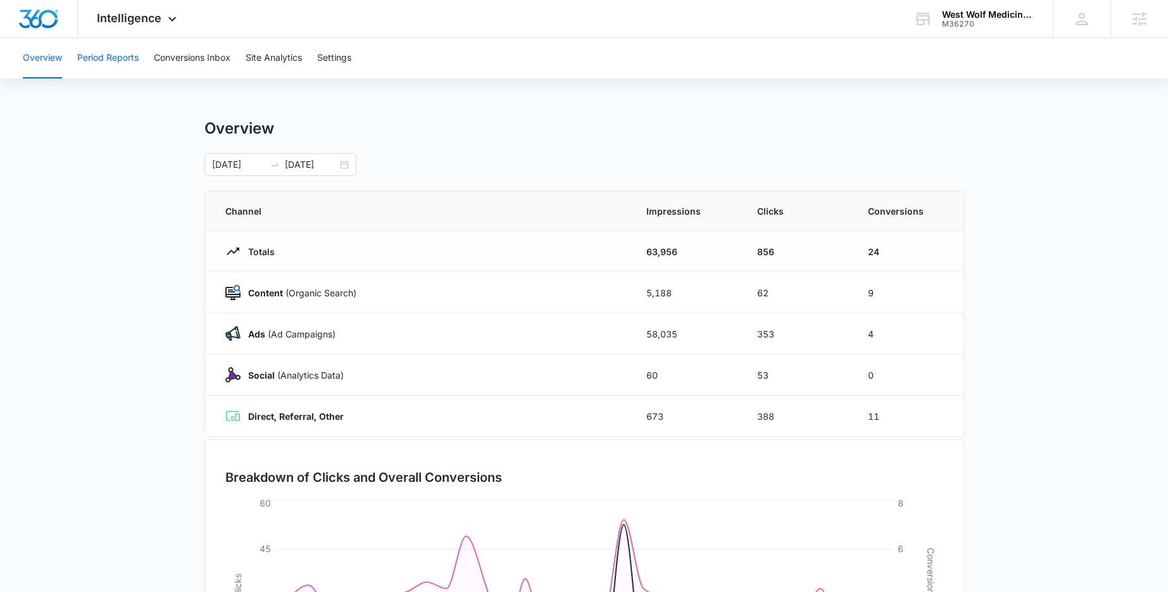
click at [91, 61] on button "Period Reports" at bounding box center [107, 58] width 61 height 41
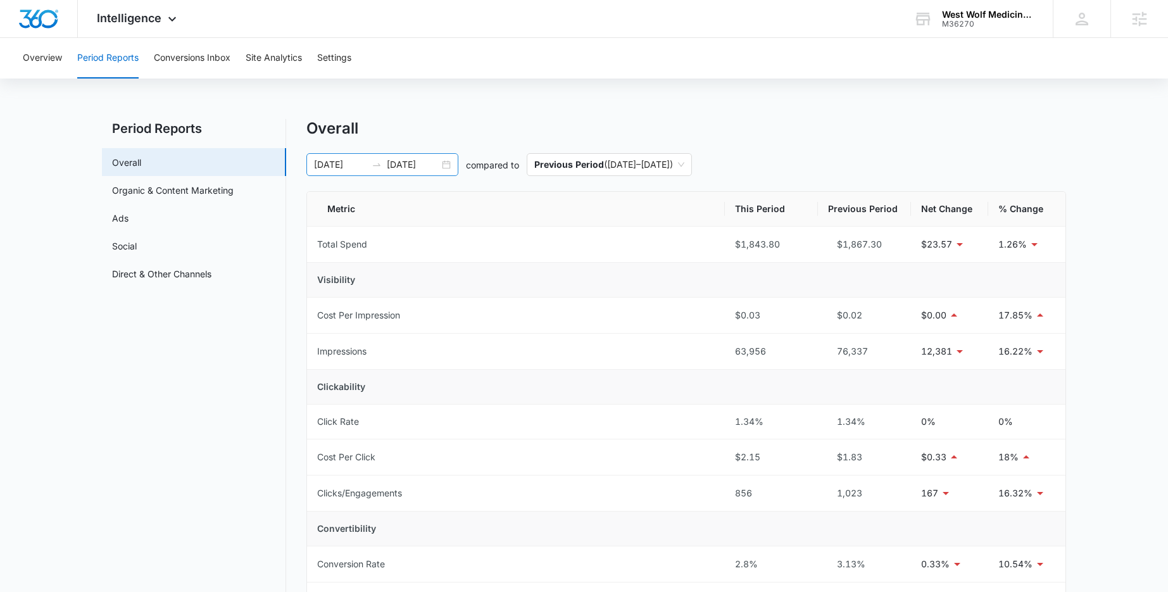
click at [447, 165] on div "09/12/2025 10/12/2025" at bounding box center [382, 164] width 152 height 23
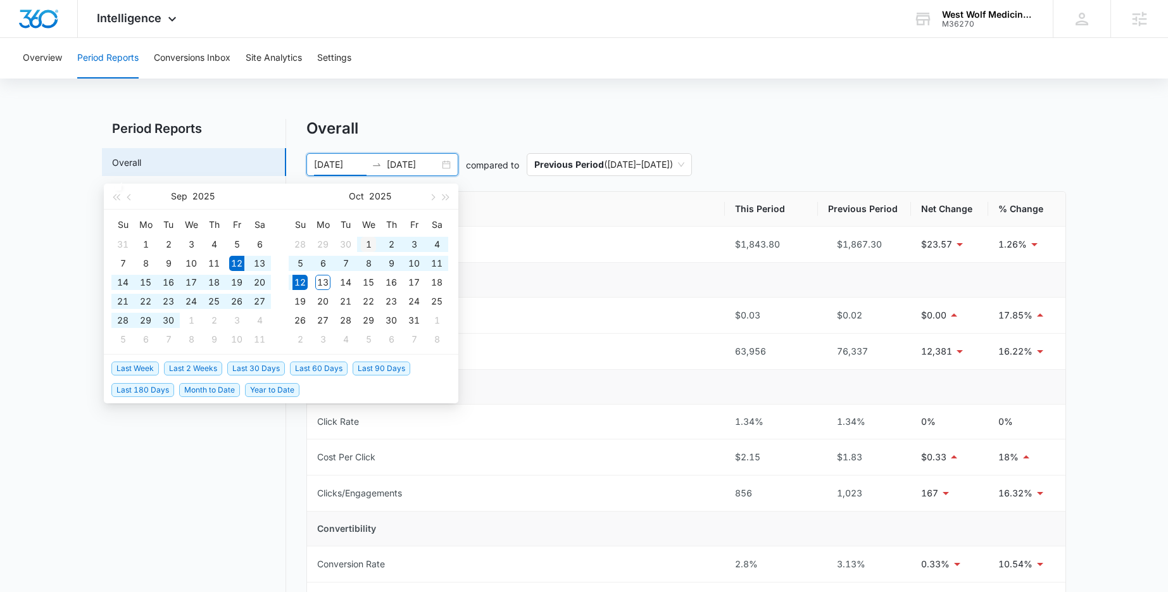
type input "[DATE]"
click at [369, 239] on div "1" at bounding box center [368, 244] width 15 height 15
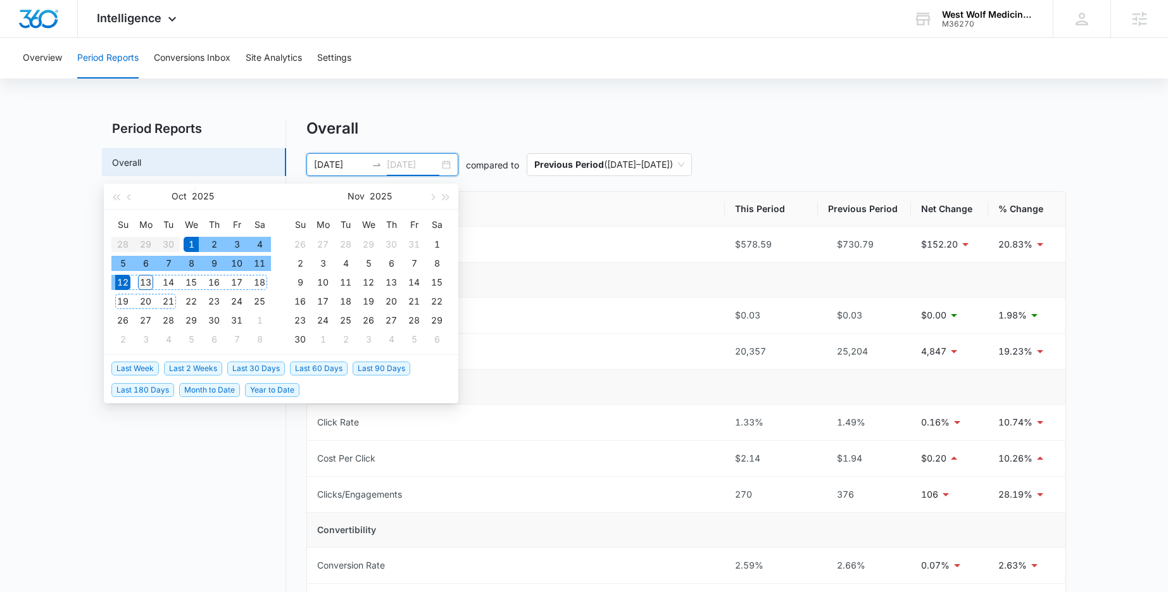
type input "[DATE]"
click at [148, 283] on div "13" at bounding box center [145, 282] width 15 height 15
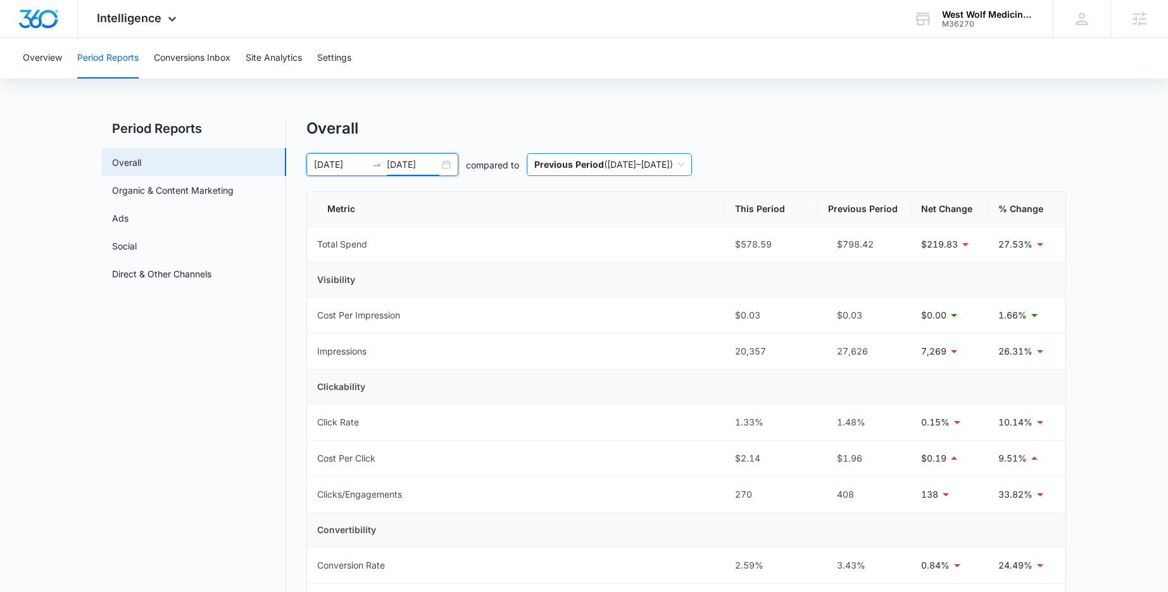
click at [639, 166] on span "Previous Period ( 09/18/2025 – 09/30/2025 )" at bounding box center [609, 165] width 150 height 22
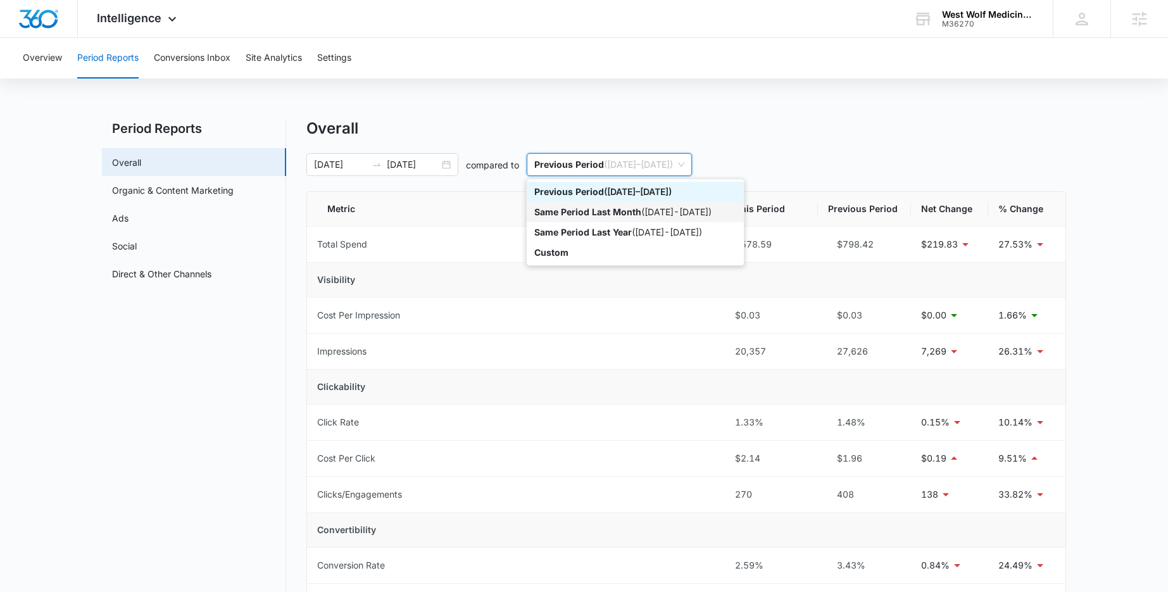
click at [656, 212] on div "Same Period Last Month ( 09/01/2025 - 09/13/2025 )" at bounding box center [635, 212] width 202 height 14
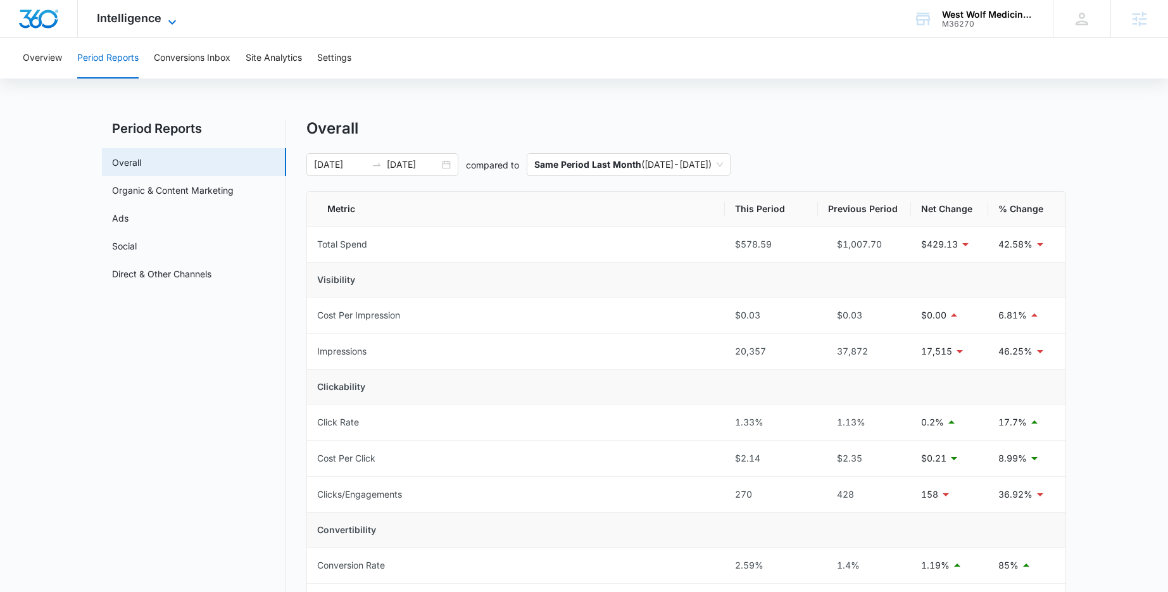
drag, startPoint x: 178, startPoint y: 20, endPoint x: 177, endPoint y: 29, distance: 9.6
click at [178, 20] on icon at bounding box center [172, 18] width 15 height 15
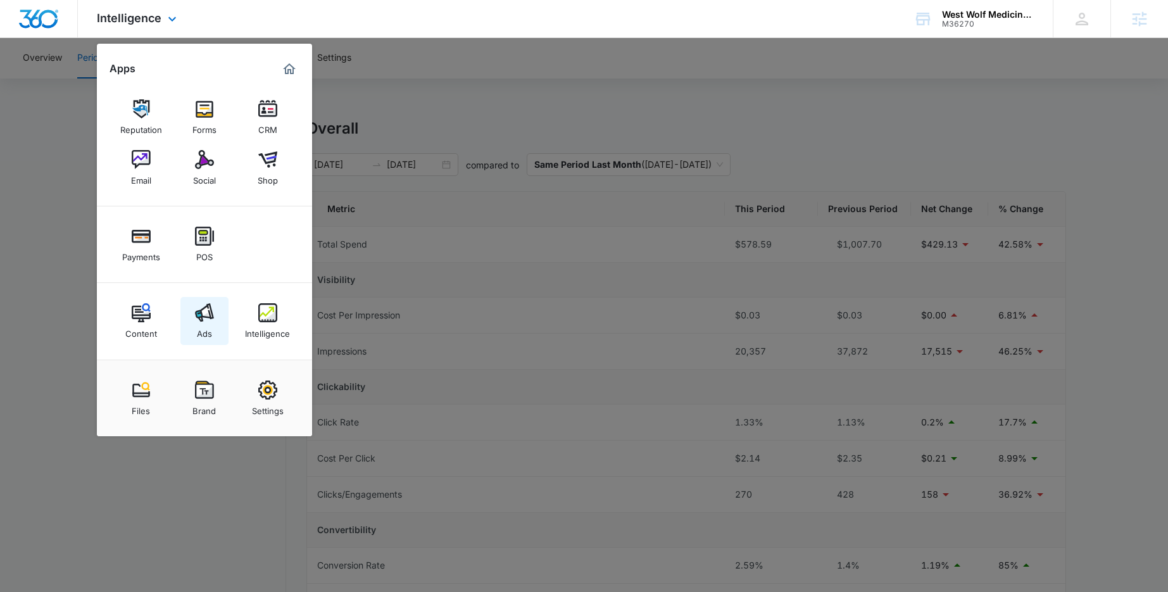
click at [201, 321] on img at bounding box center [204, 312] width 19 height 19
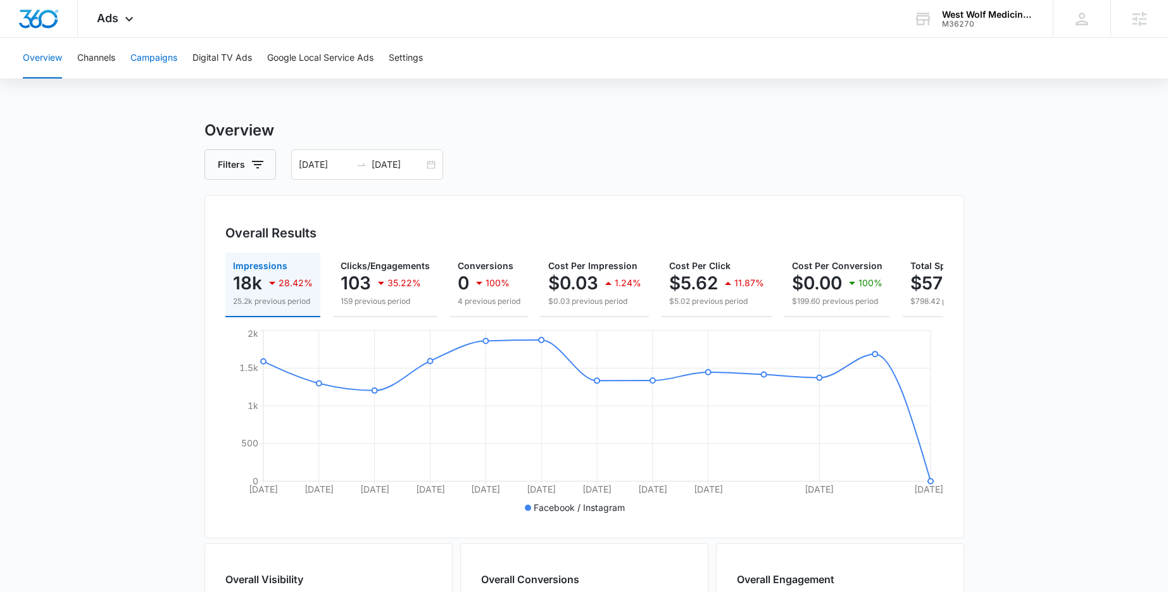
click at [153, 65] on button "Campaigns" at bounding box center [153, 58] width 47 height 41
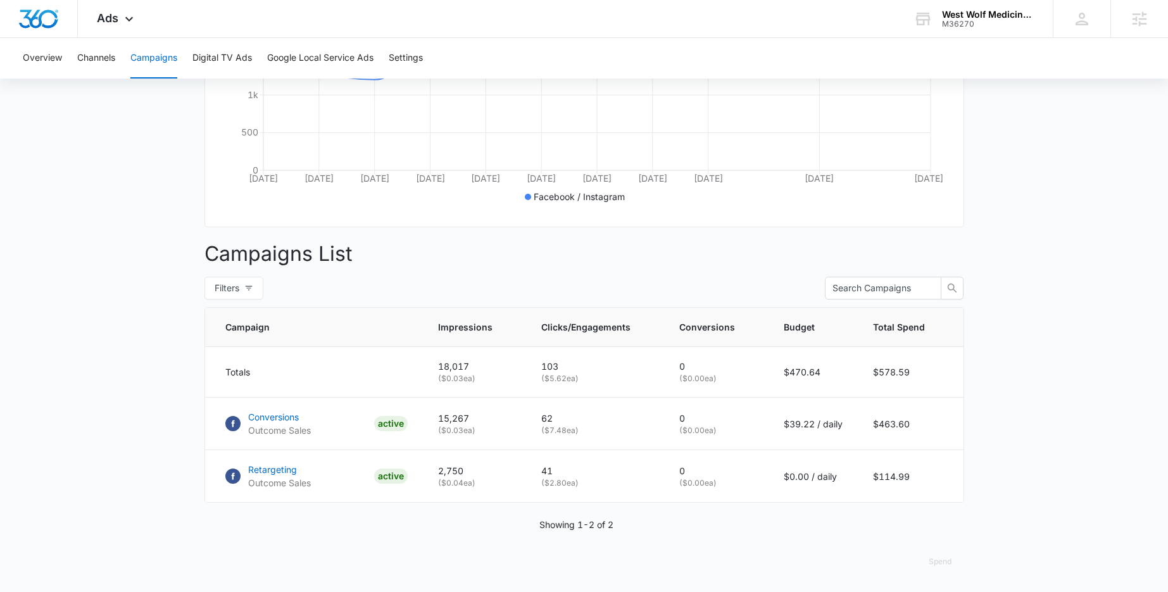
scroll to position [320, 0]
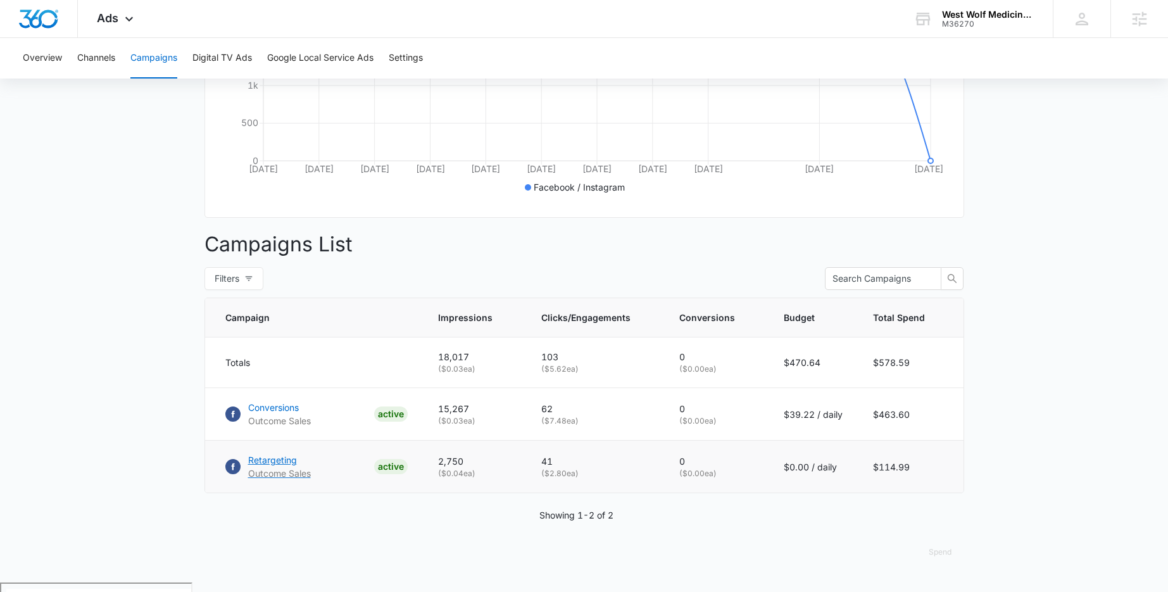
click at [268, 466] on p "Retargeting" at bounding box center [279, 459] width 63 height 13
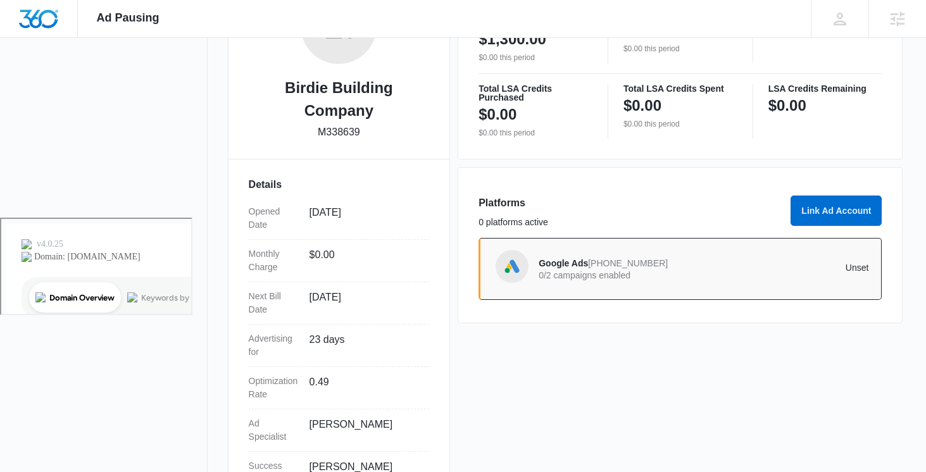
scroll to position [290, 0]
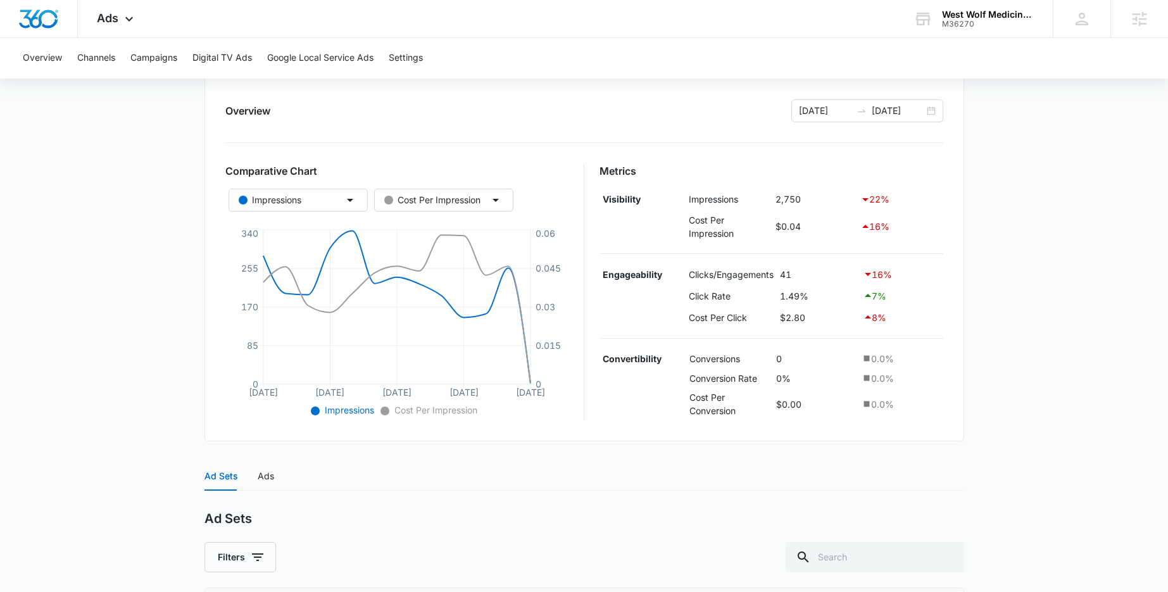
scroll to position [285, 0]
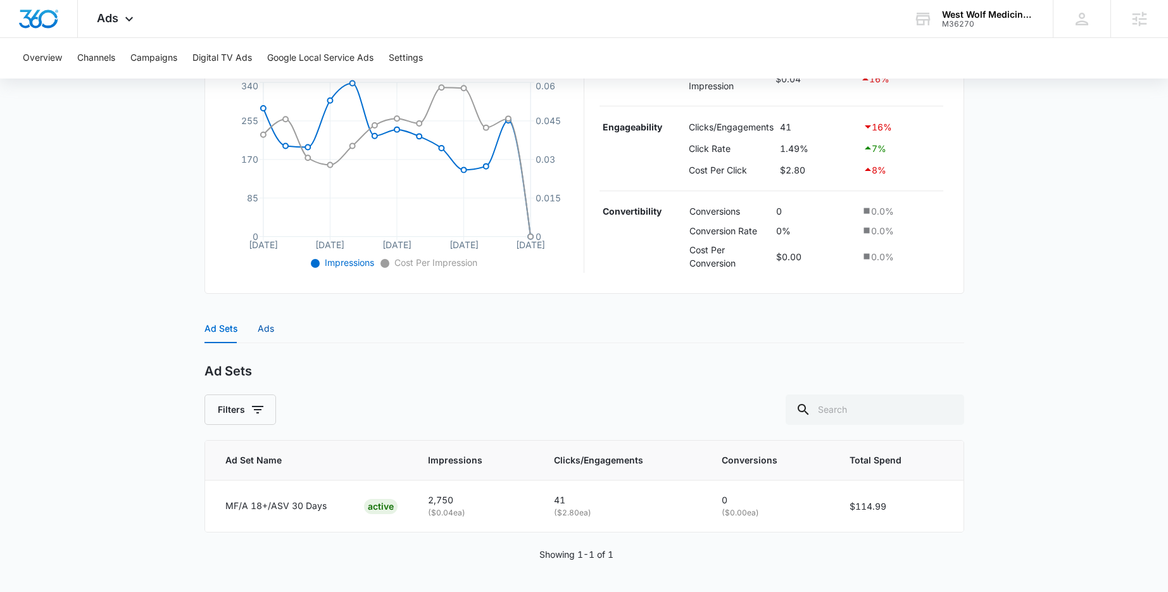
click at [264, 330] on div "Ads" at bounding box center [266, 329] width 16 height 14
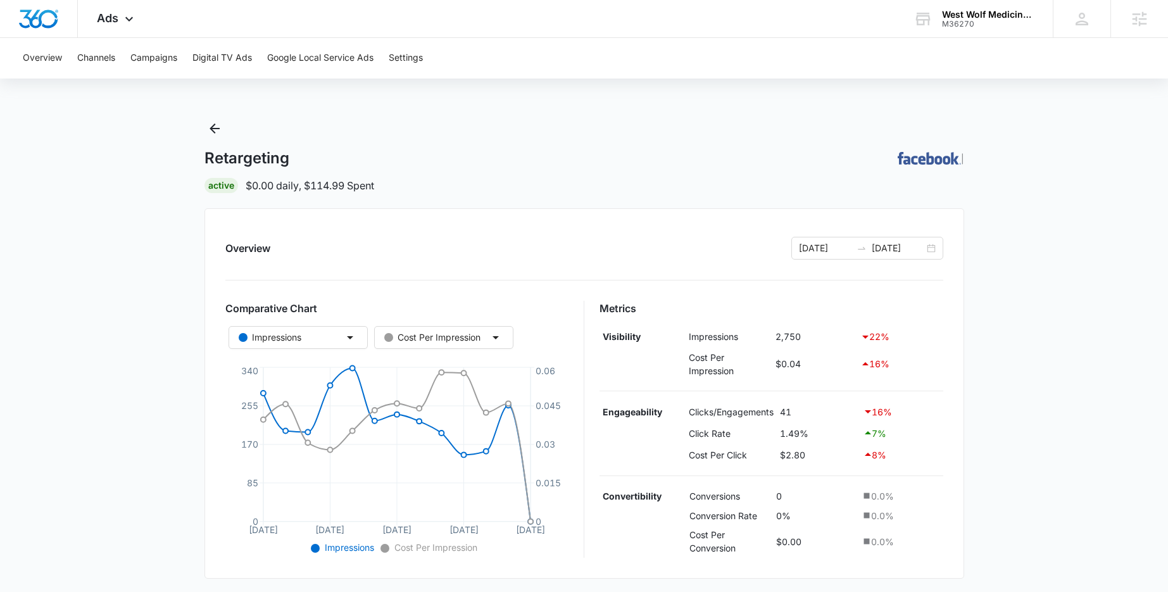
scroll to position [0, 0]
click at [123, 18] on icon at bounding box center [129, 22] width 15 height 15
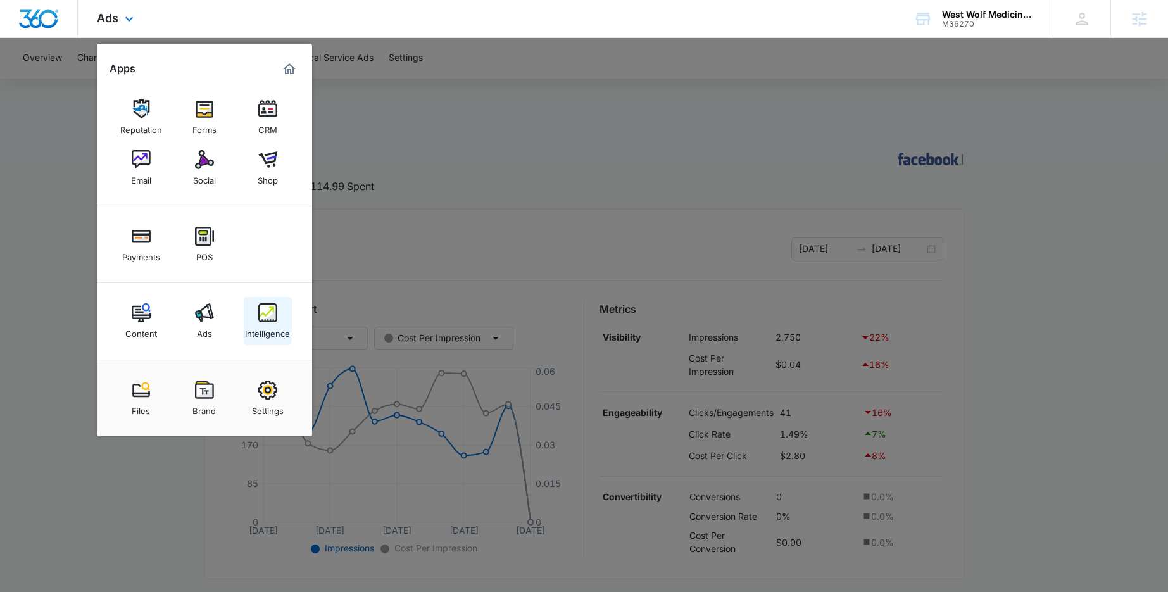
click at [268, 320] on img at bounding box center [267, 312] width 19 height 19
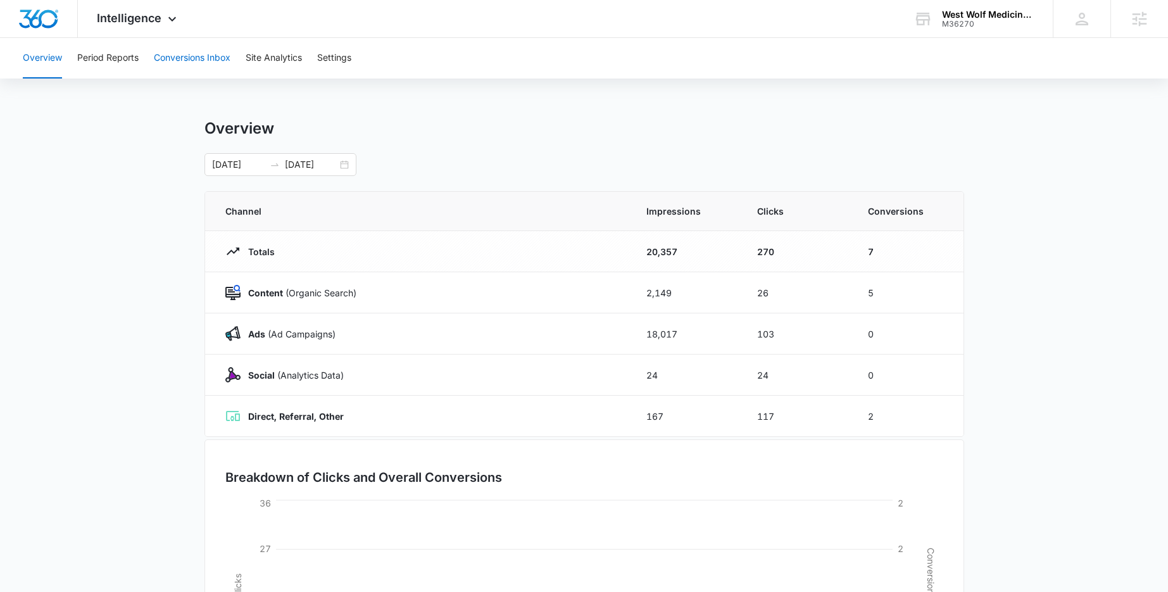
click at [177, 44] on button "Conversions Inbox" at bounding box center [192, 58] width 77 height 41
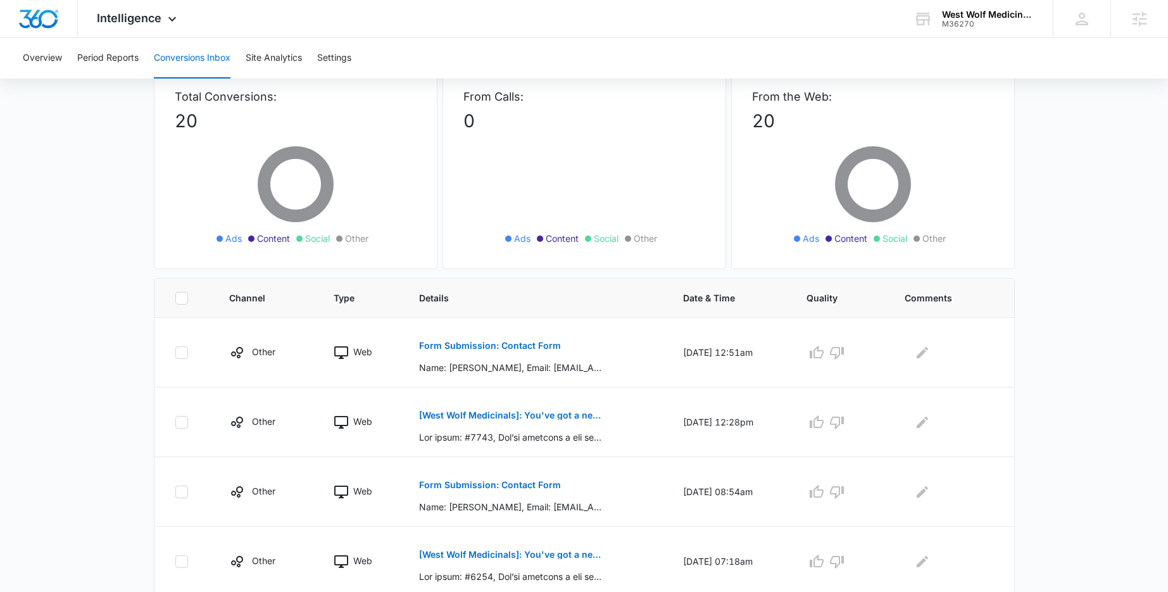
scroll to position [87, 0]
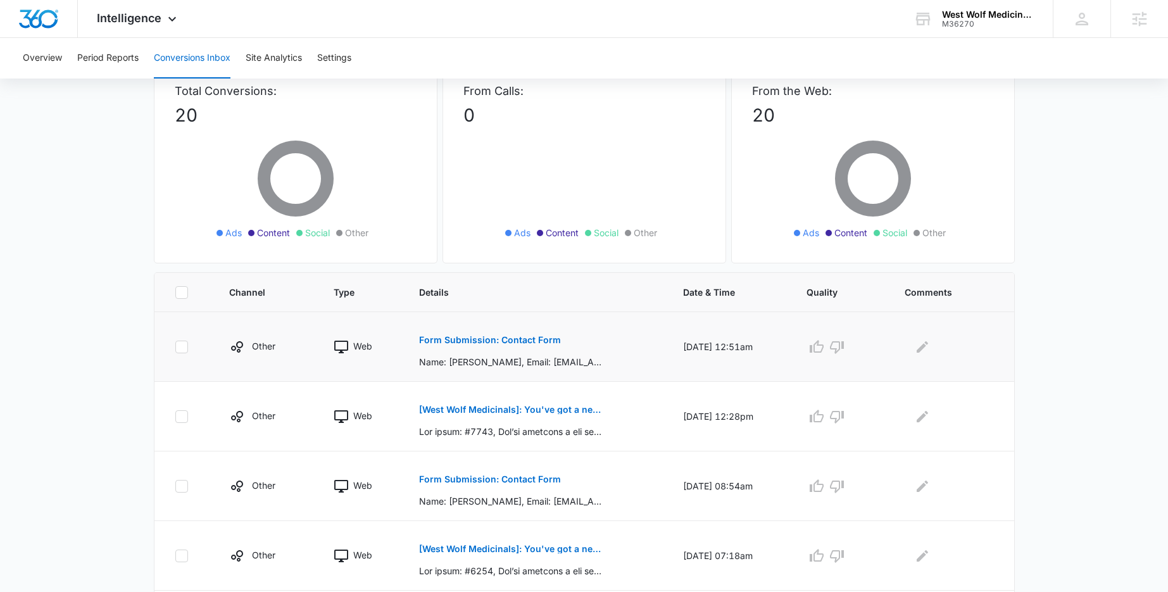
click at [449, 342] on p "Form Submission: Contact Form" at bounding box center [490, 339] width 142 height 9
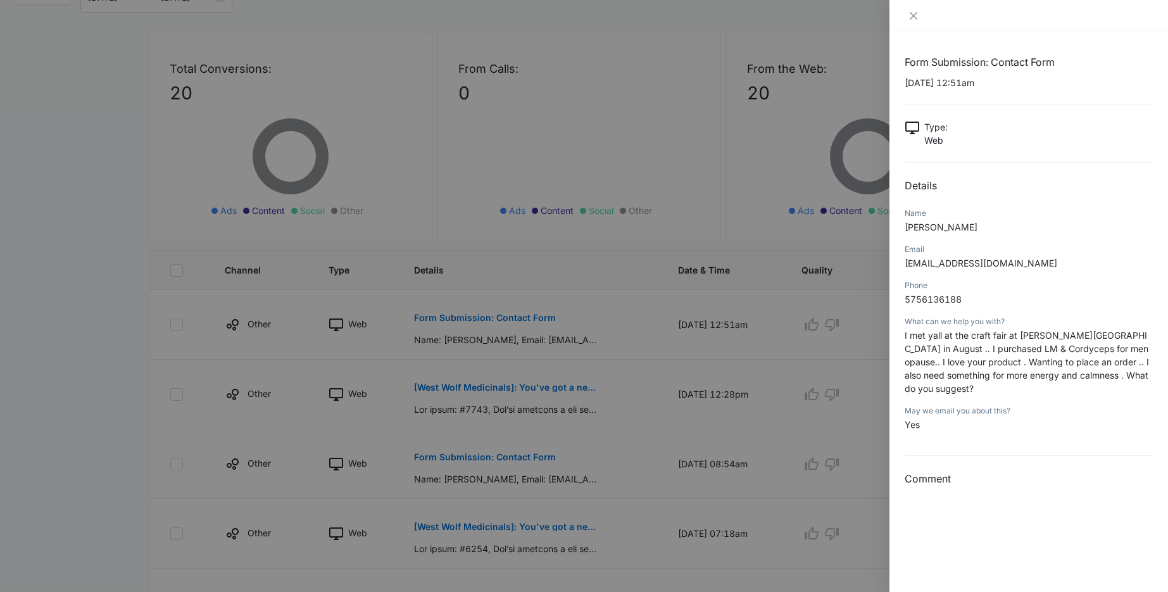
scroll to position [35, 0]
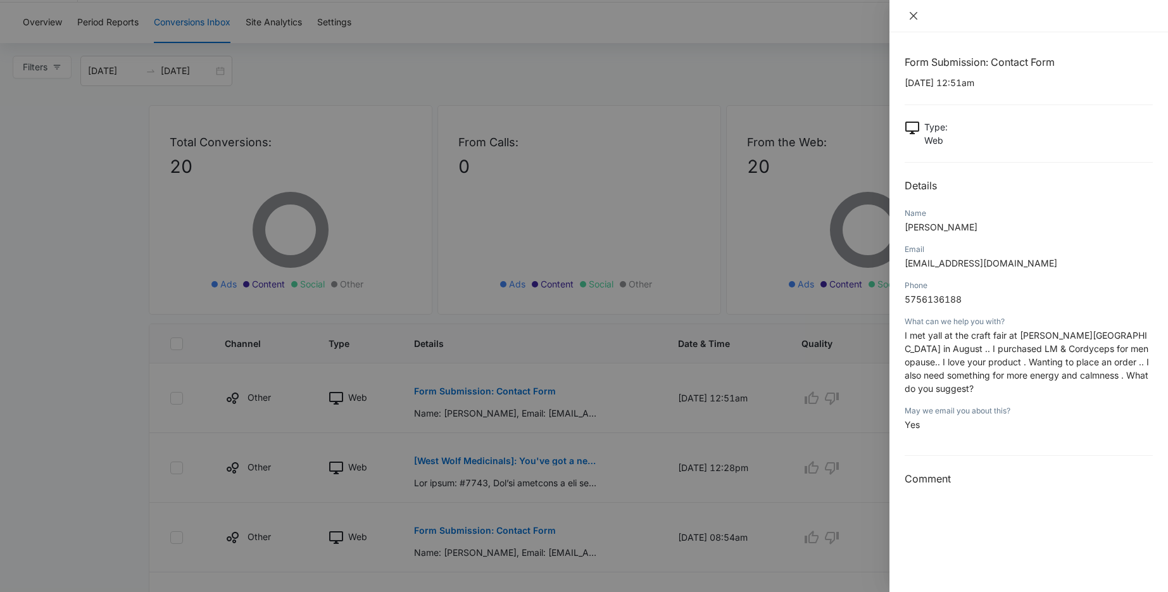
click at [912, 16] on icon "close" at bounding box center [913, 16] width 8 height 8
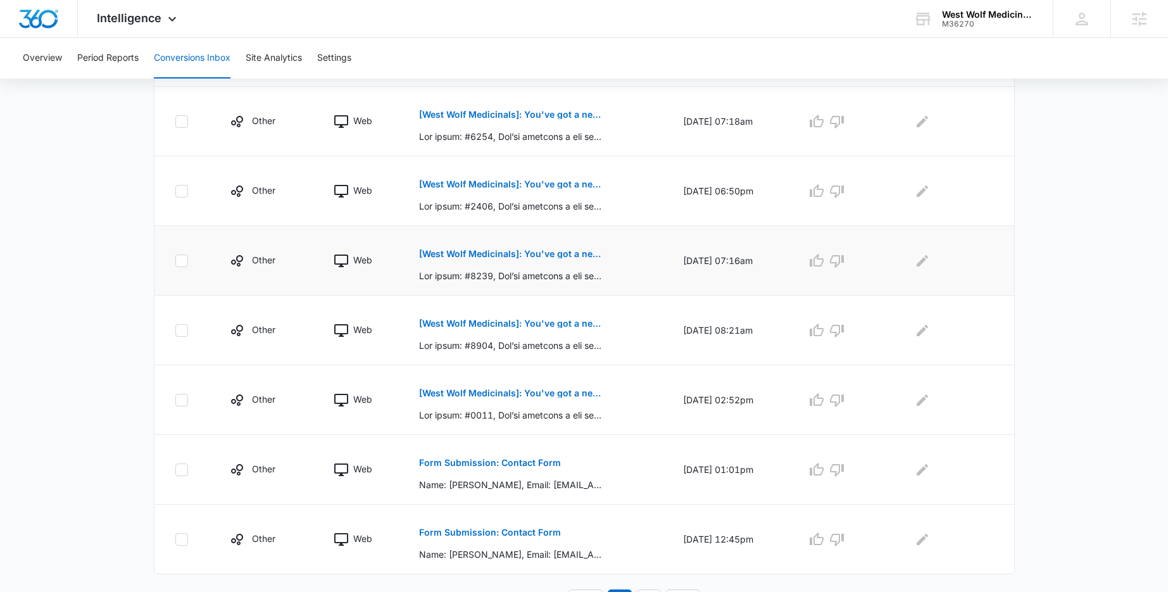
scroll to position [542, 0]
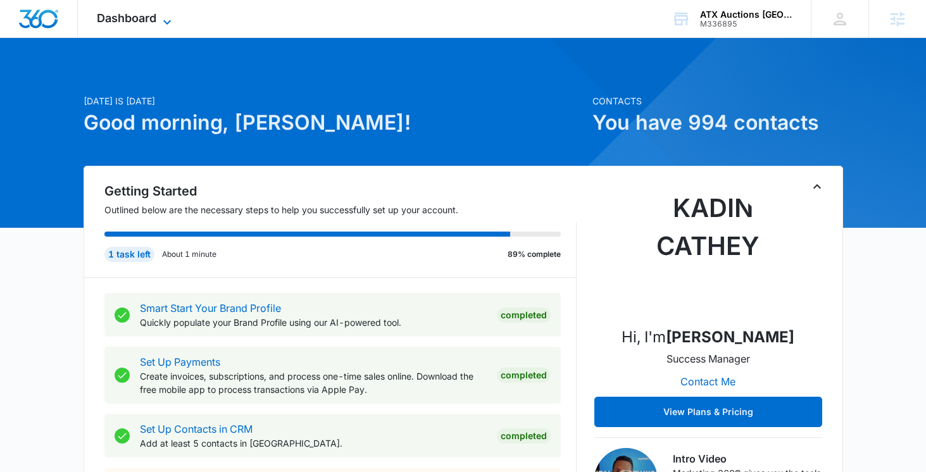
click at [163, 21] on icon at bounding box center [166, 22] width 15 height 15
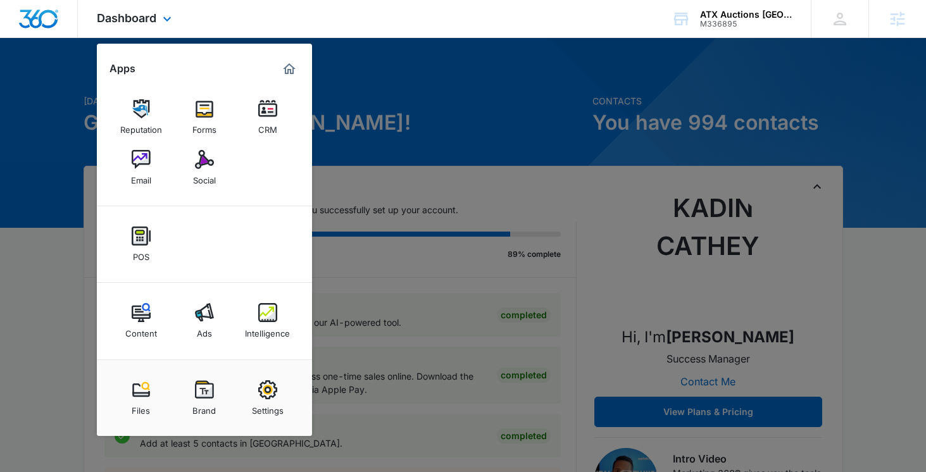
click at [333, 32] on div "Dashboard Apps Reputation Forms CRM Email Social POS Content Ads Intelligence F…" at bounding box center [463, 19] width 926 height 38
click at [334, 14] on div "Dashboard Apps Reputation Forms CRM Email Social POS Content Ads Intelligence F…" at bounding box center [463, 19] width 926 height 38
click at [372, 90] on div at bounding box center [463, 236] width 926 height 472
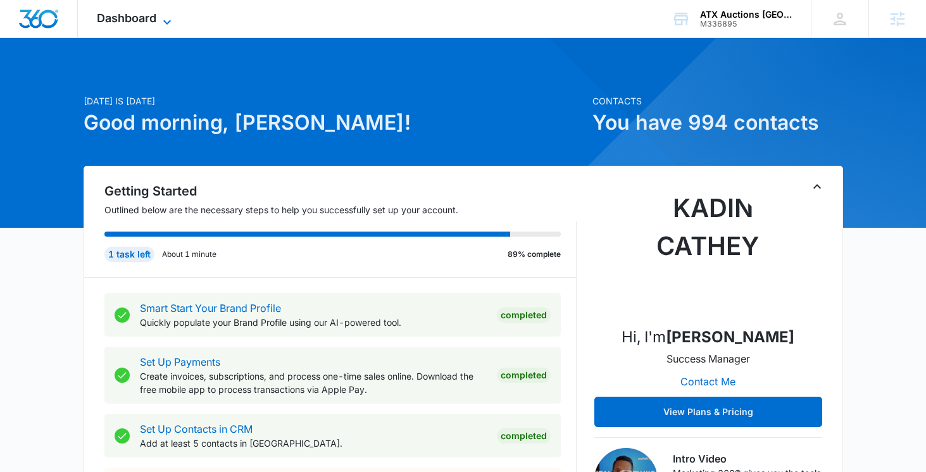
click at [163, 16] on icon at bounding box center [166, 22] width 15 height 15
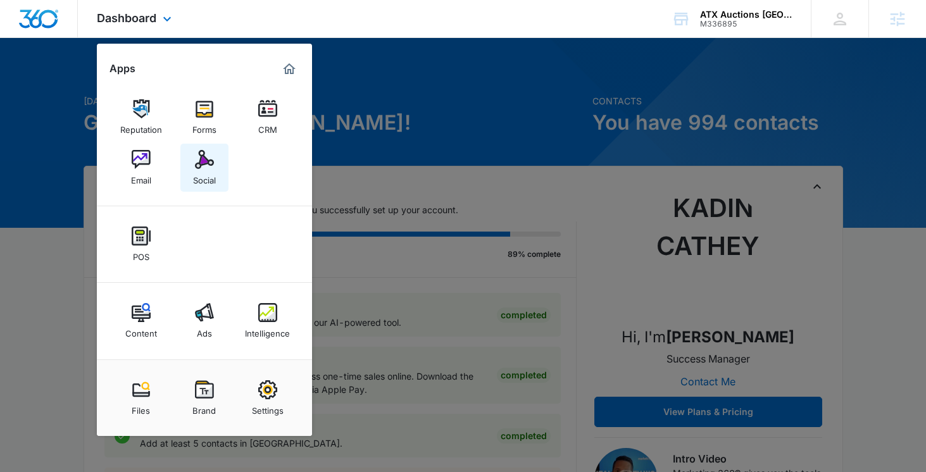
click at [208, 166] on img at bounding box center [204, 159] width 19 height 19
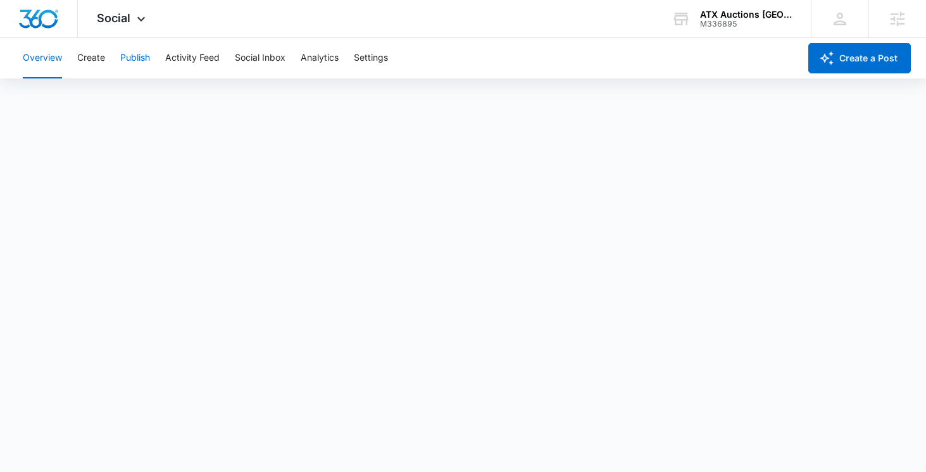
click at [131, 69] on button "Publish" at bounding box center [135, 58] width 30 height 41
click at [97, 56] on button "Create" at bounding box center [91, 58] width 28 height 41
